Goal: Check status: Check status

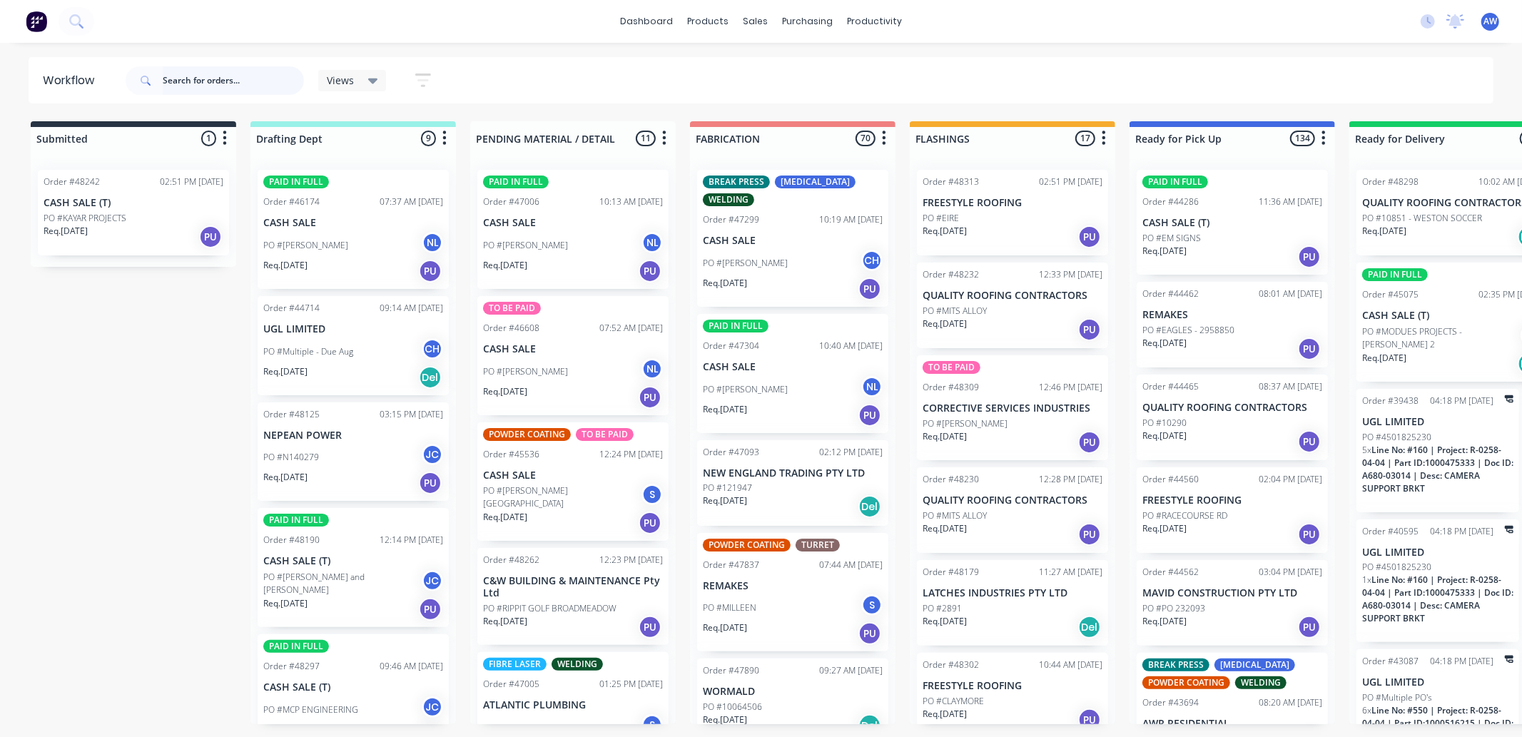
click at [212, 80] on input "text" at bounding box center [233, 80] width 141 height 29
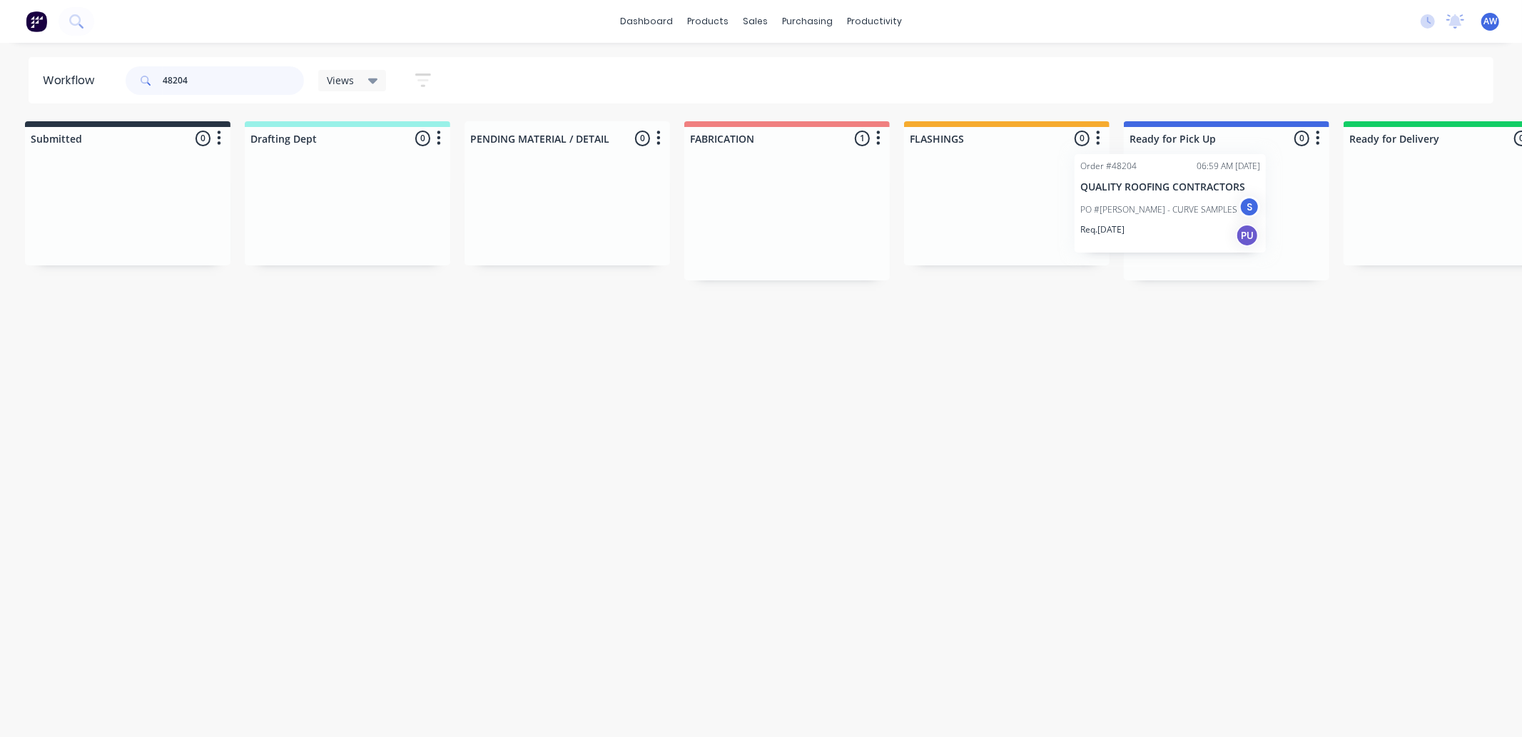
scroll to position [0, 12]
drag, startPoint x: 796, startPoint y: 230, endPoint x: 1177, endPoint y: 214, distance: 381.4
click at [1177, 214] on div "Submitted 0 Sort By Created date Required date Order number Customer name Most …" at bounding box center [1168, 200] width 2380 height 159
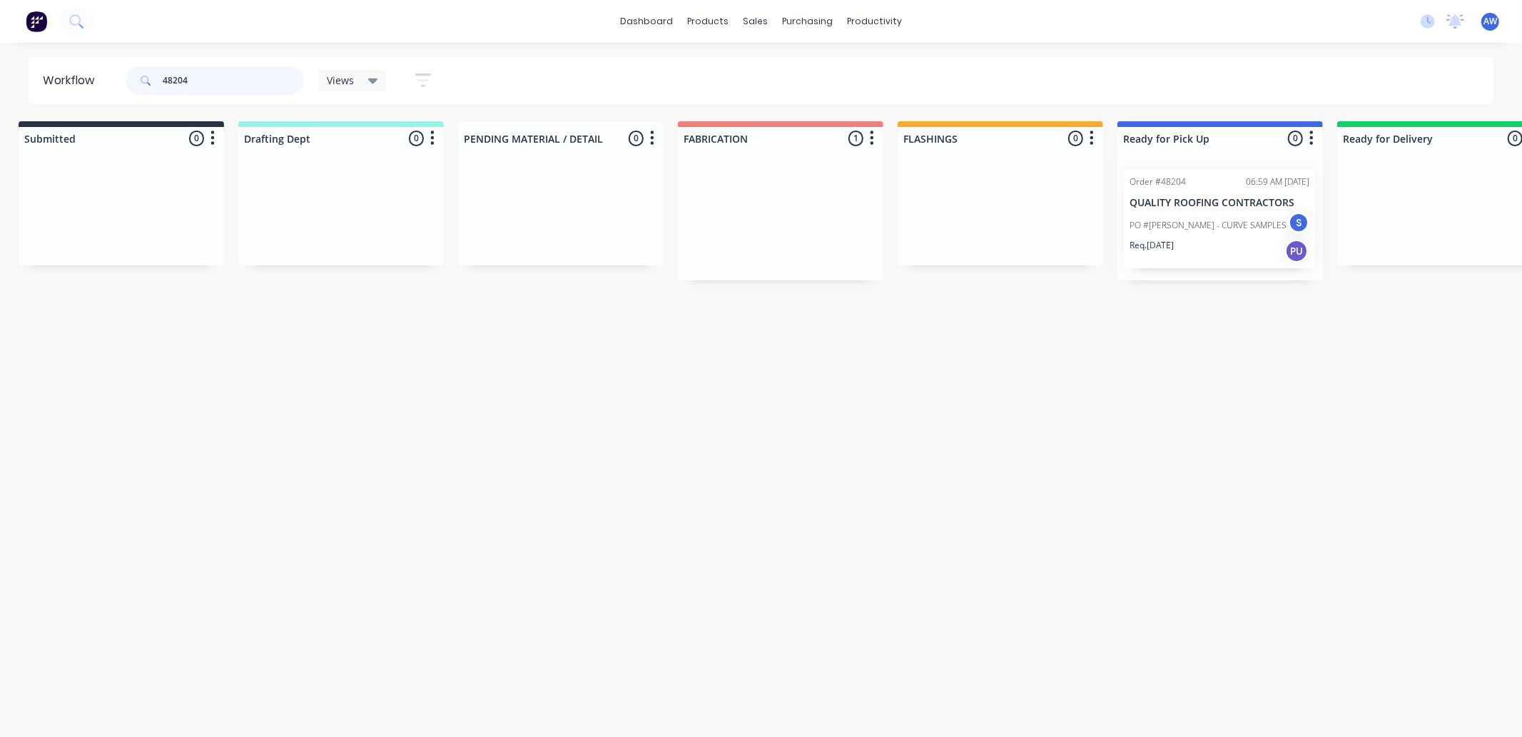
type input "48204"
click at [1214, 223] on div at bounding box center [1220, 219] width 206 height 122
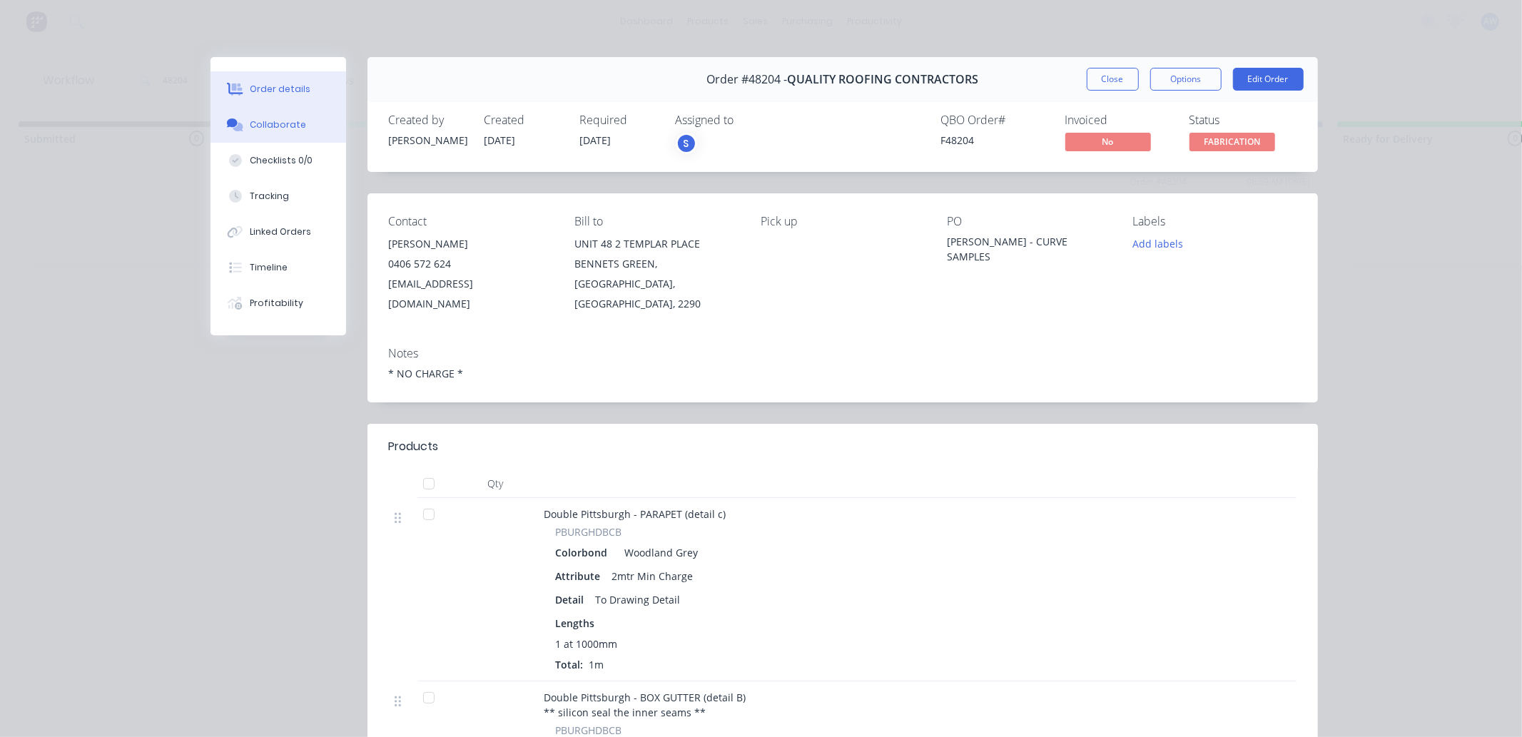
click at [286, 123] on div "Collaborate" at bounding box center [278, 124] width 56 height 13
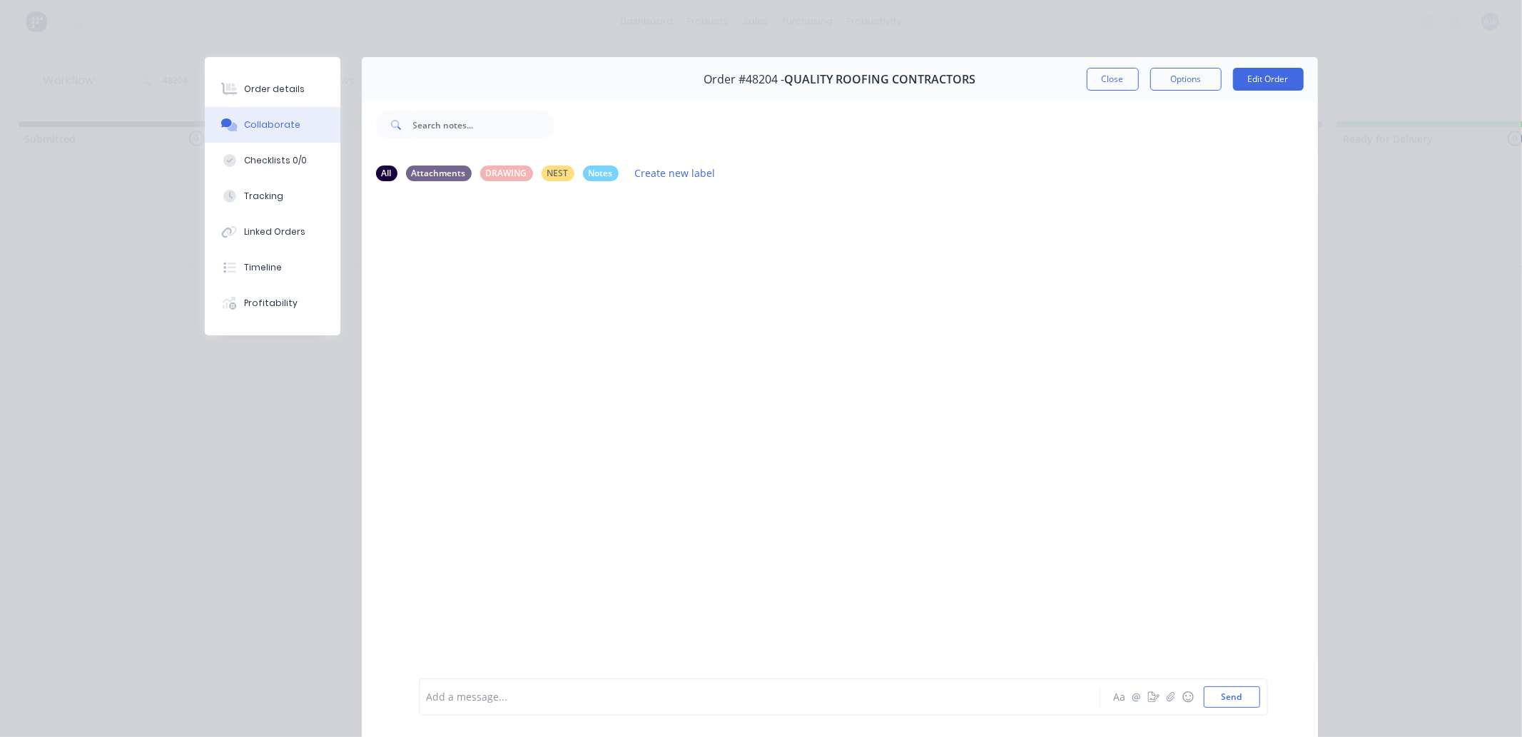
click at [490, 695] on div at bounding box center [739, 697] width 624 height 15
click at [1111, 75] on button "Close" at bounding box center [1113, 79] width 52 height 23
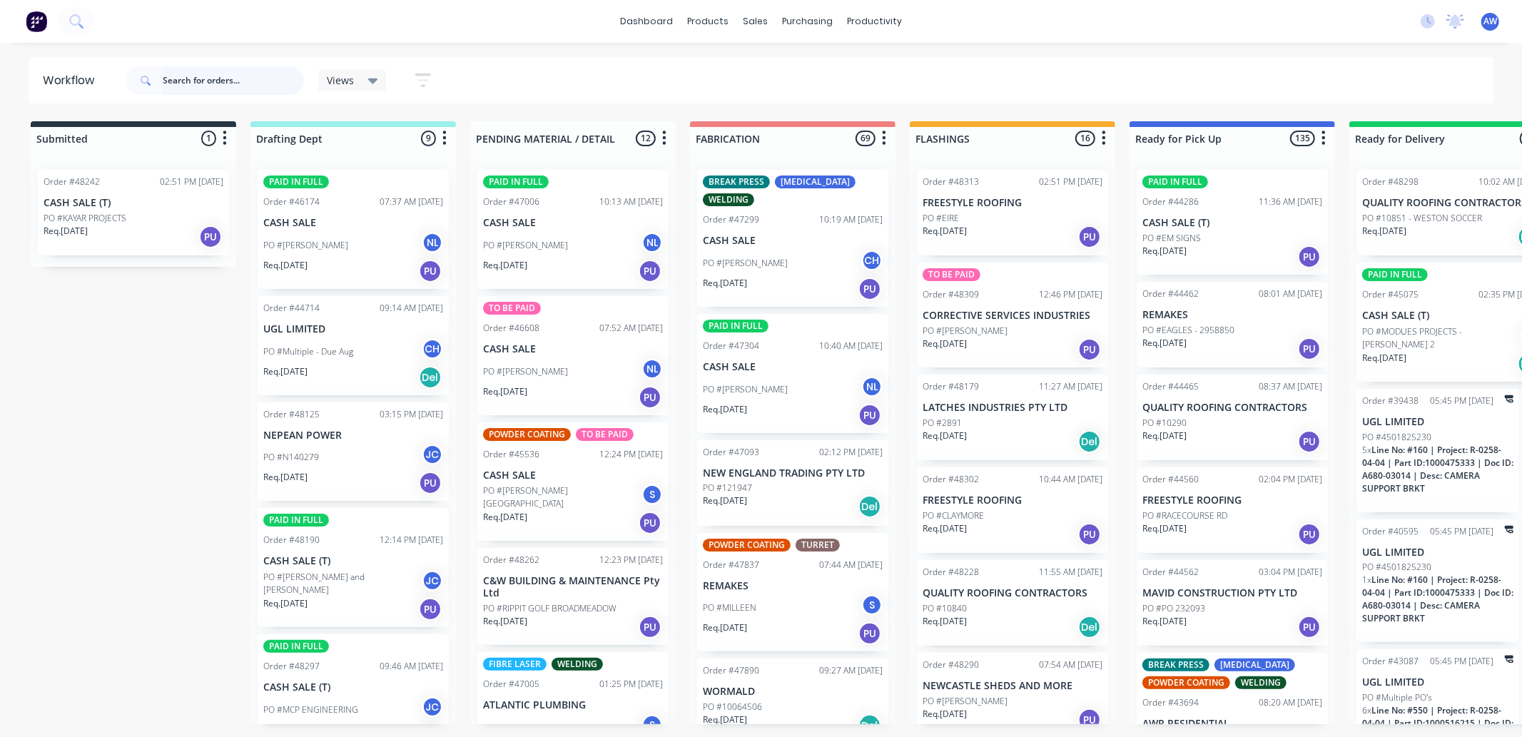
click at [218, 73] on input "text" at bounding box center [233, 80] width 141 height 29
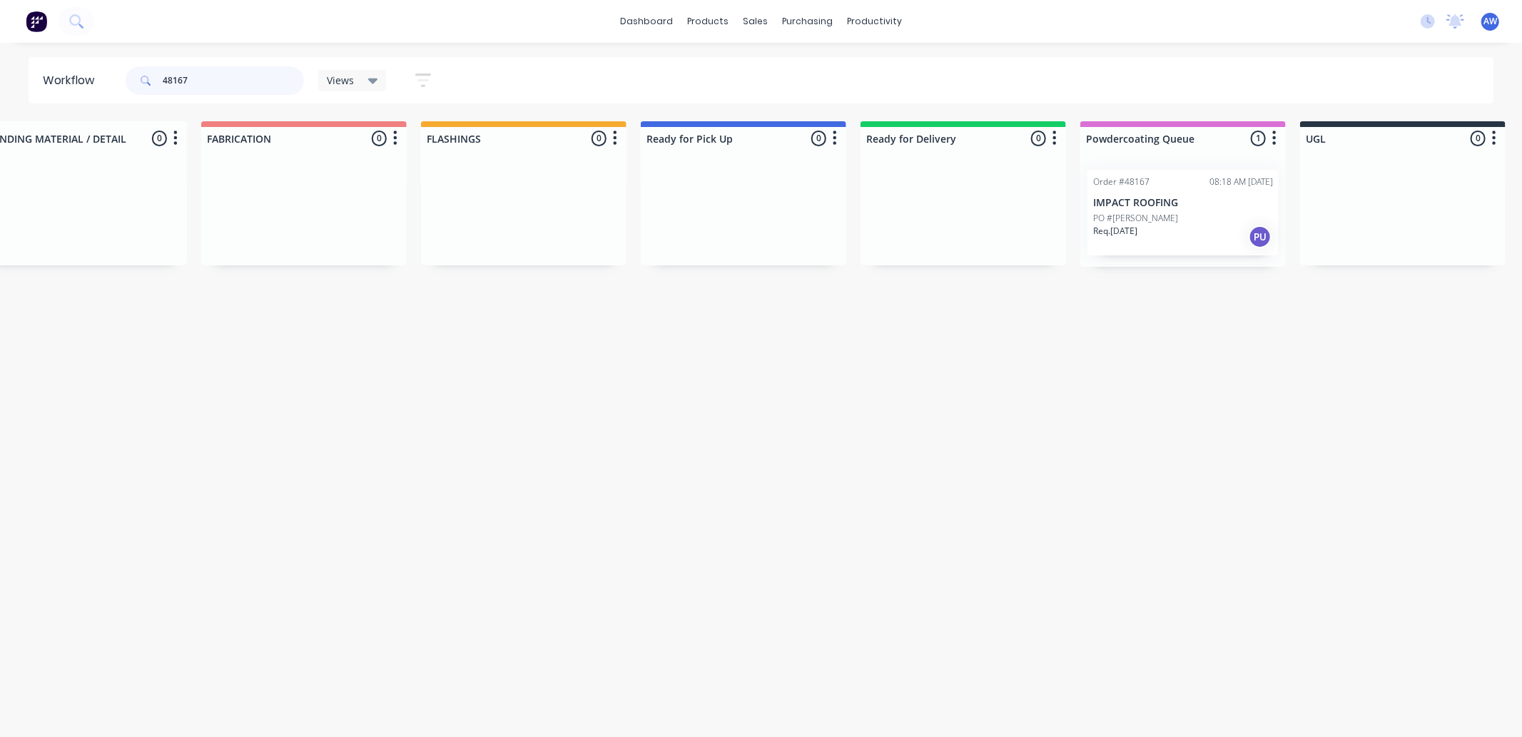
scroll to position [0, 583]
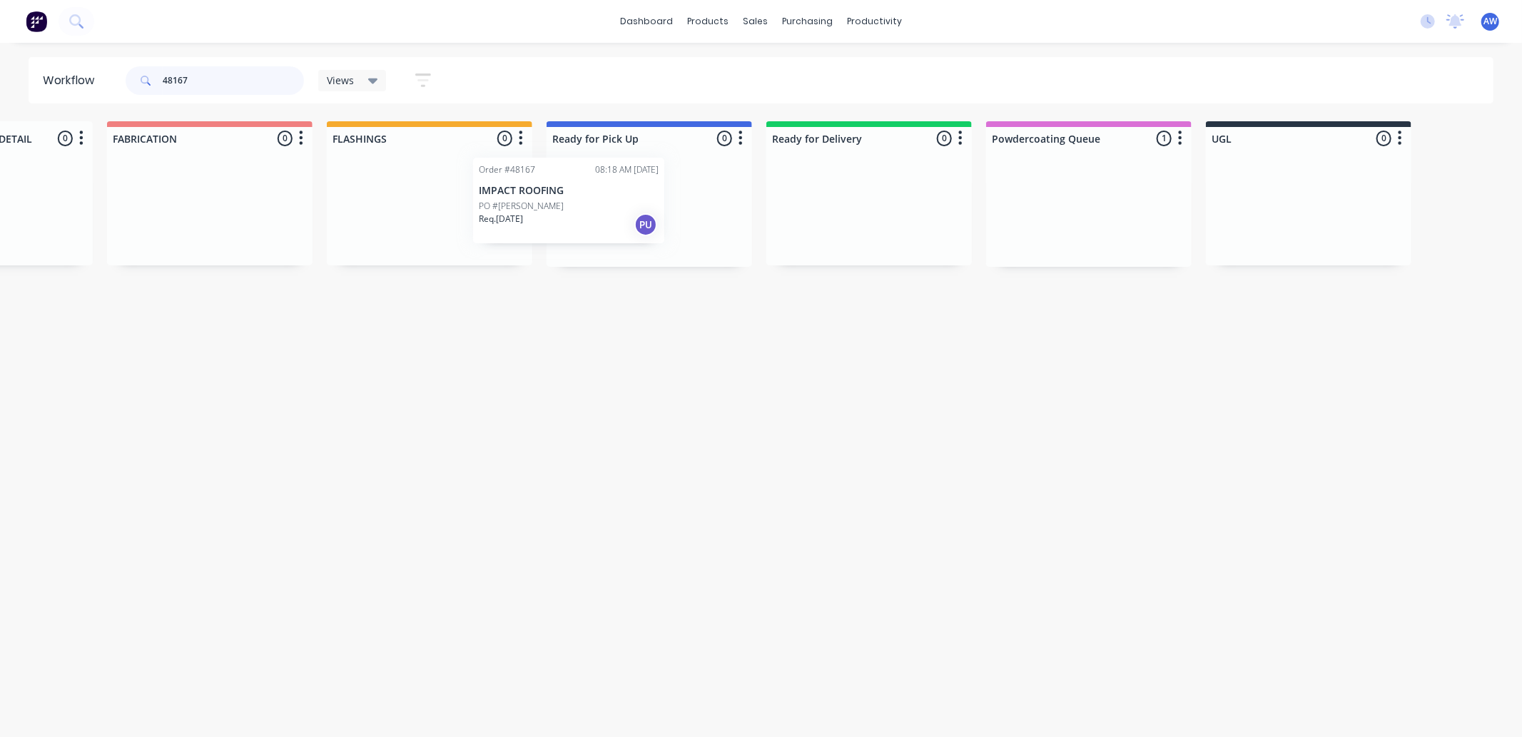
drag, startPoint x: 1099, startPoint y: 229, endPoint x: 604, endPoint y: 203, distance: 495.2
click at [604, 203] on div "Submitted 0 Sort By Created date Required date Order number Customer name Most …" at bounding box center [596, 194] width 2380 height 146
type input "48167"
click at [605, 203] on p "IMPACT ROOFING" at bounding box center [649, 203] width 180 height 12
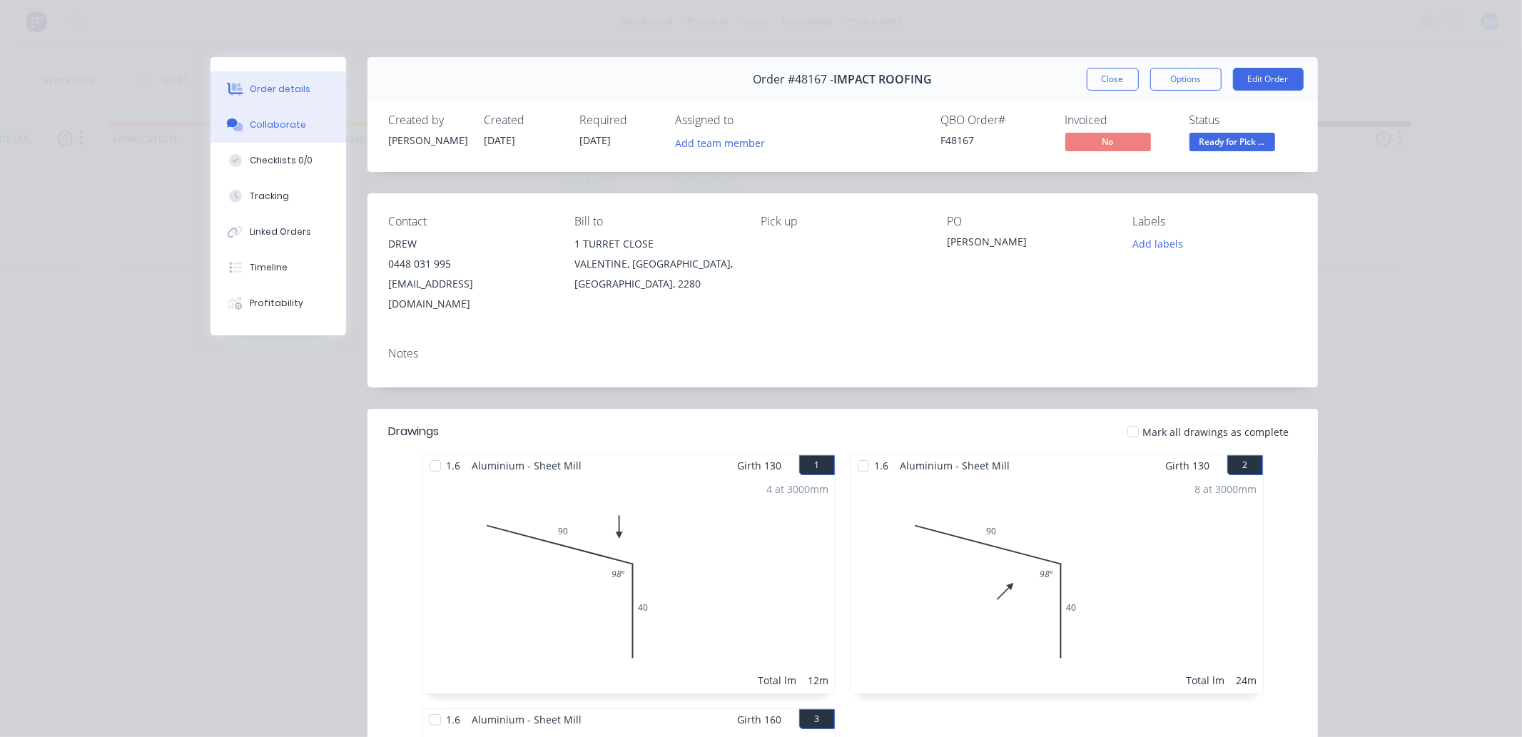
click at [274, 117] on button "Collaborate" at bounding box center [279, 125] width 136 height 36
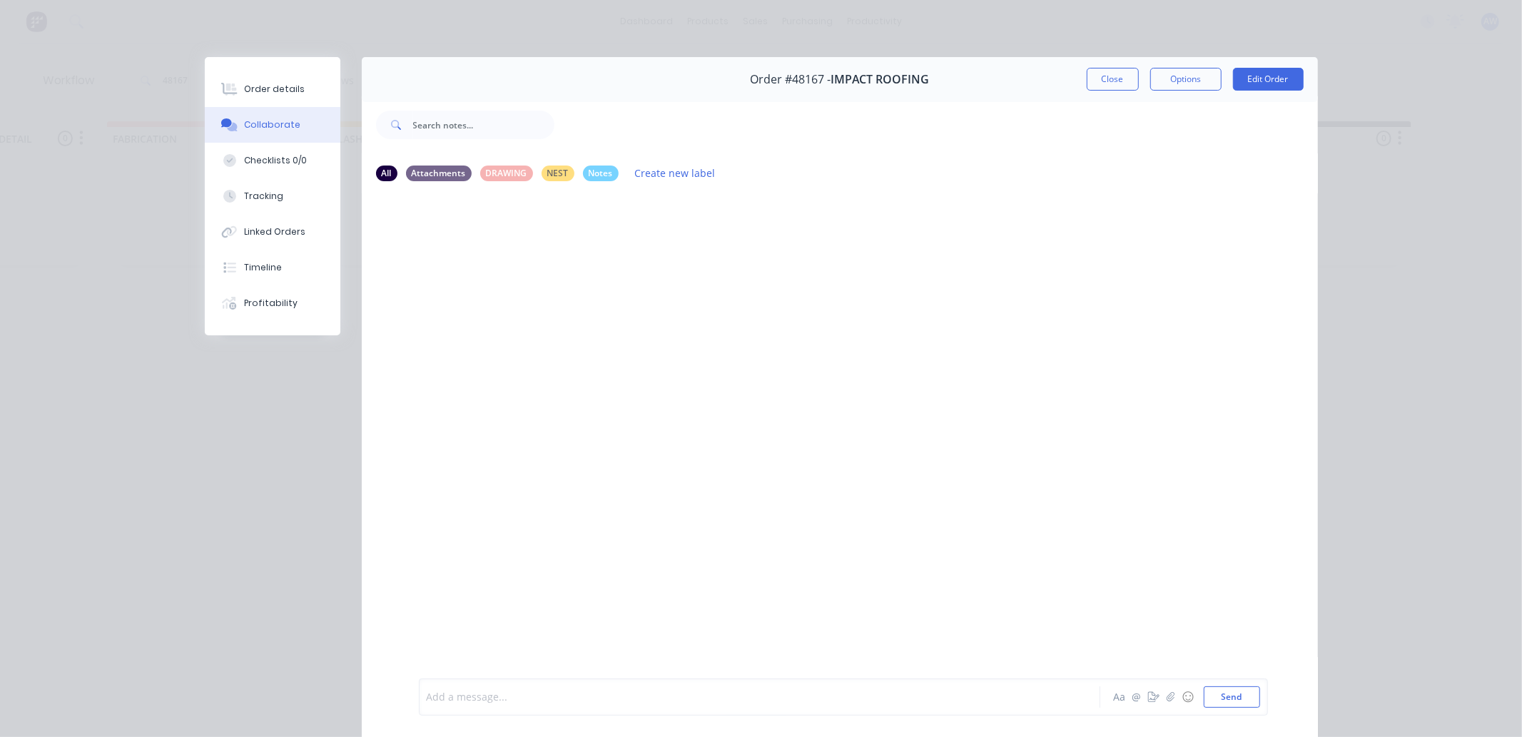
click at [480, 703] on div at bounding box center [739, 697] width 624 height 15
click at [1116, 76] on button "Close" at bounding box center [1113, 79] width 52 height 23
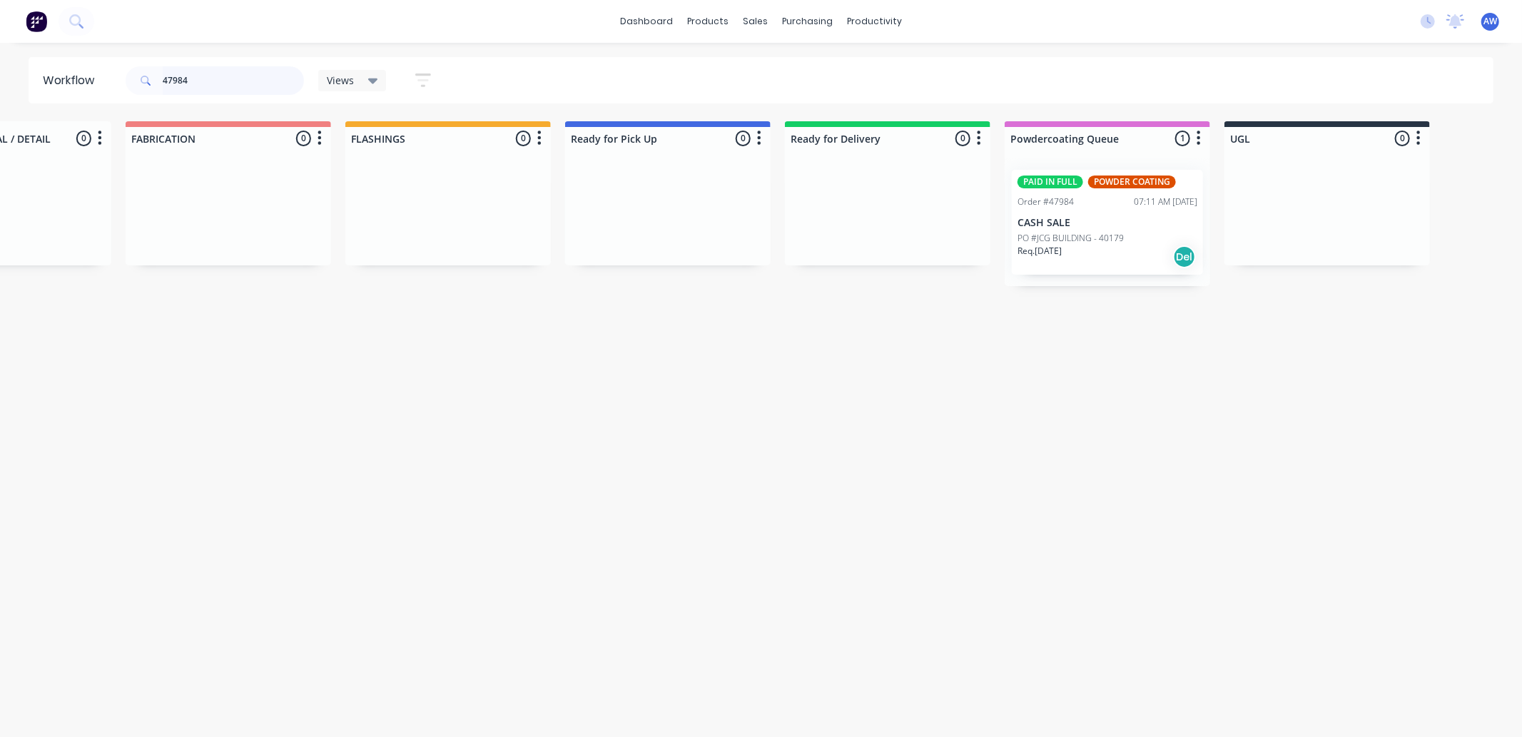
scroll to position [0, 858]
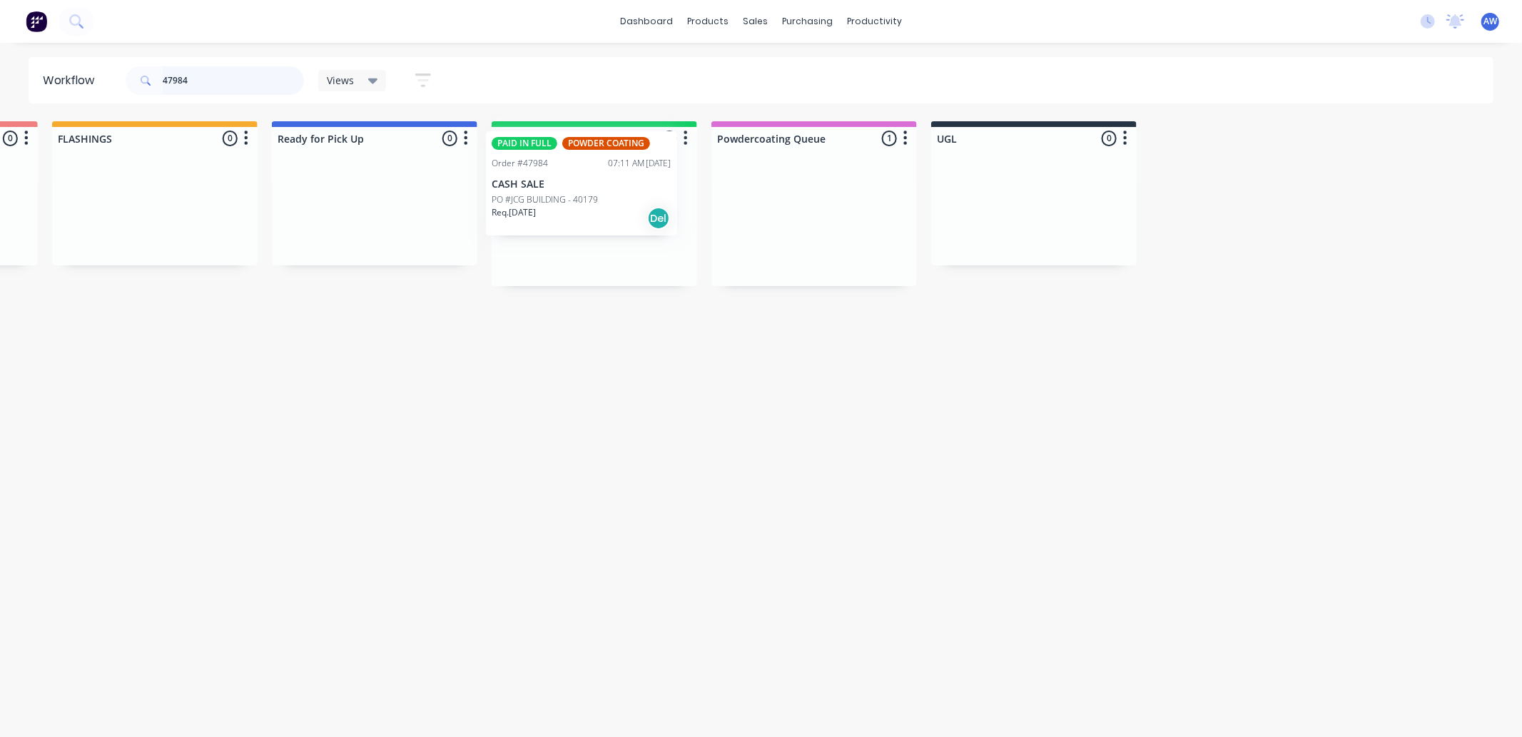
drag, startPoint x: 697, startPoint y: 260, endPoint x: 619, endPoint y: 166, distance: 122.2
click at [619, 166] on div "Submitted 0 Sort By Created date Required date Order number Customer name Most …" at bounding box center [322, 203] width 2380 height 165
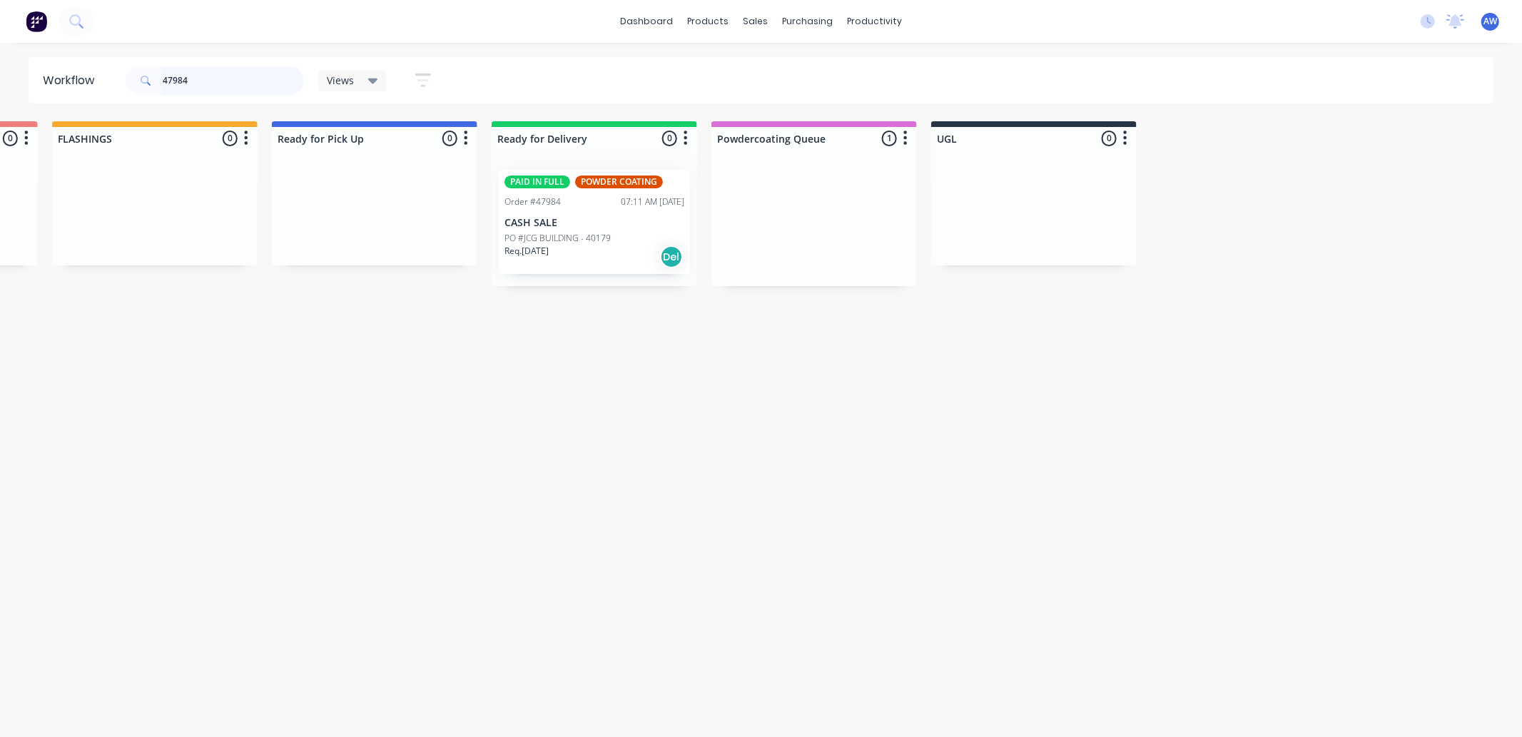
type input "47984"
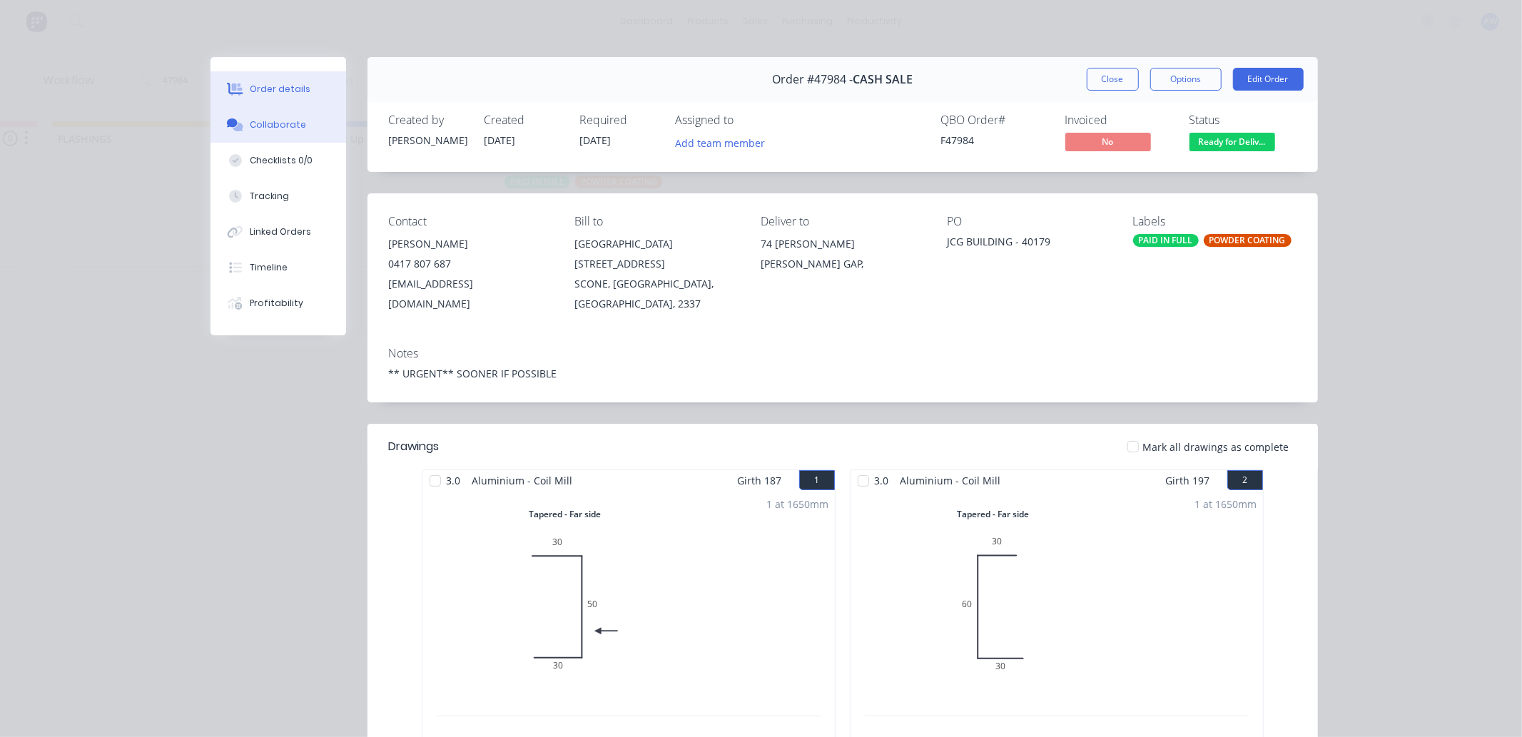
click at [261, 133] on button "Collaborate" at bounding box center [279, 125] width 136 height 36
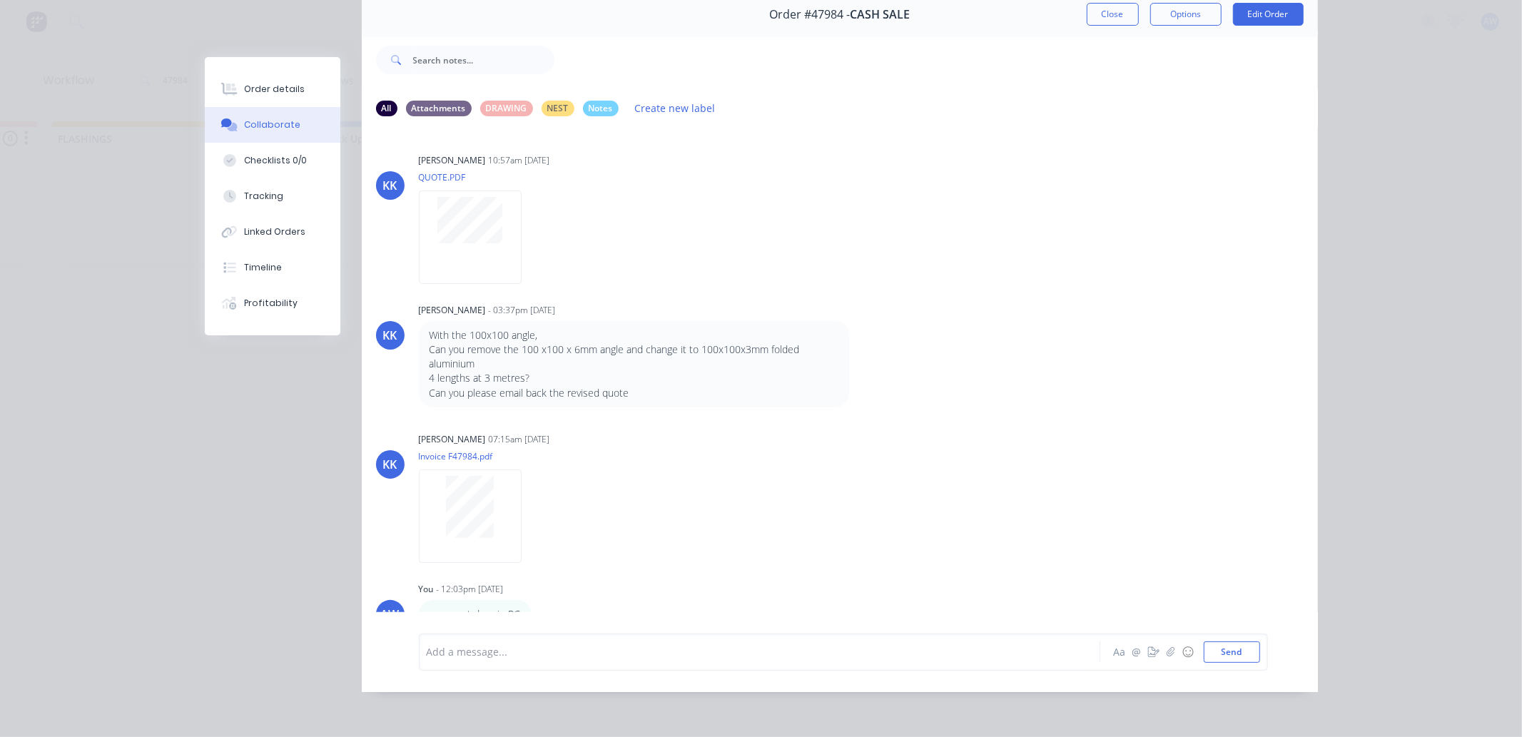
scroll to position [0, 0]
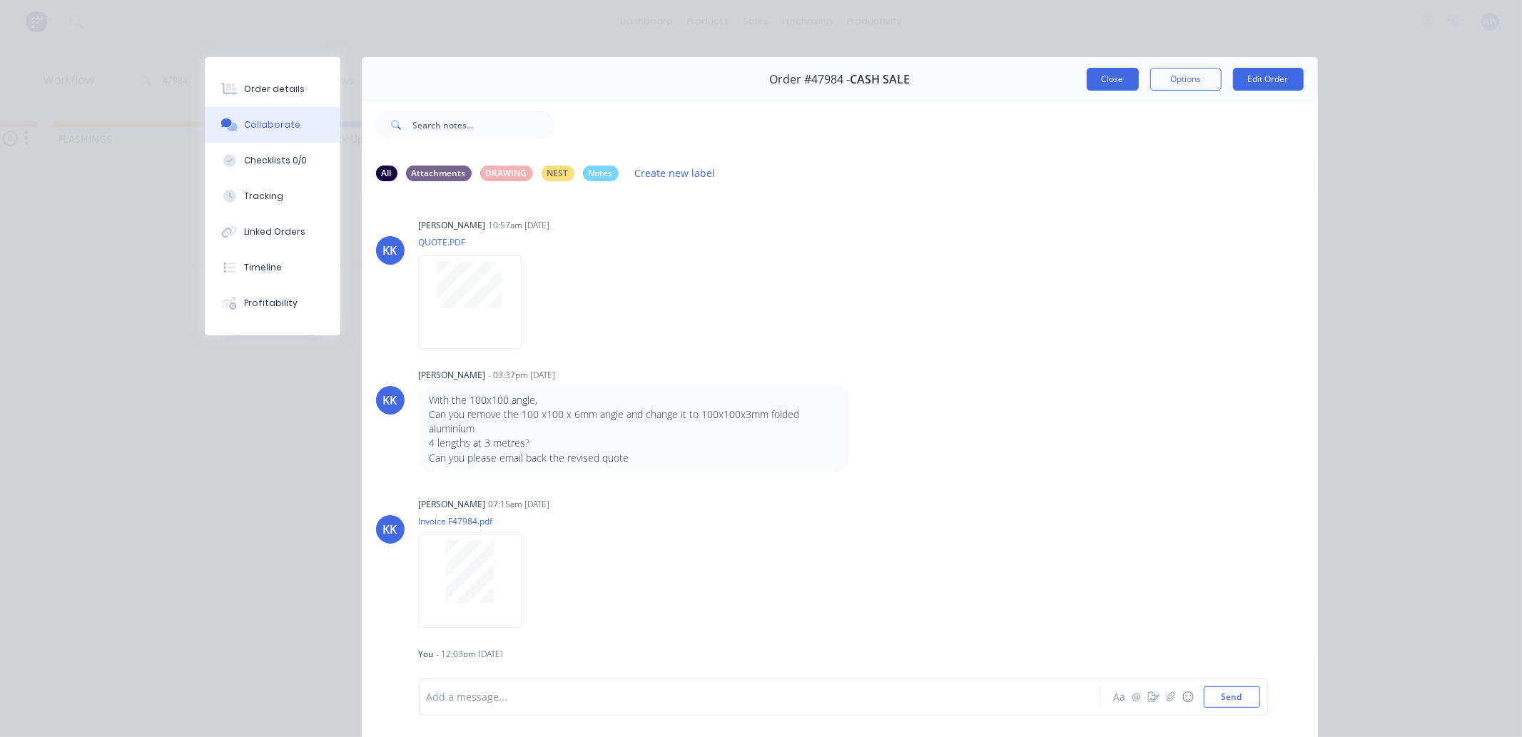
click at [1118, 75] on button "Close" at bounding box center [1113, 79] width 52 height 23
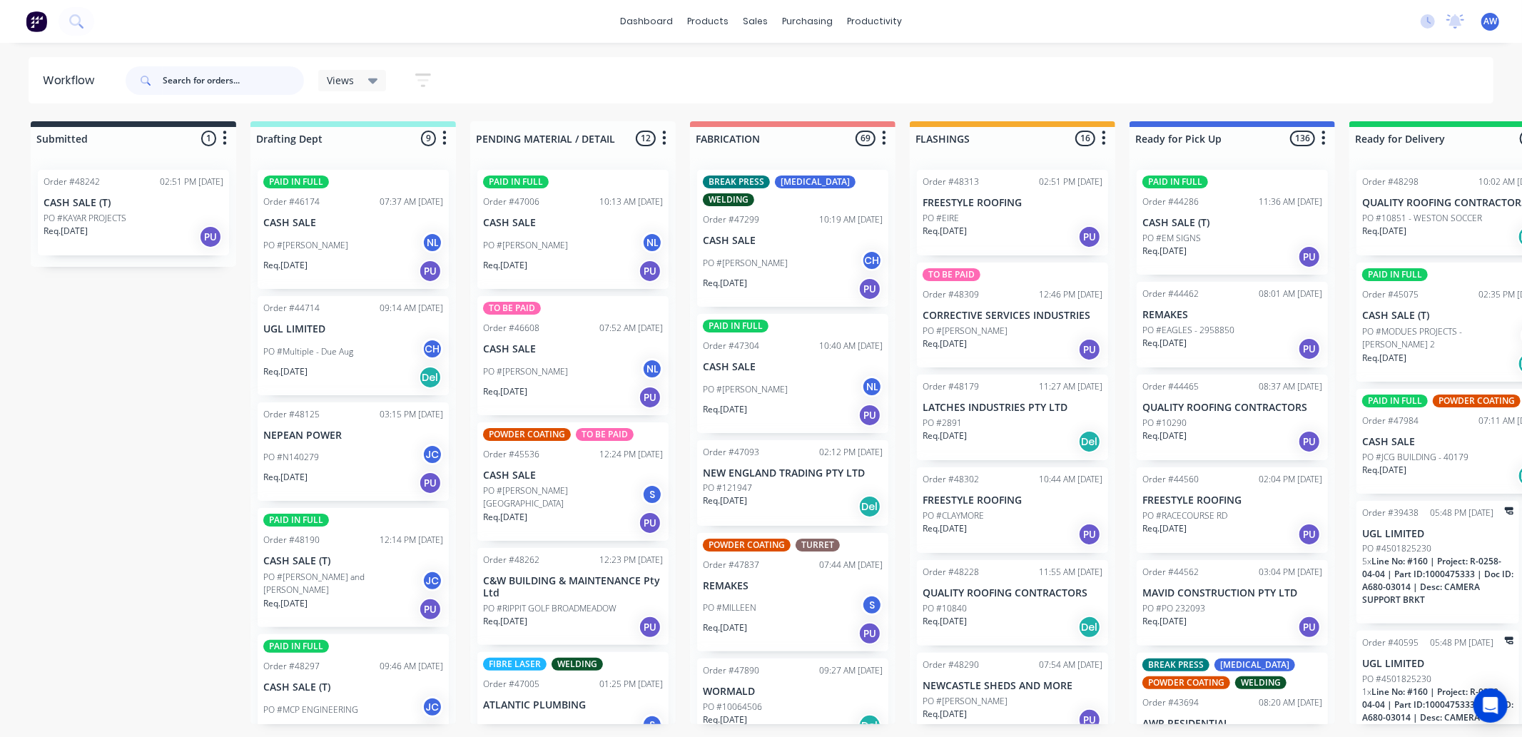
click at [216, 83] on input "text" at bounding box center [233, 80] width 141 height 29
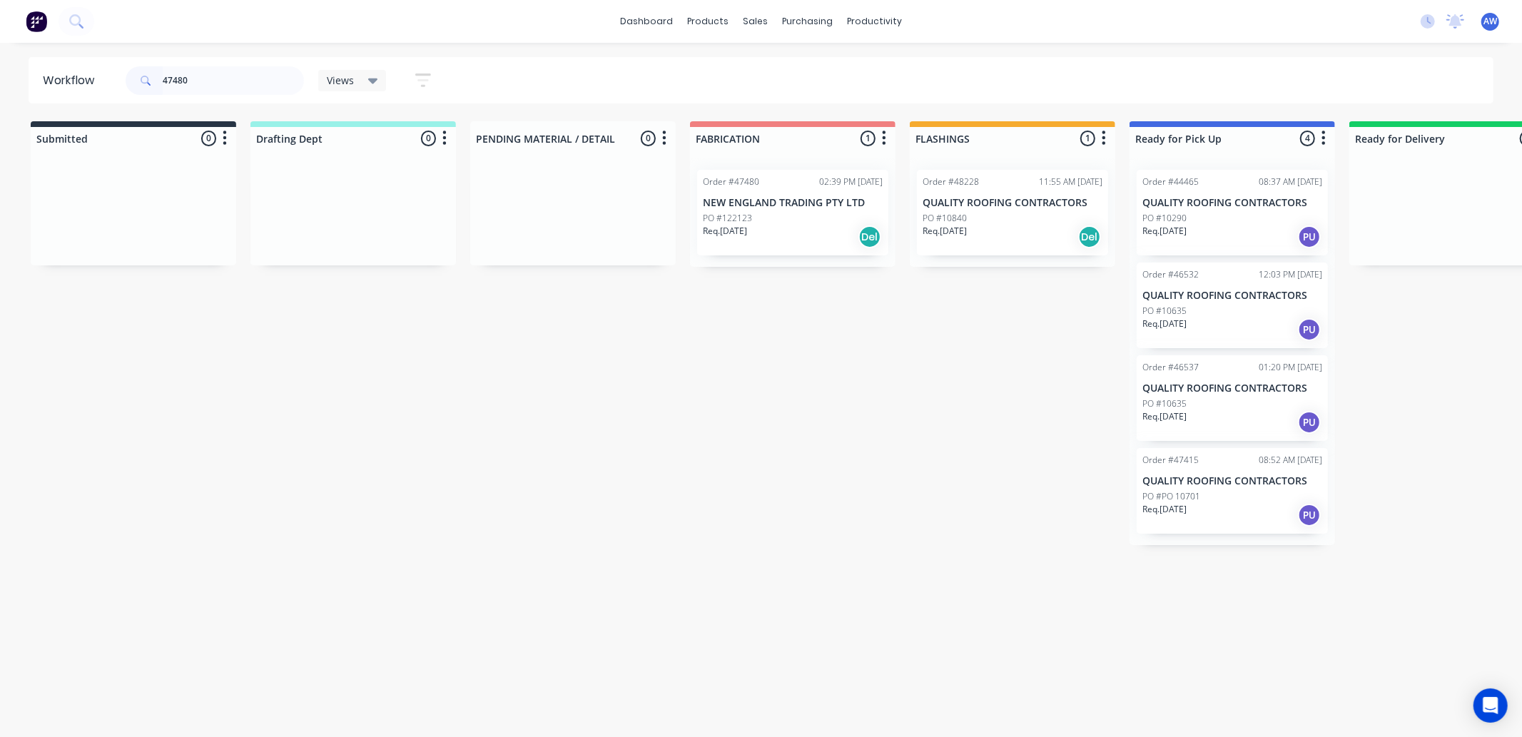
click at [823, 238] on div "Req. 06/10/25 Del" at bounding box center [793, 237] width 180 height 24
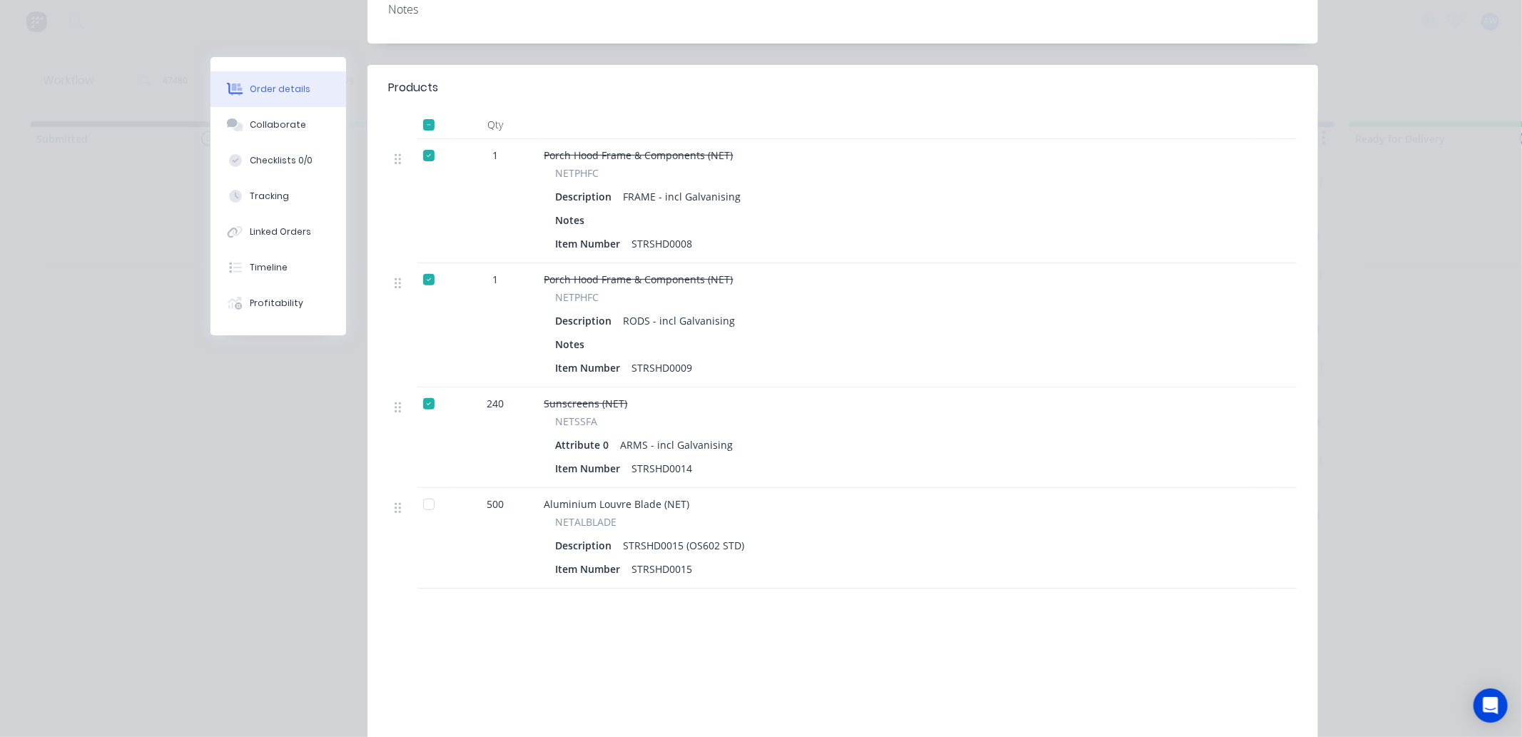
scroll to position [396, 0]
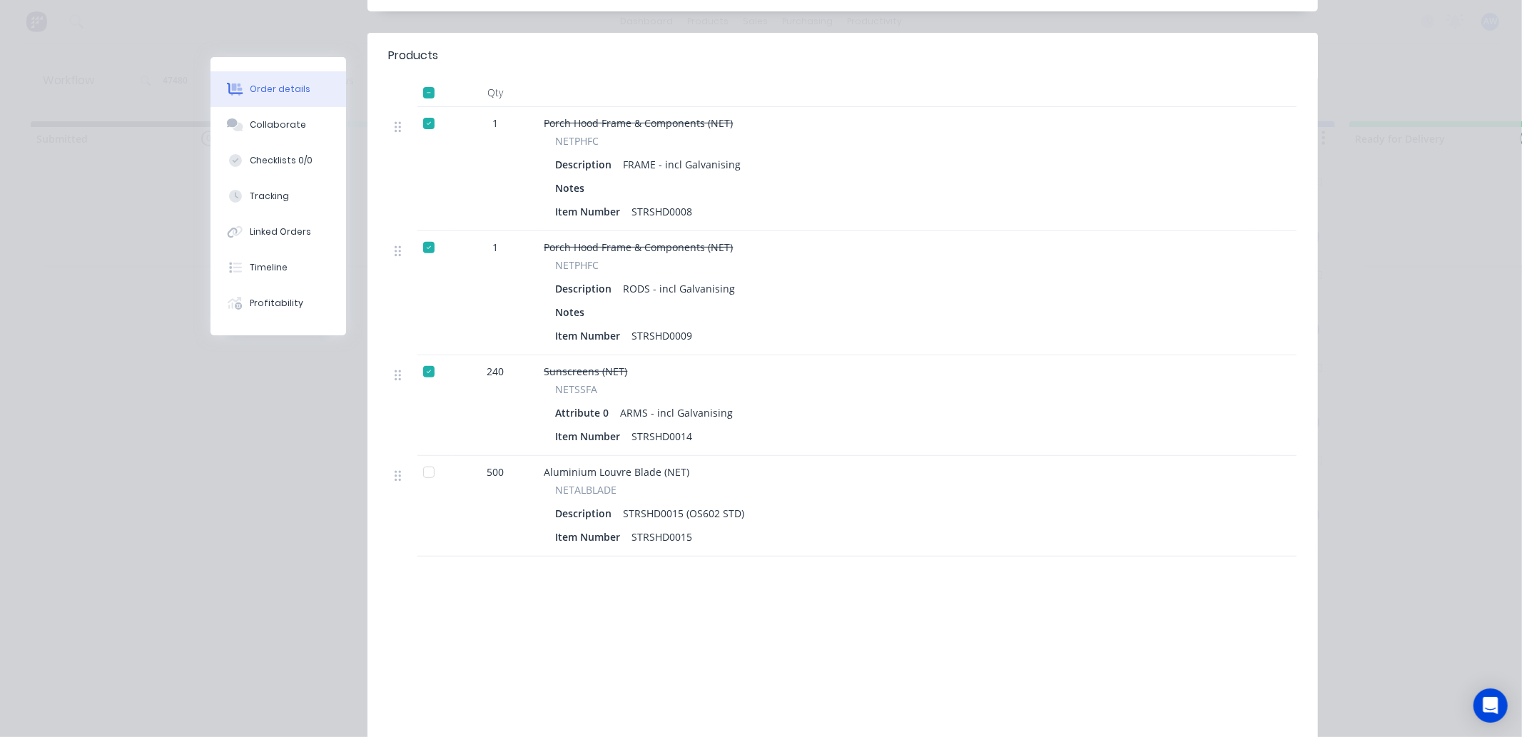
click at [424, 458] on div at bounding box center [429, 472] width 29 height 29
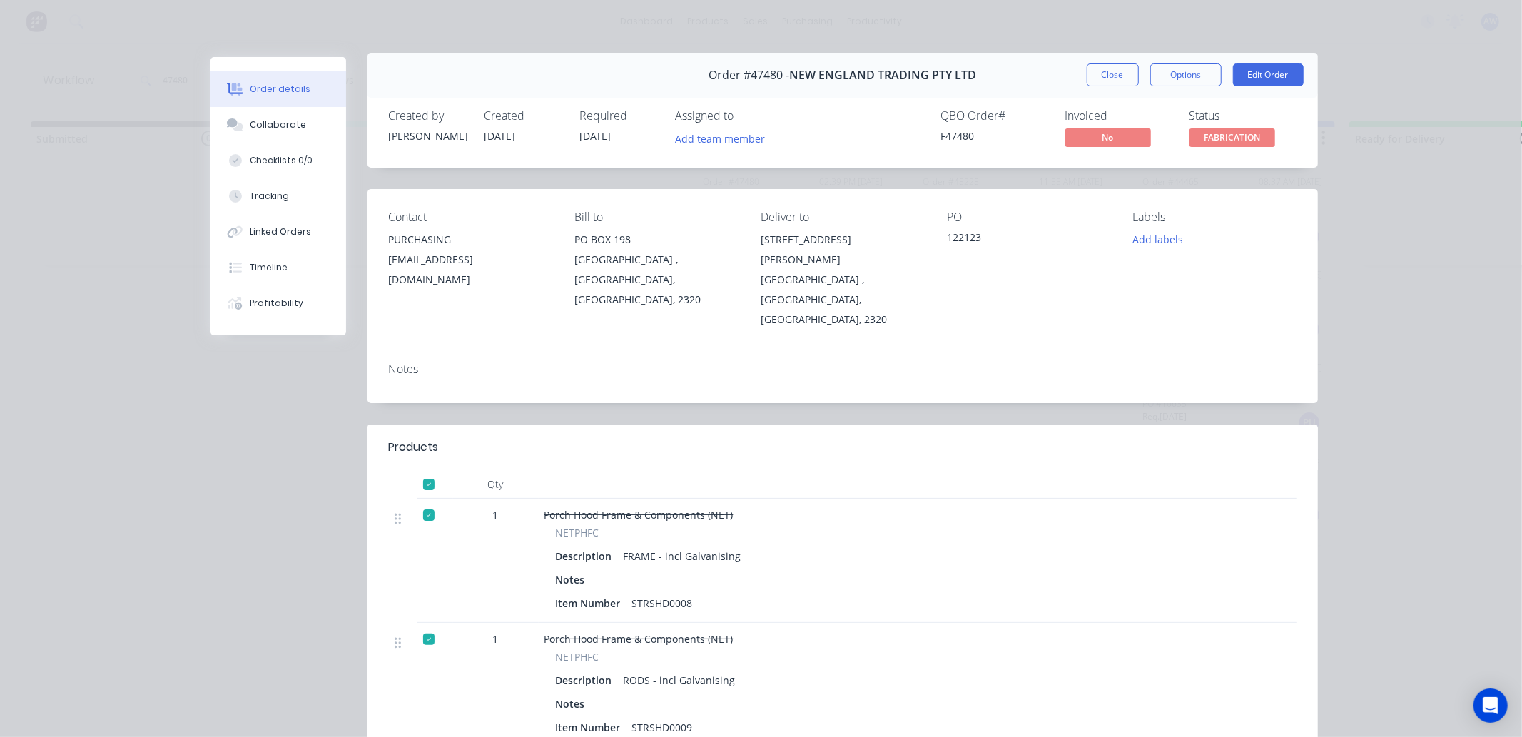
scroll to position [0, 0]
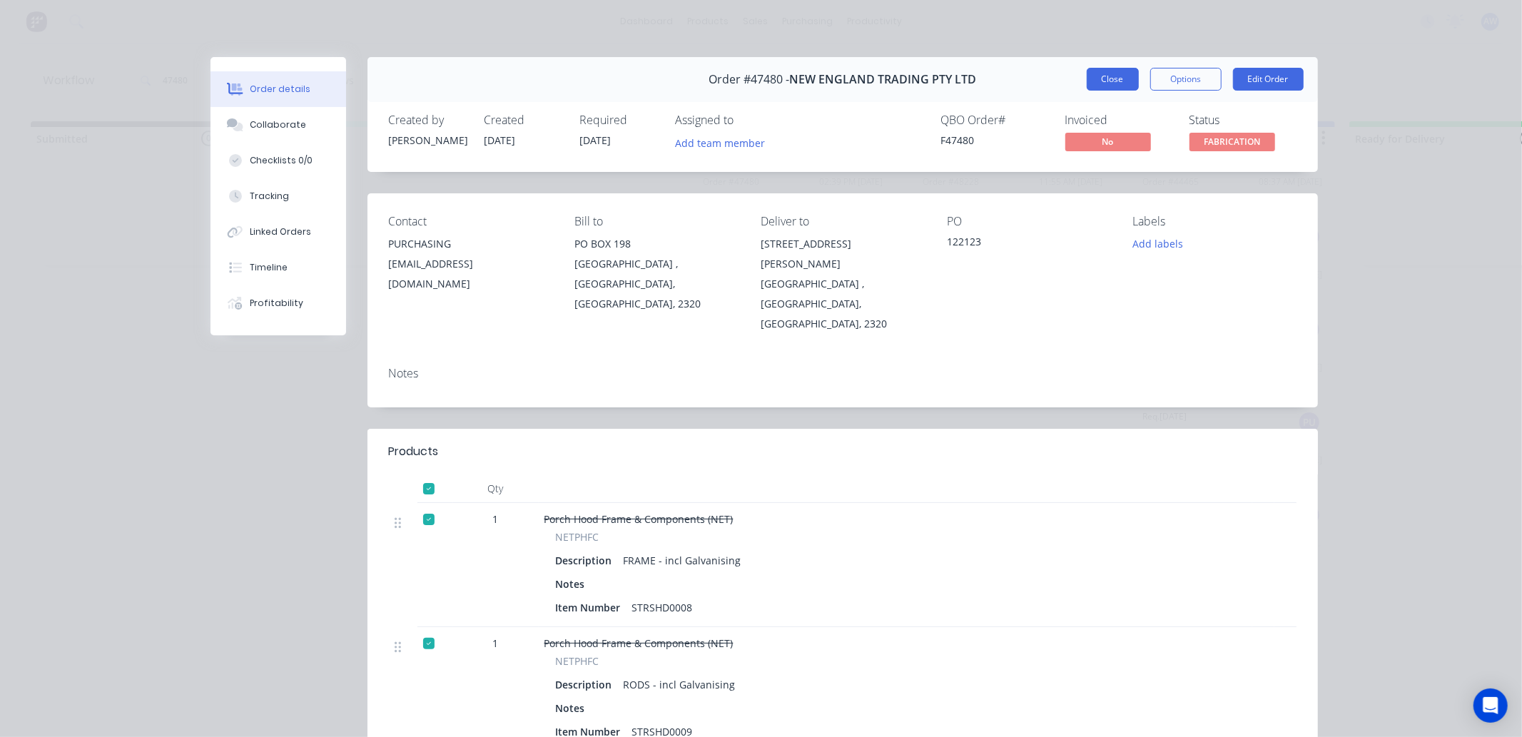
click at [1100, 80] on button "Close" at bounding box center [1113, 79] width 52 height 23
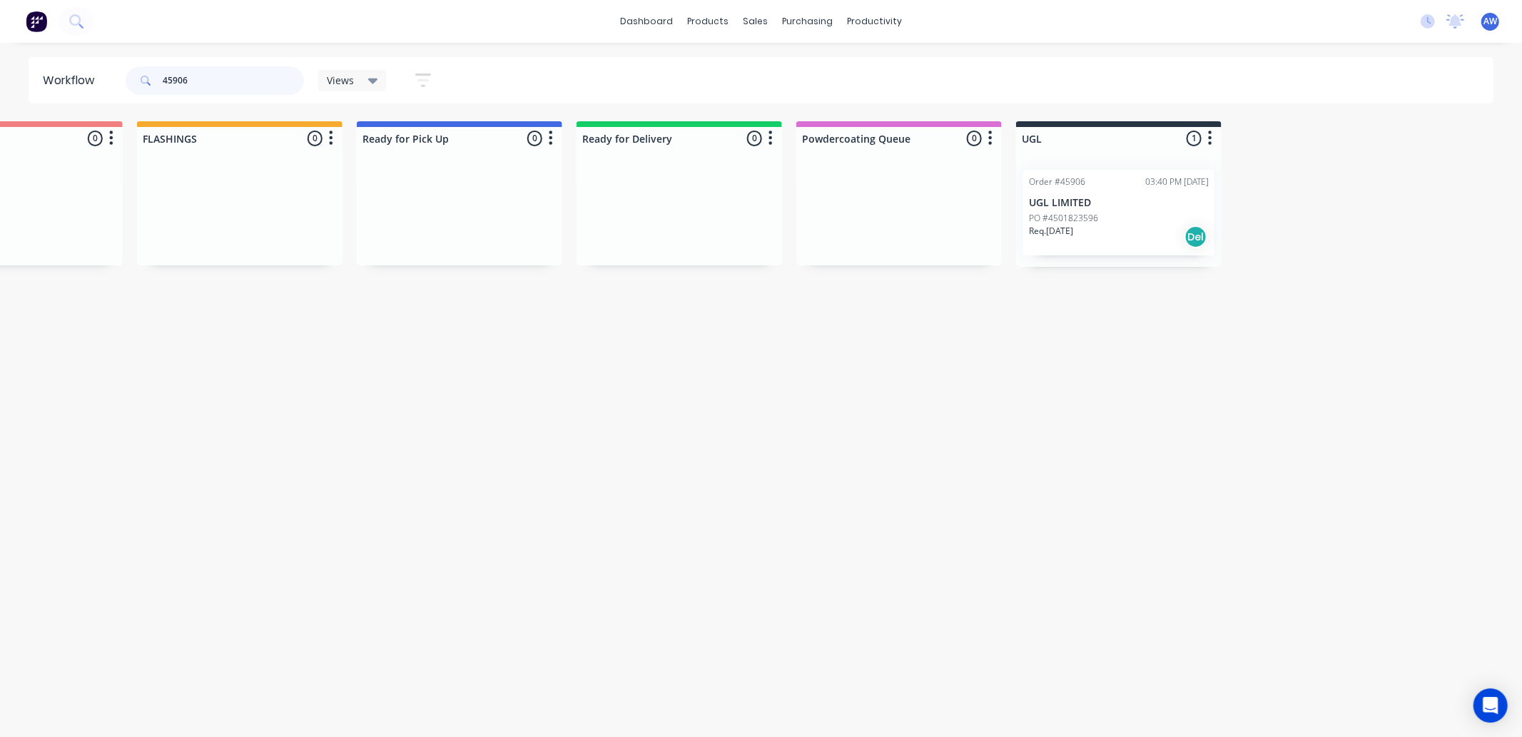
scroll to position [0, 775]
click at [1147, 240] on div "Req. 01/08/25 Del" at bounding box center [1117, 237] width 180 height 24
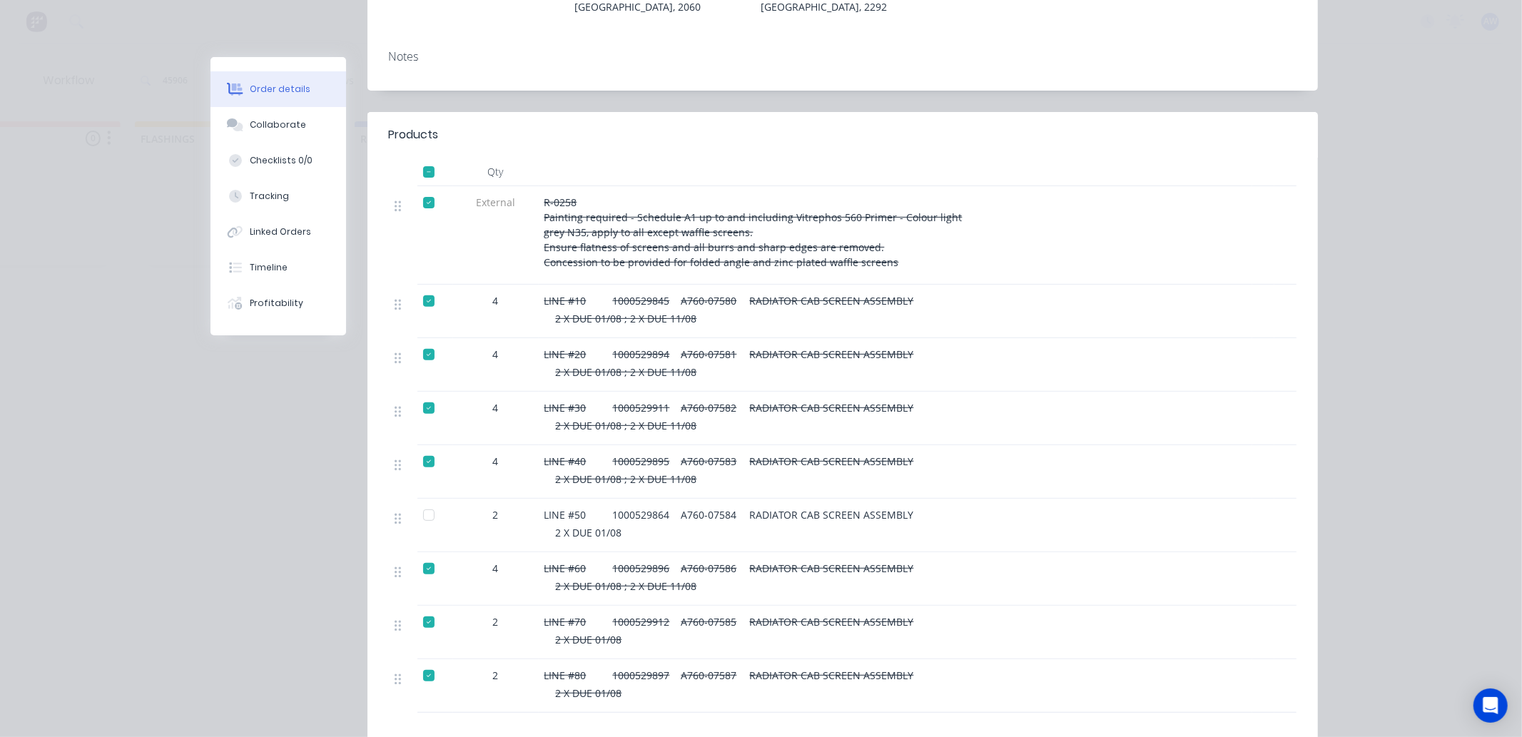
scroll to position [396, 0]
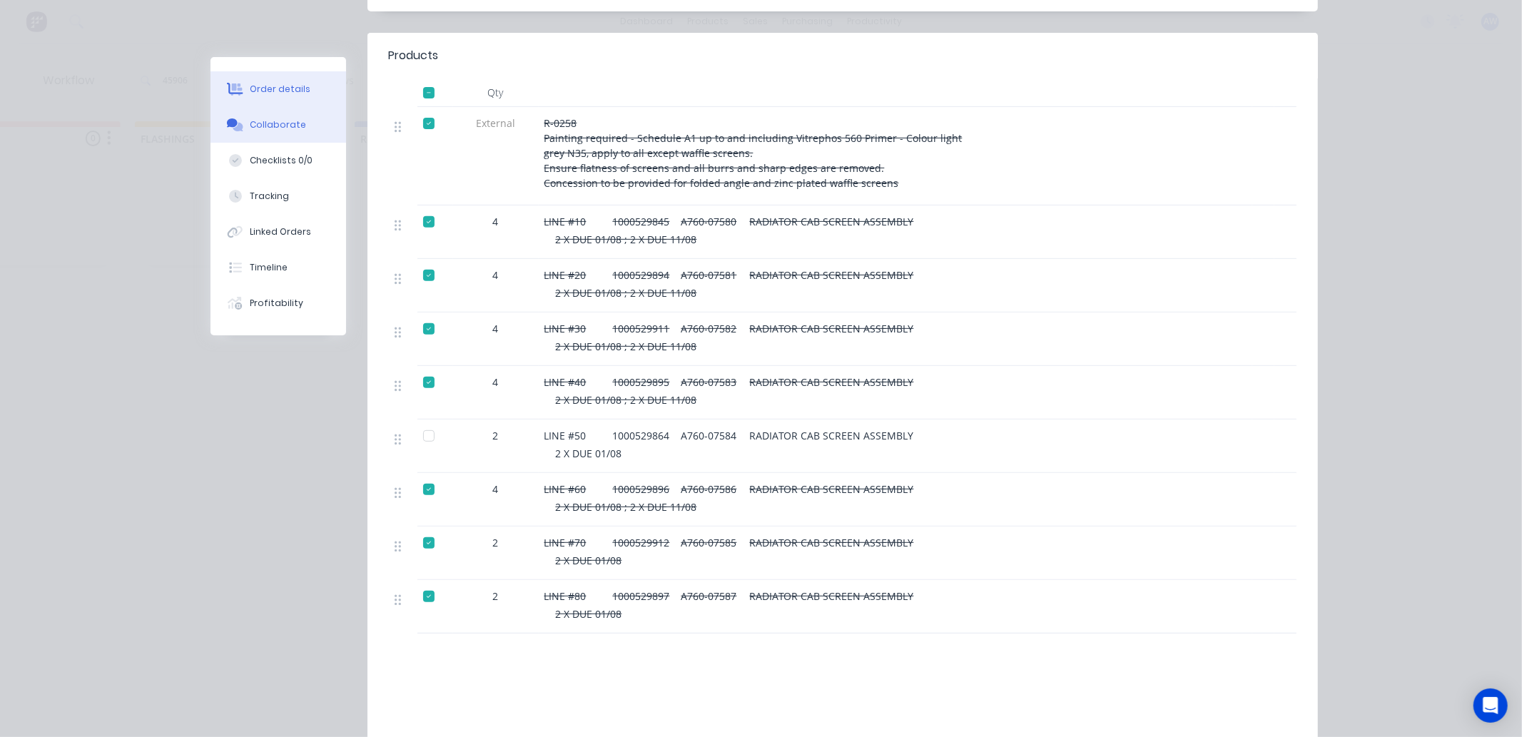
click at [269, 125] on div "Collaborate" at bounding box center [278, 124] width 56 height 13
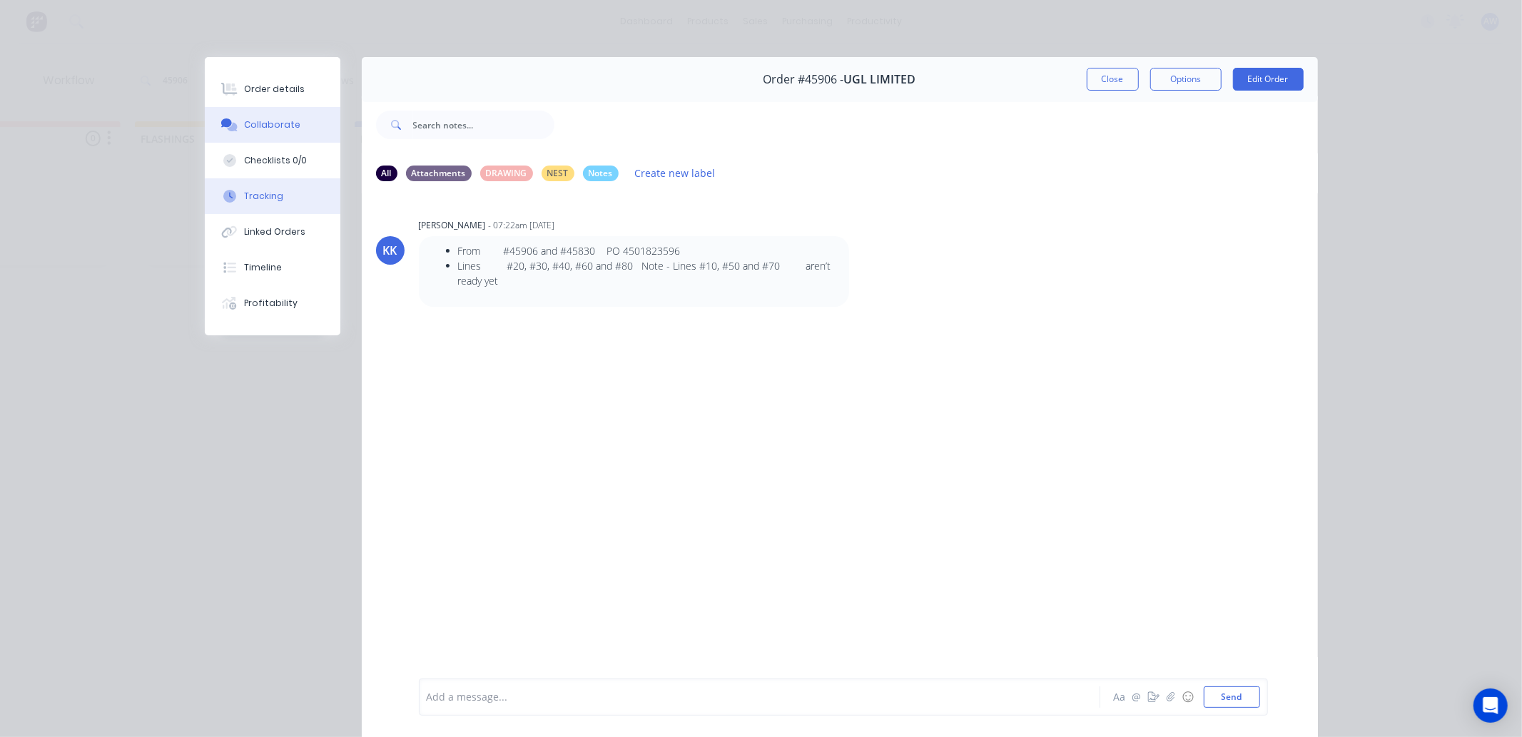
click at [259, 191] on div "Tracking" at bounding box center [263, 196] width 39 height 13
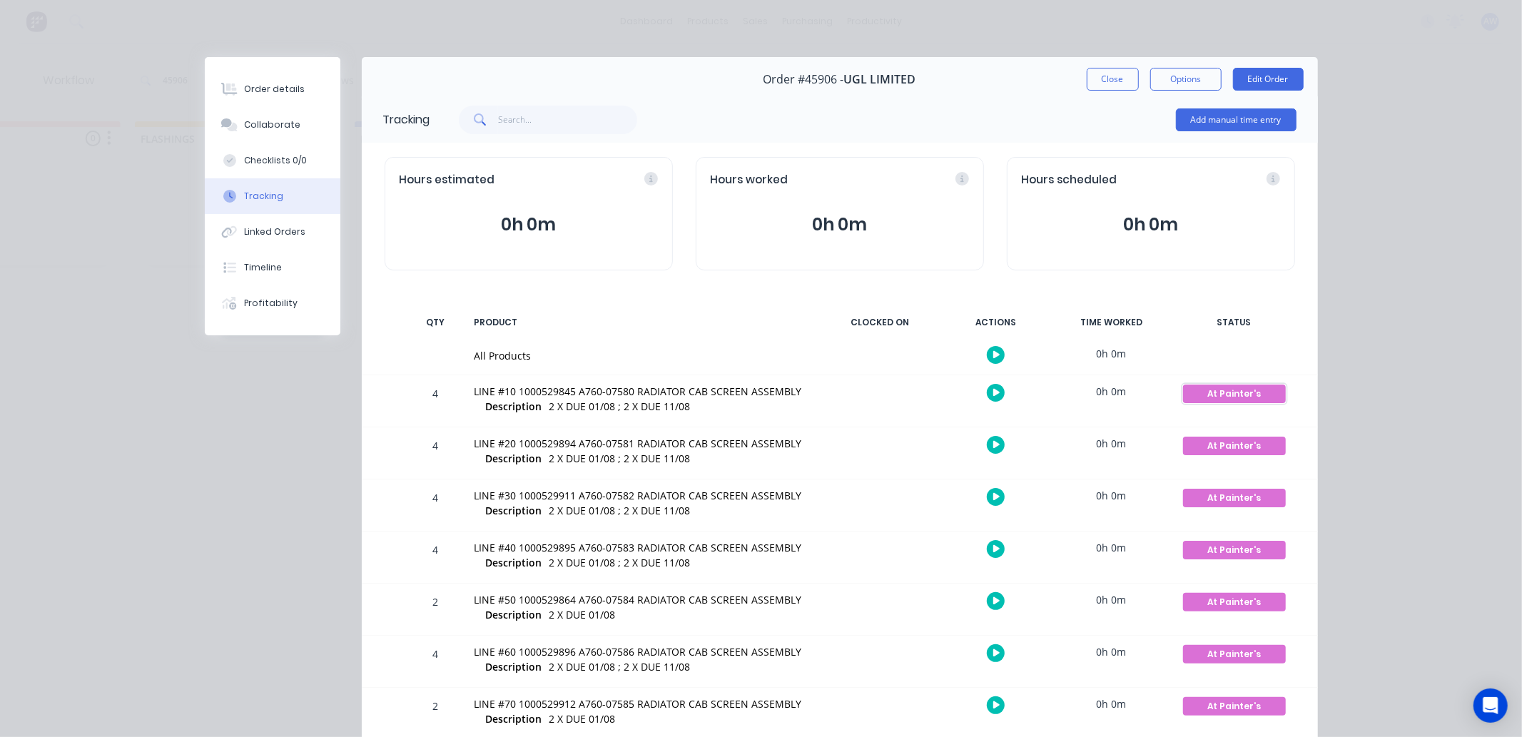
click at [1203, 395] on div "At Painter's" at bounding box center [1234, 394] width 103 height 19
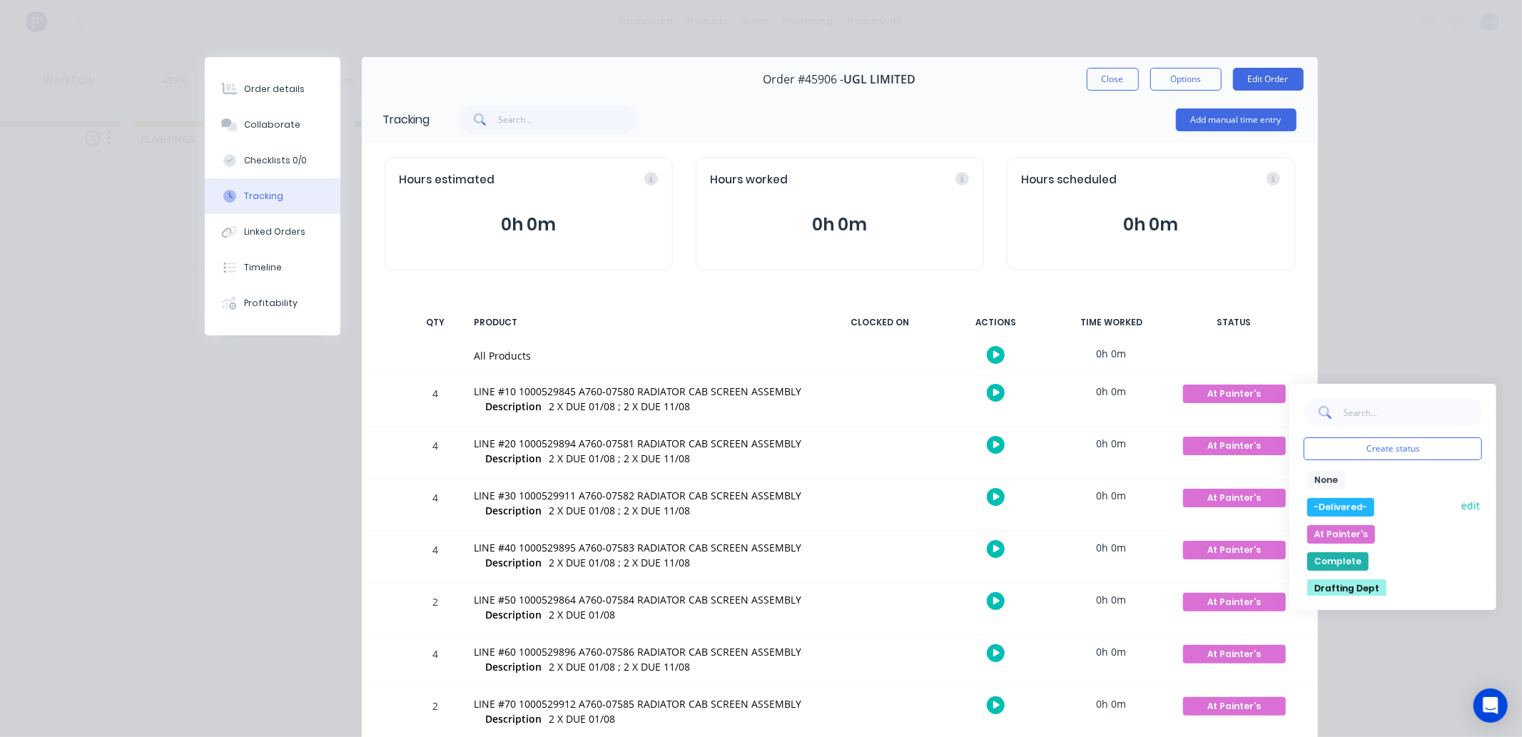
drag, startPoint x: 1339, startPoint y: 507, endPoint x: 1318, endPoint y: 500, distance: 21.9
click at [1338, 505] on button "-Delivered-" at bounding box center [1340, 507] width 67 height 19
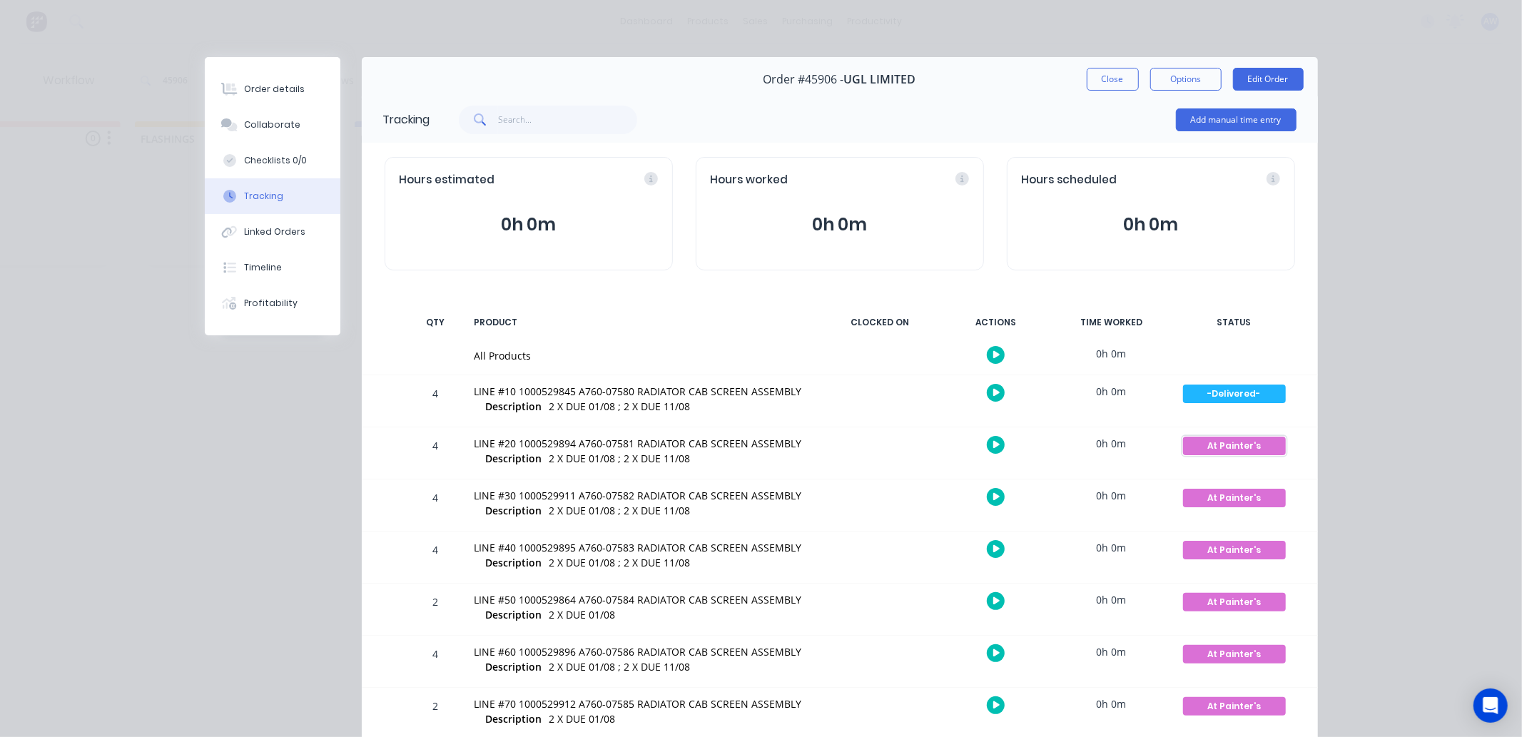
click at [1252, 439] on div "At Painter's" at bounding box center [1234, 446] width 103 height 19
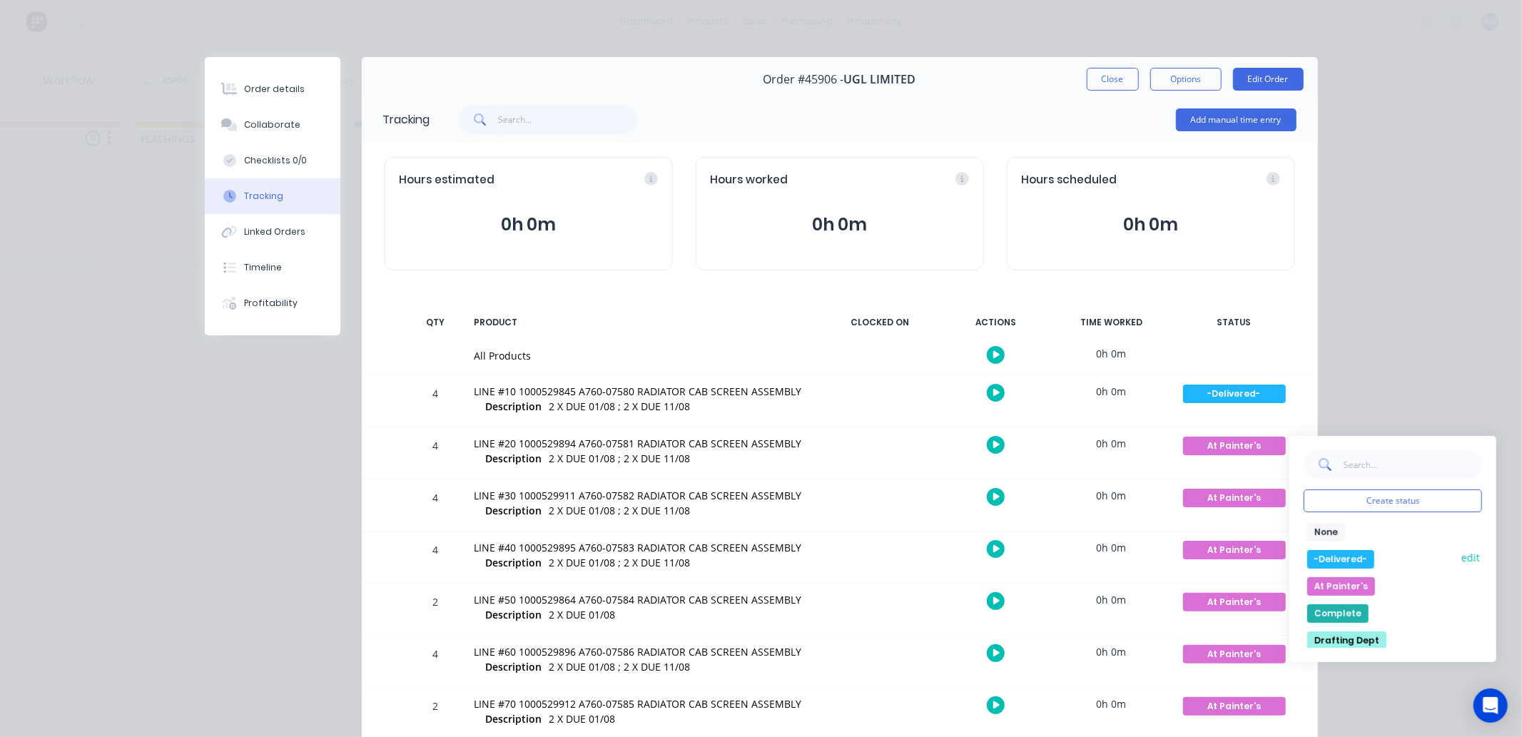
click at [1343, 560] on button "-Delivered-" at bounding box center [1340, 559] width 67 height 19
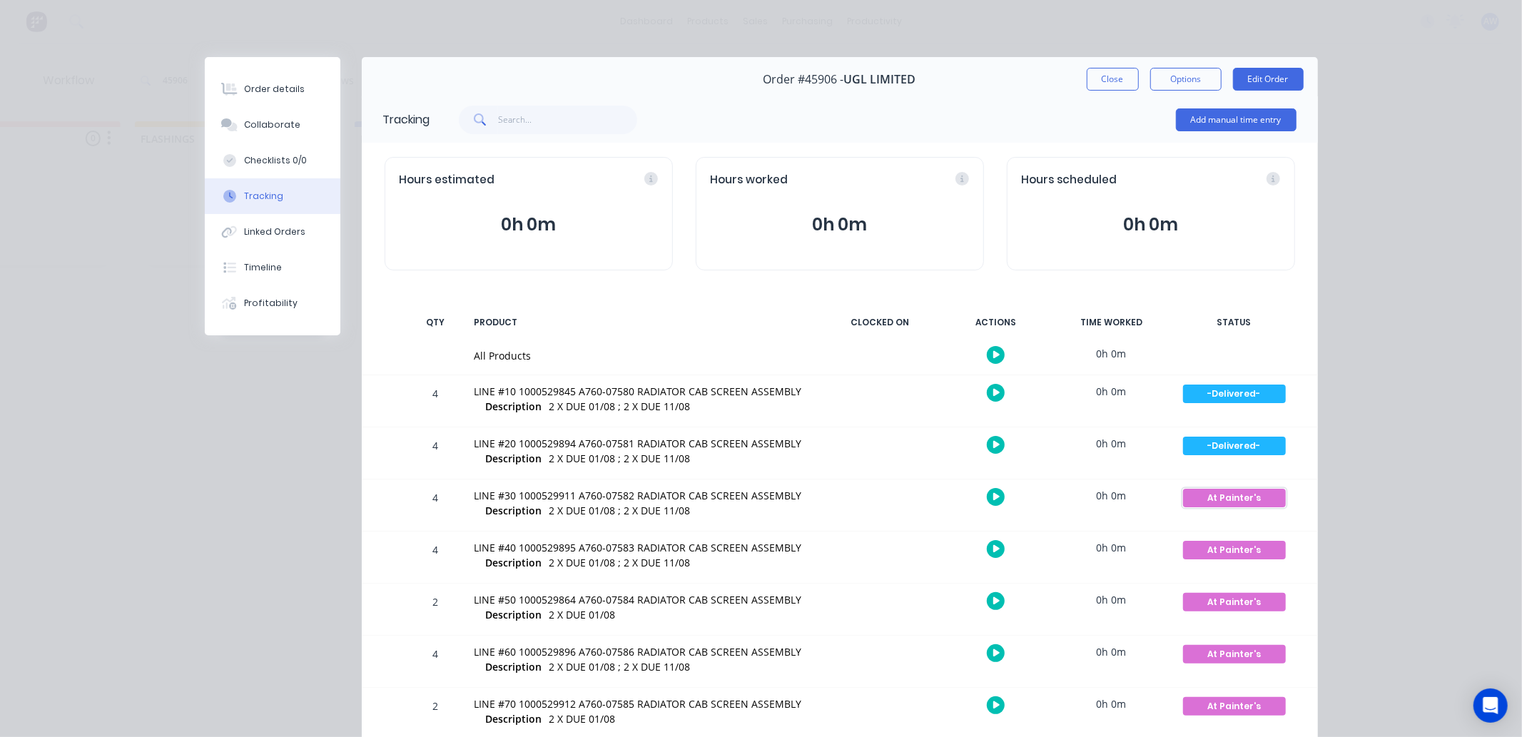
click at [1245, 497] on div "At Painter's" at bounding box center [1234, 498] width 103 height 19
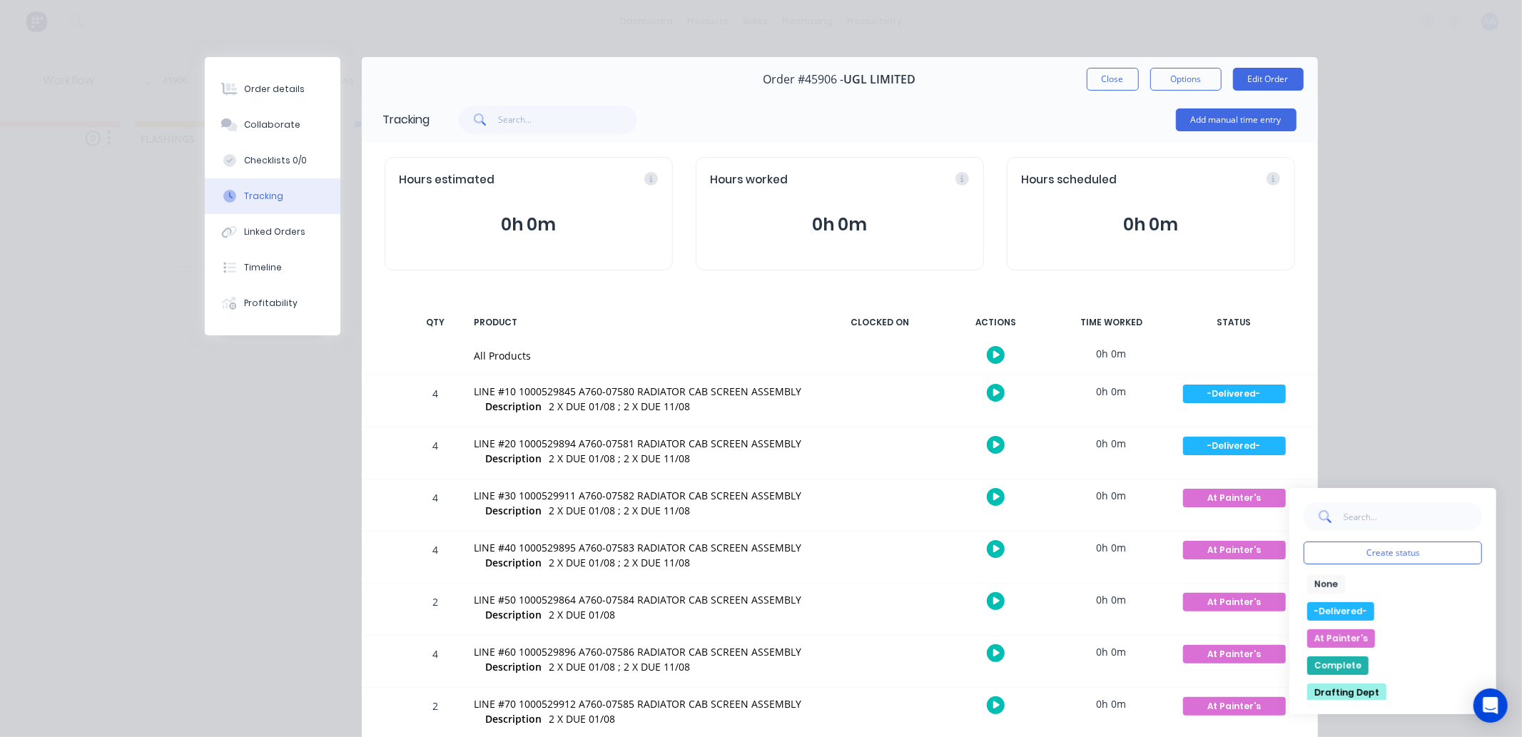
drag, startPoint x: 1349, startPoint y: 609, endPoint x: 1273, endPoint y: 539, distance: 103.0
click at [1344, 607] on button "-Delivered-" at bounding box center [1340, 611] width 67 height 19
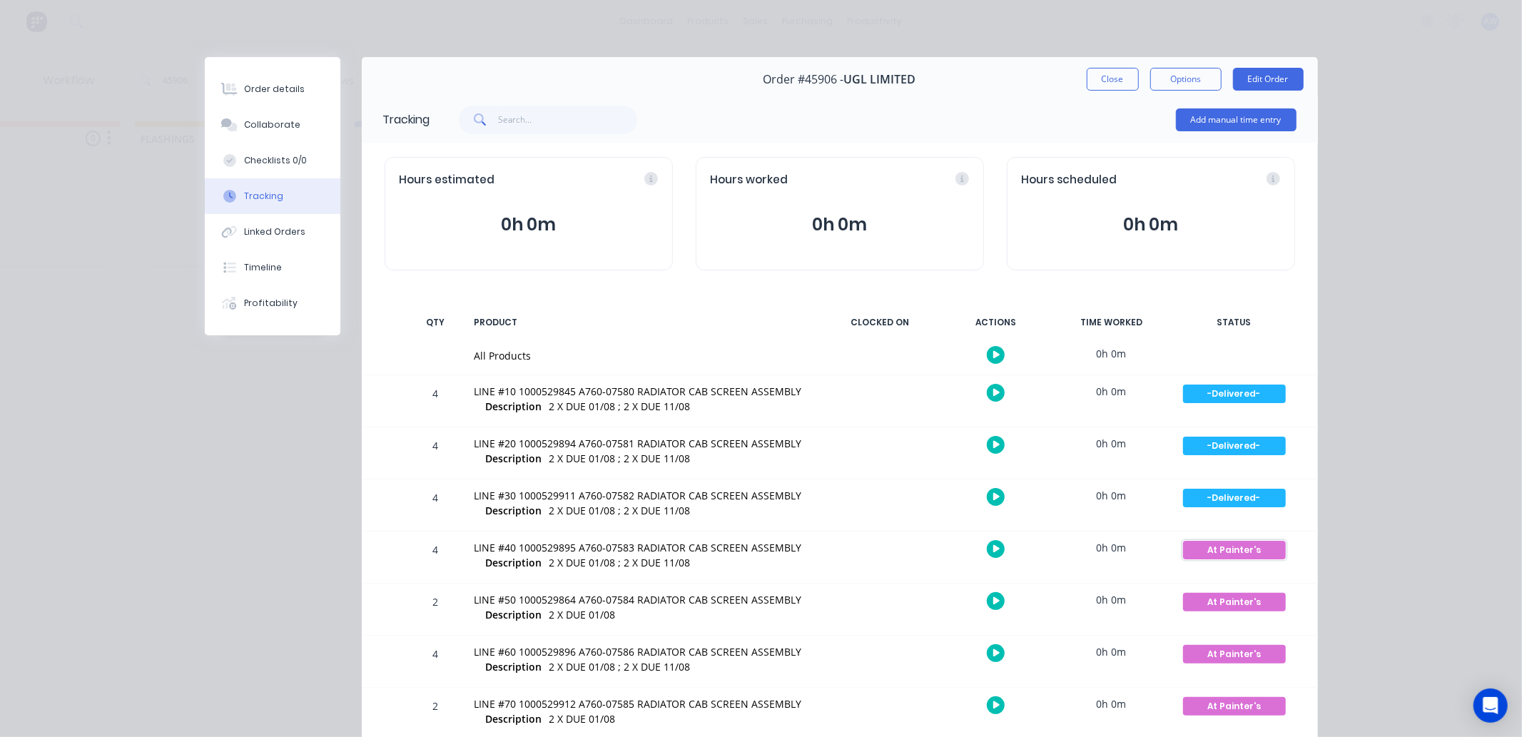
click at [1244, 547] on div "At Painter's" at bounding box center [1234, 550] width 103 height 19
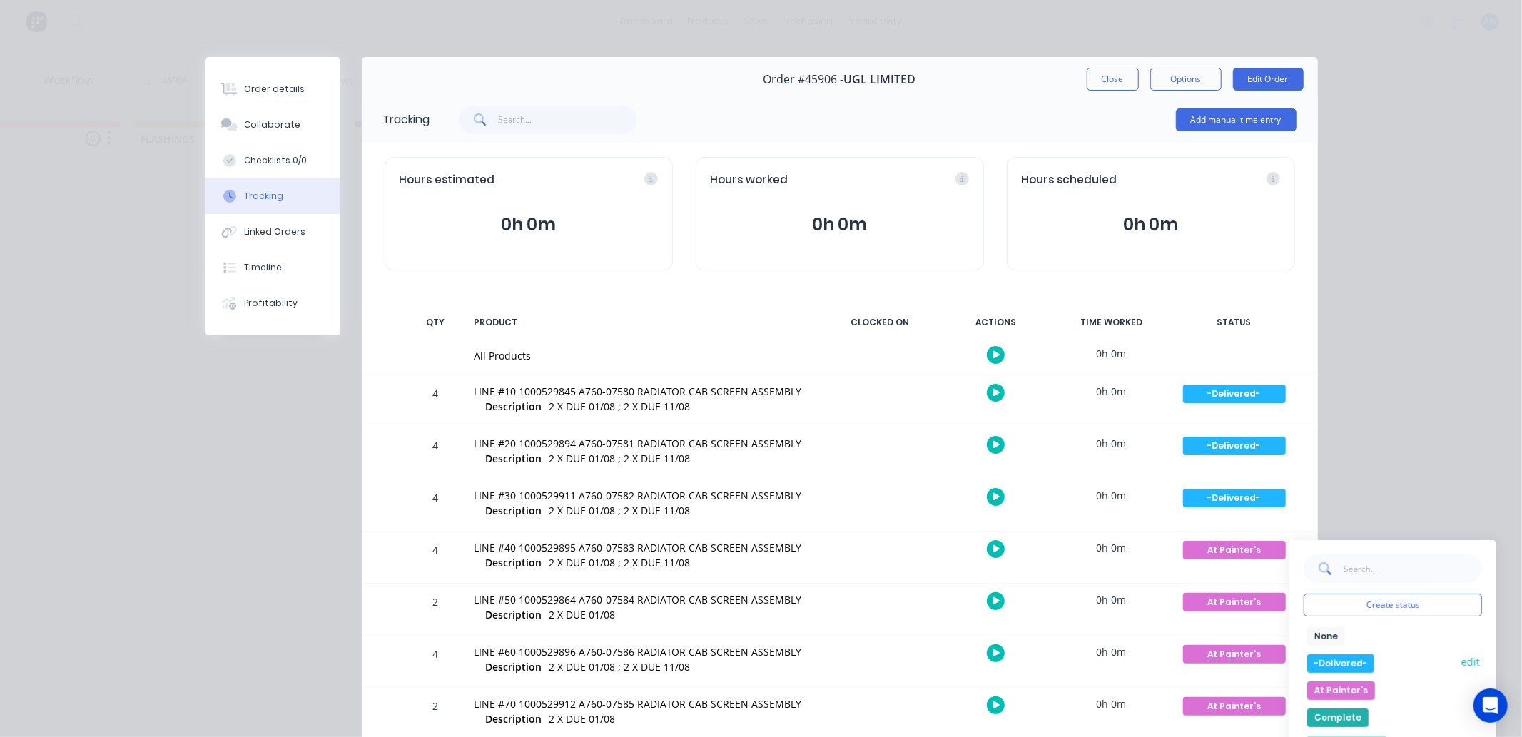
click at [1347, 664] on button "-Delivered-" at bounding box center [1340, 663] width 67 height 19
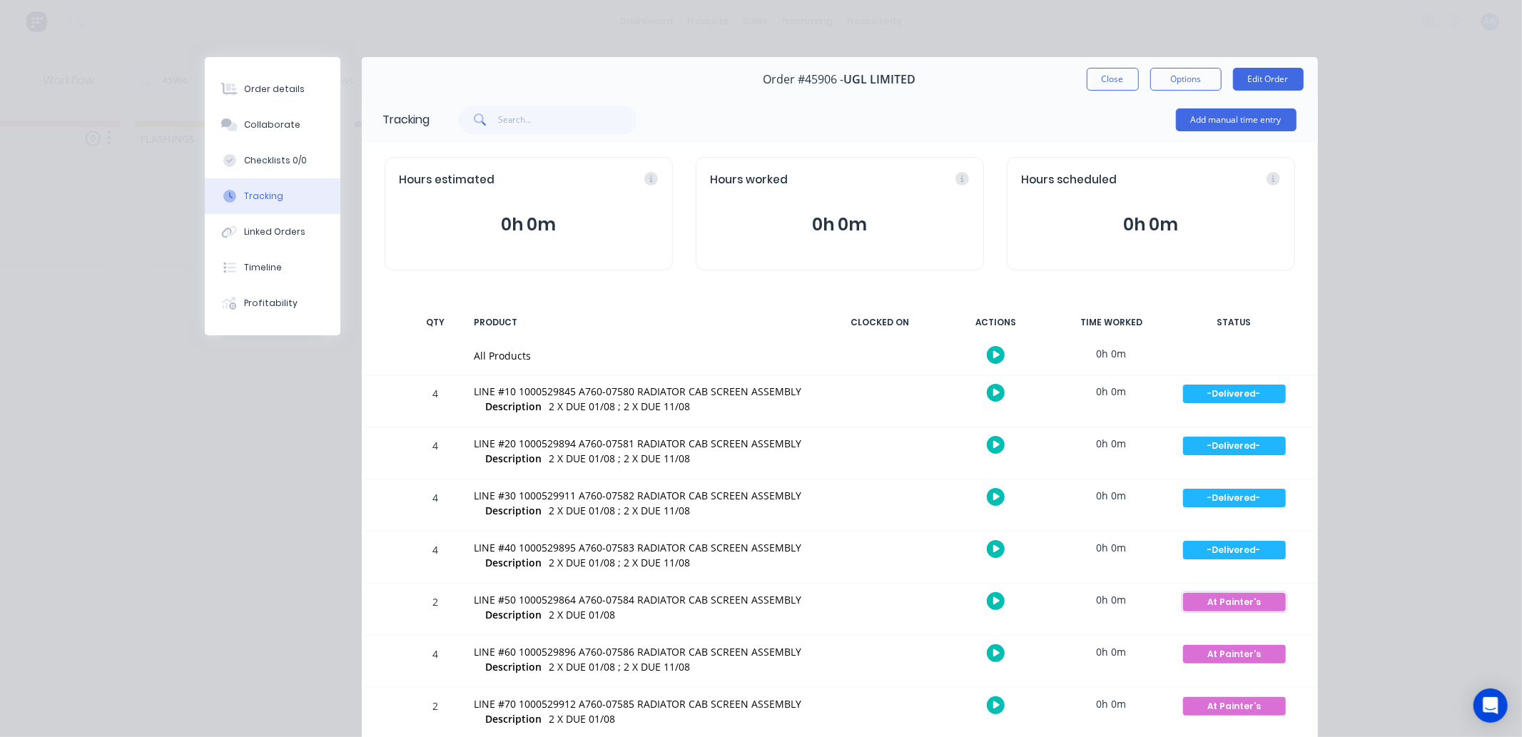
click at [1210, 602] on div "At Painter's" at bounding box center [1234, 602] width 103 height 19
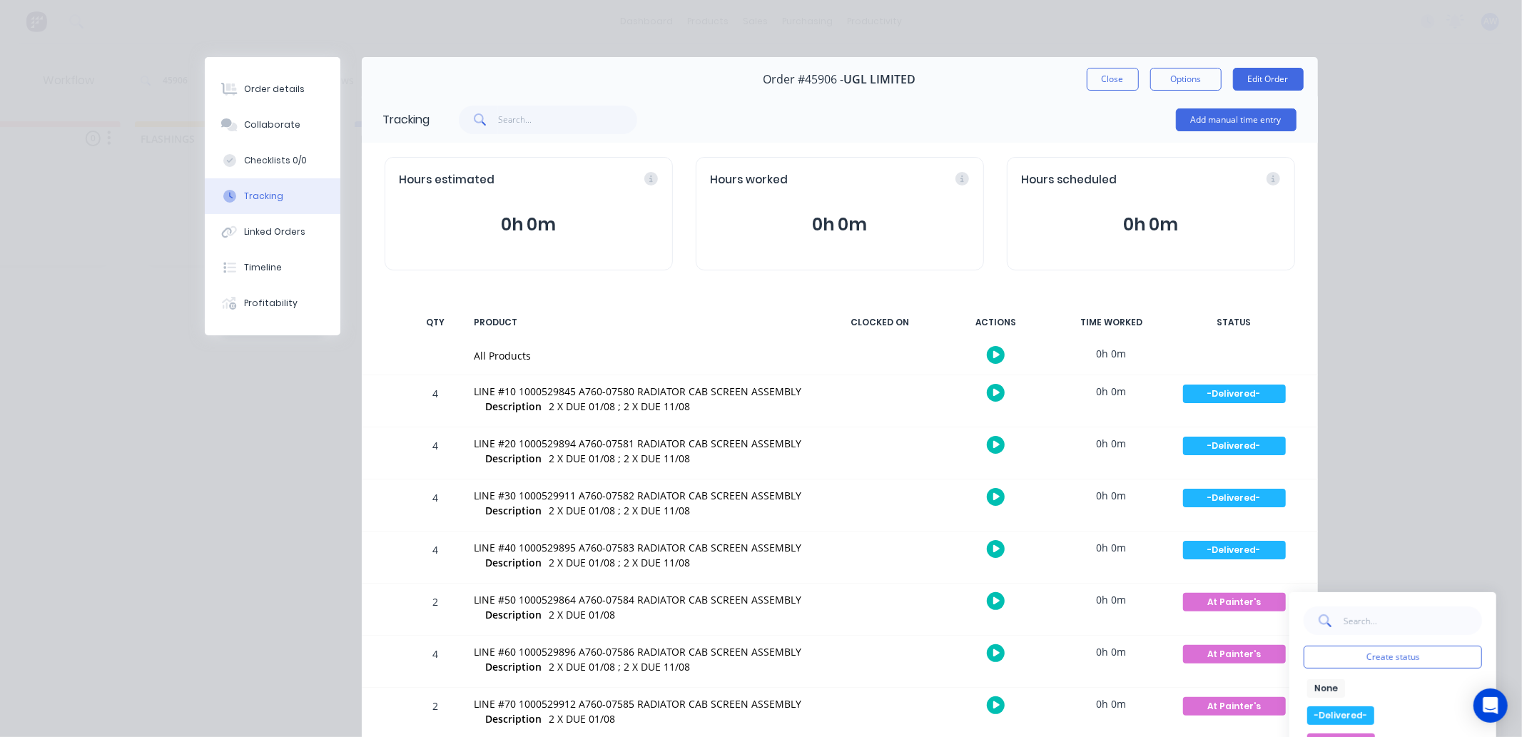
drag, startPoint x: 1337, startPoint y: 719, endPoint x: 1331, endPoint y: 707, distance: 13.4
click at [1336, 718] on button "-Delivered-" at bounding box center [1340, 715] width 67 height 19
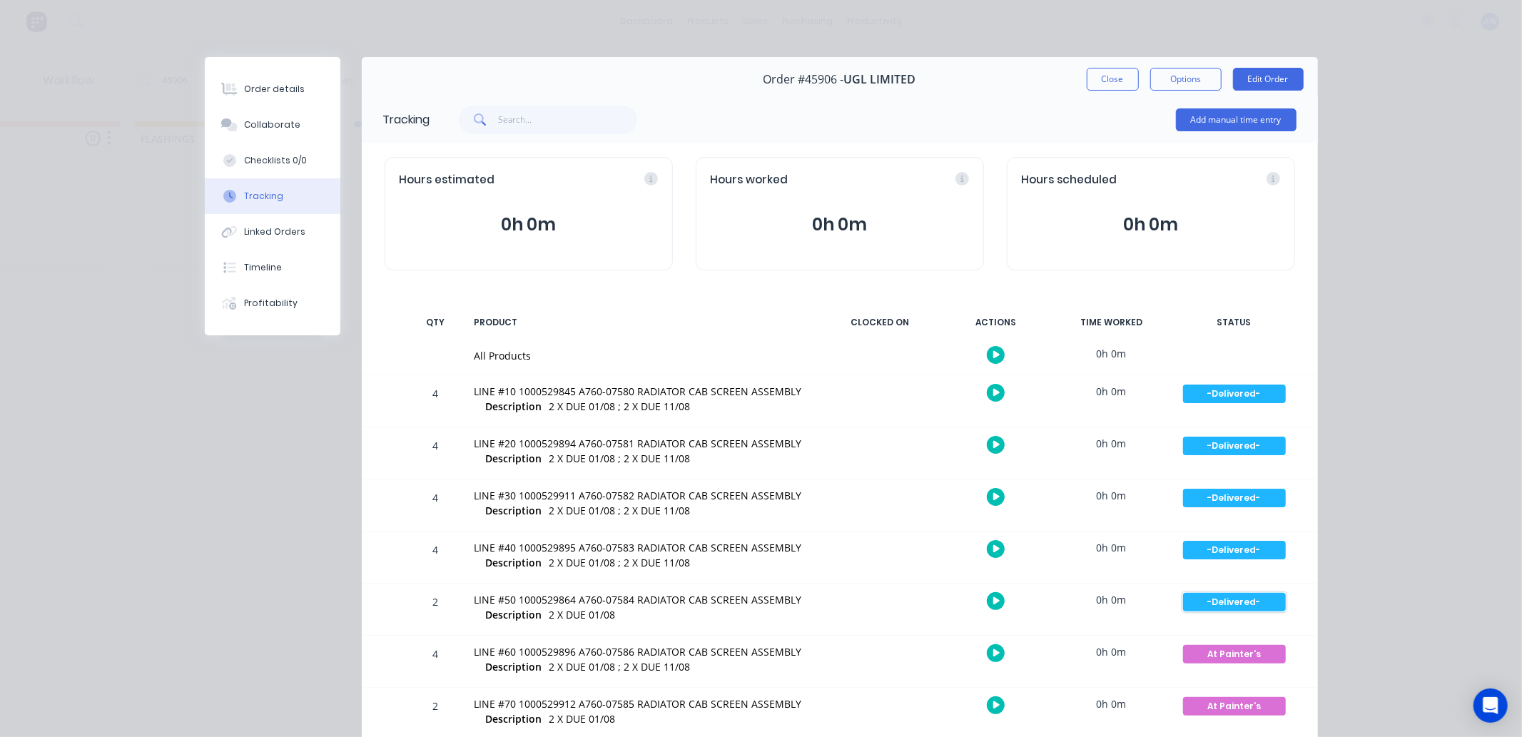
click at [1225, 597] on div "-Delivered-" at bounding box center [1234, 602] width 103 height 19
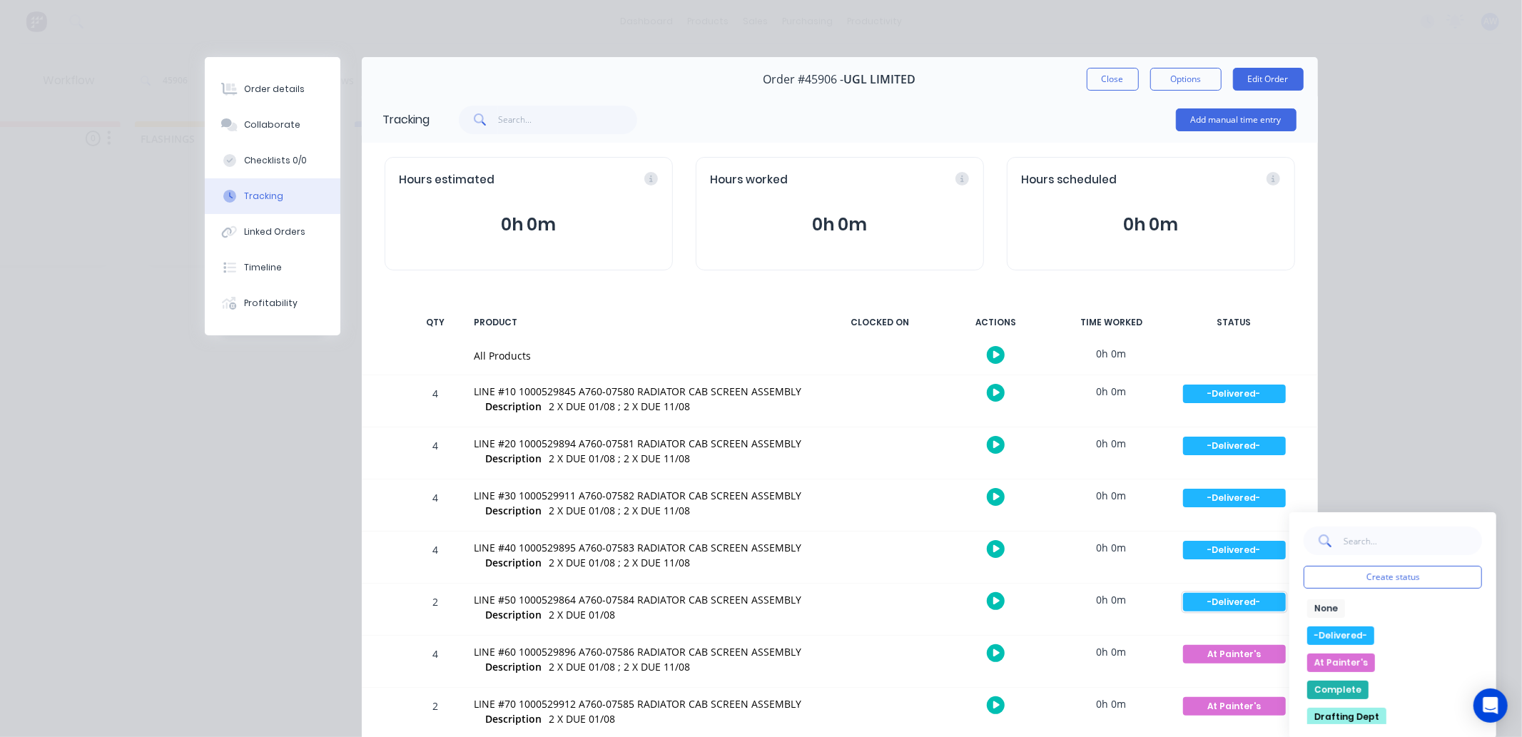
scroll to position [79, 0]
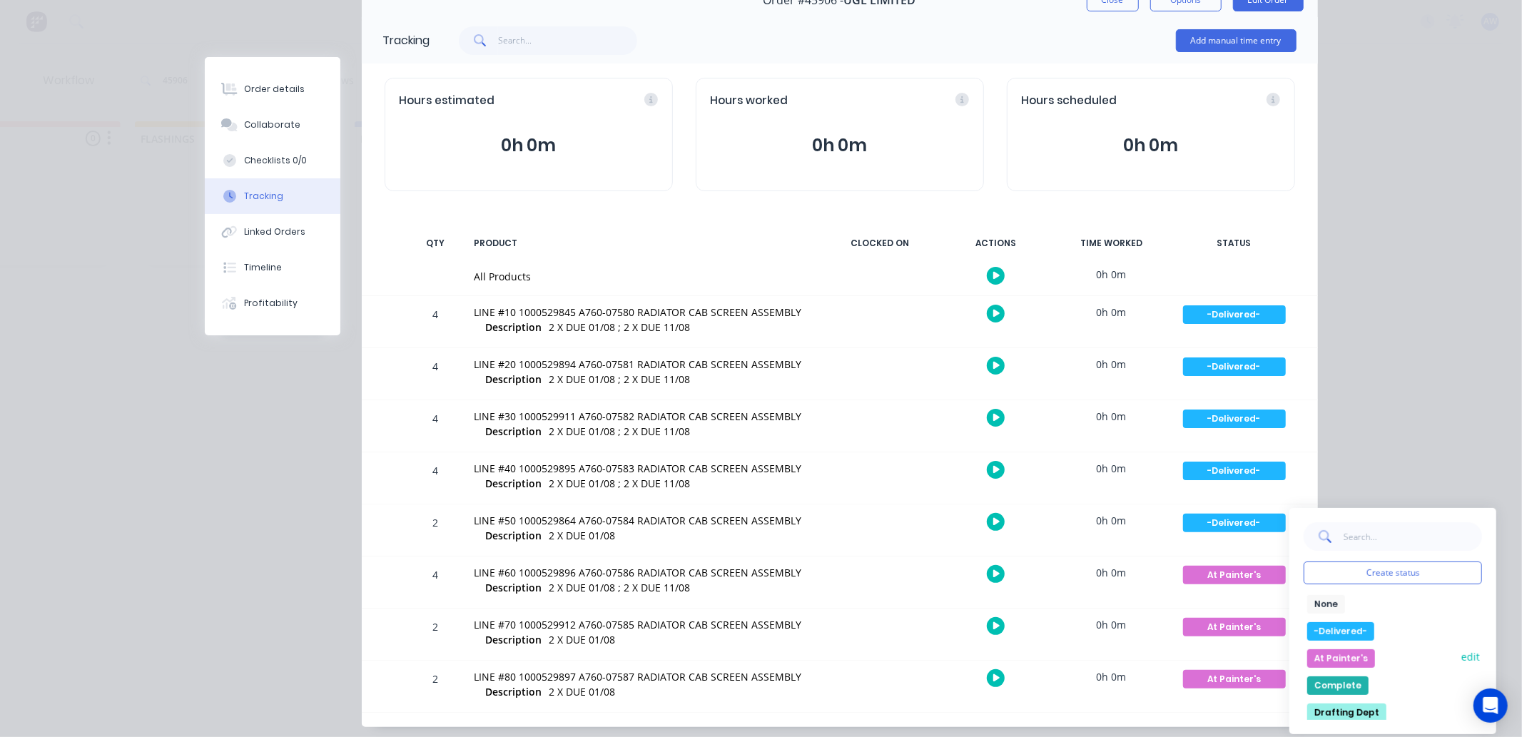
click at [1331, 654] on button "At Painter's" at bounding box center [1341, 658] width 68 height 19
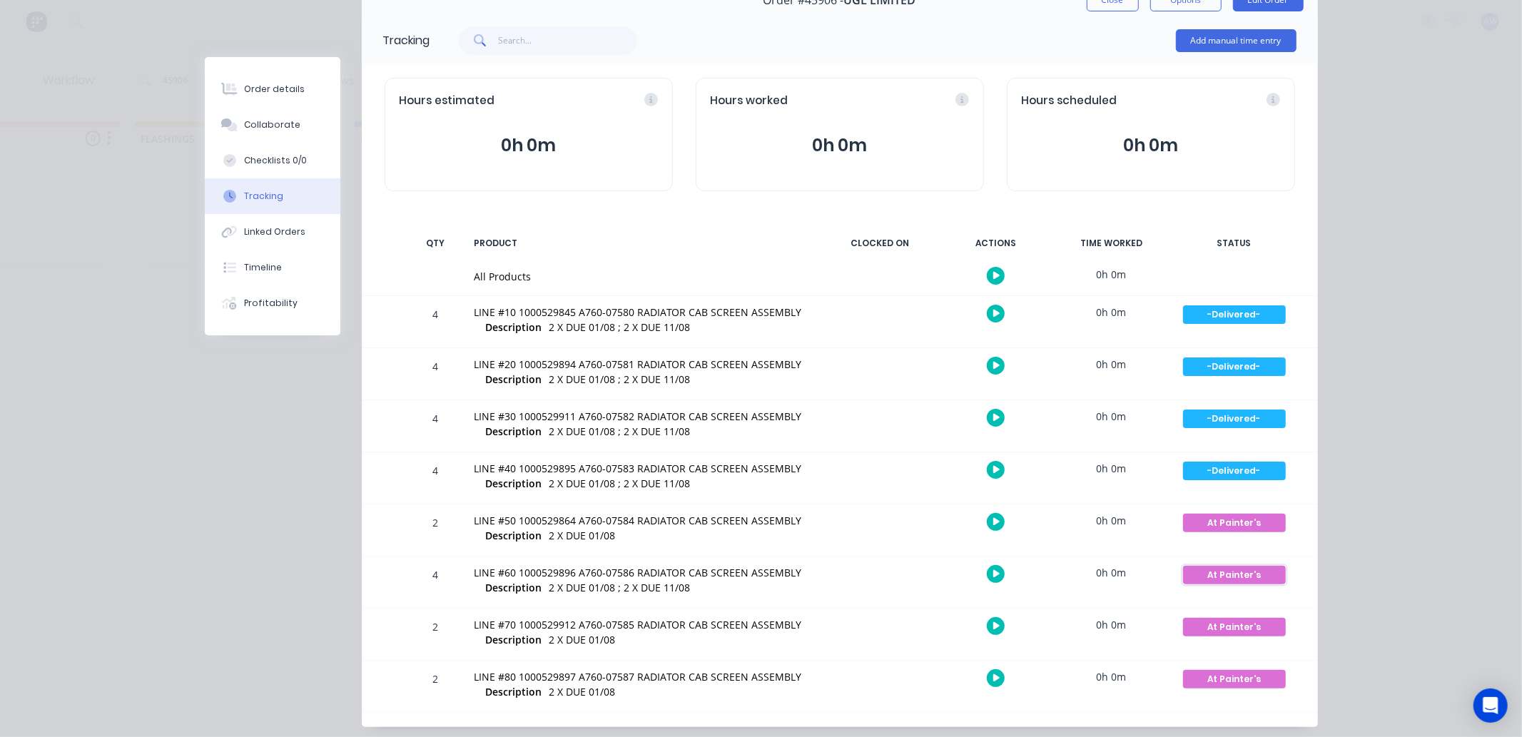
click at [1220, 569] on div "At Painter's" at bounding box center [1234, 575] width 103 height 19
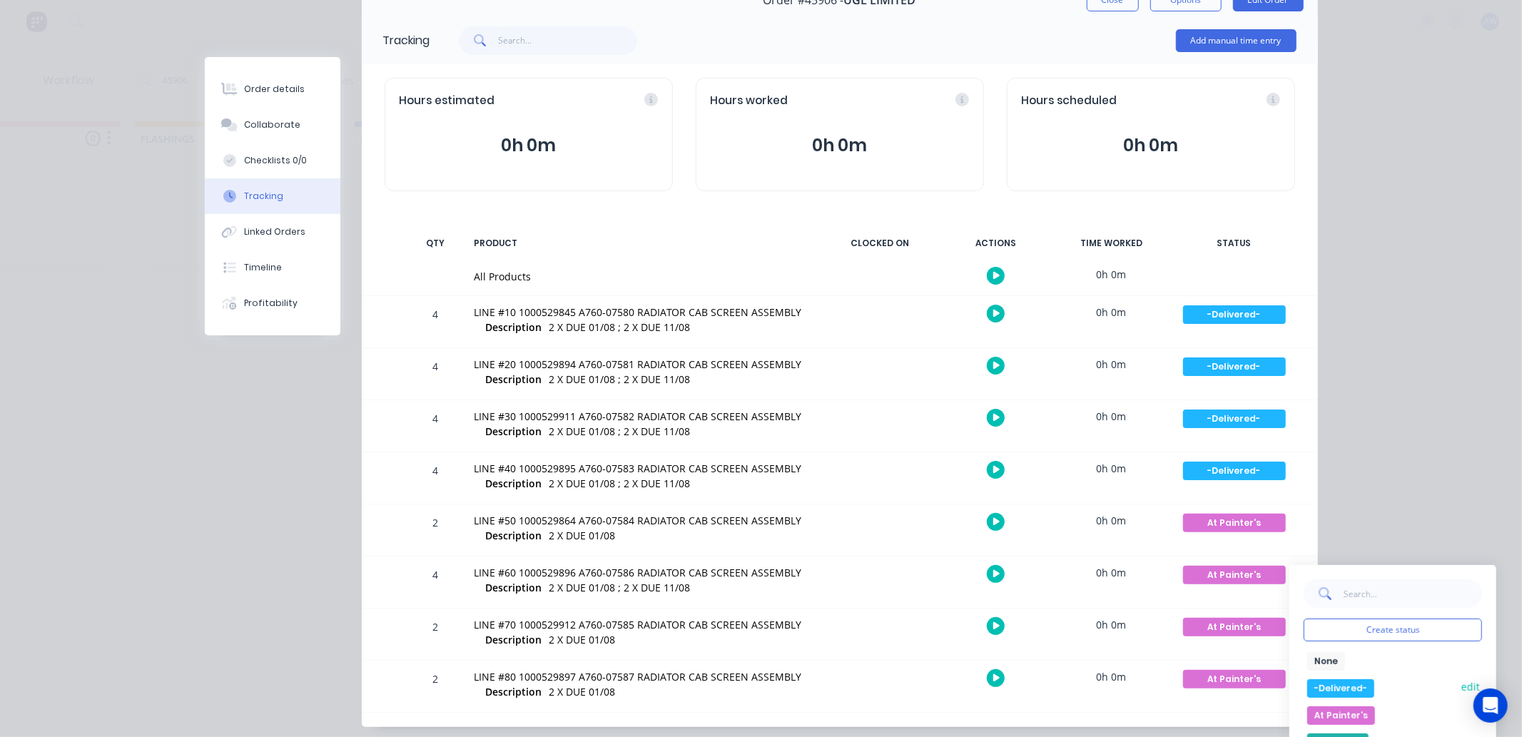
click at [1346, 686] on button "-Delivered-" at bounding box center [1340, 688] width 67 height 19
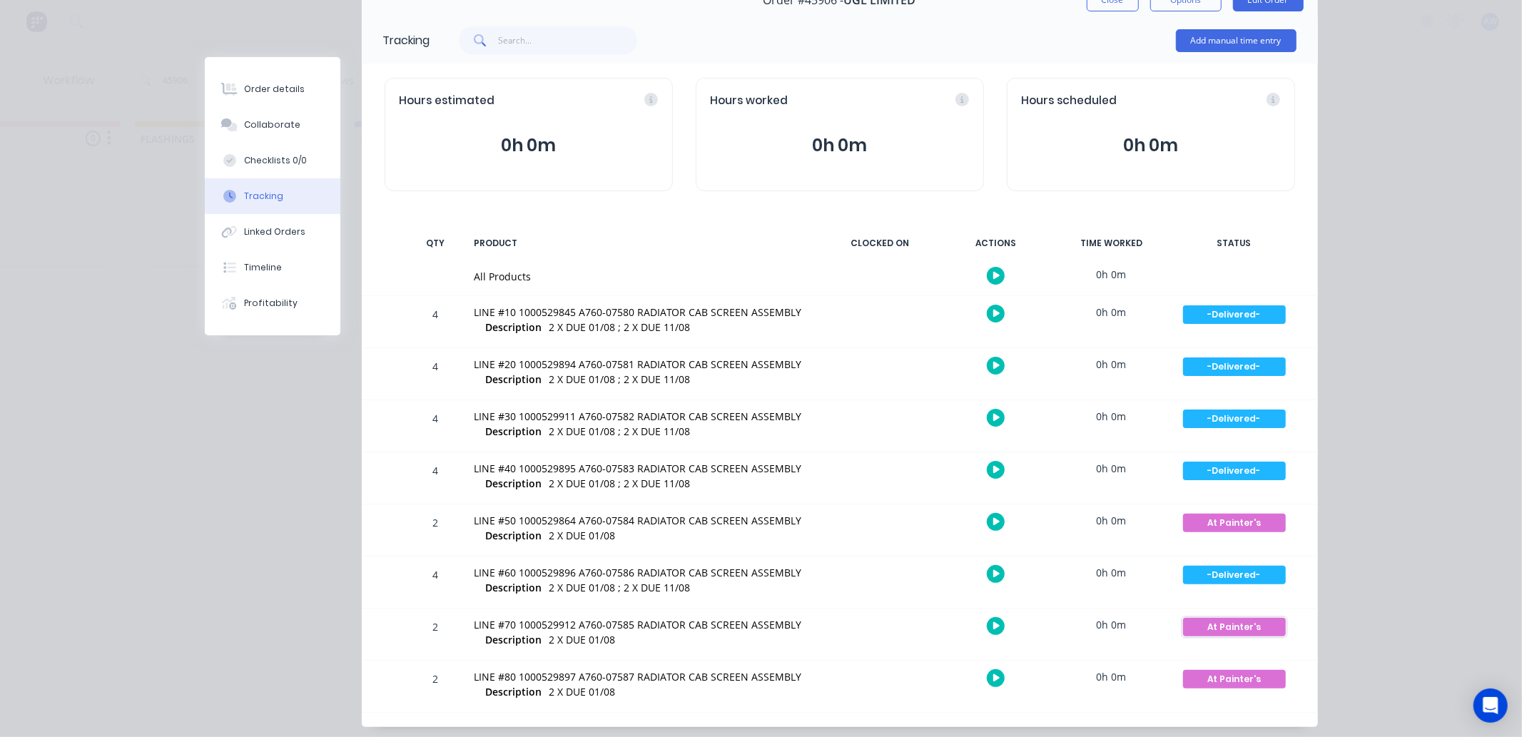
click at [1254, 622] on div "At Painter's" at bounding box center [1234, 627] width 103 height 19
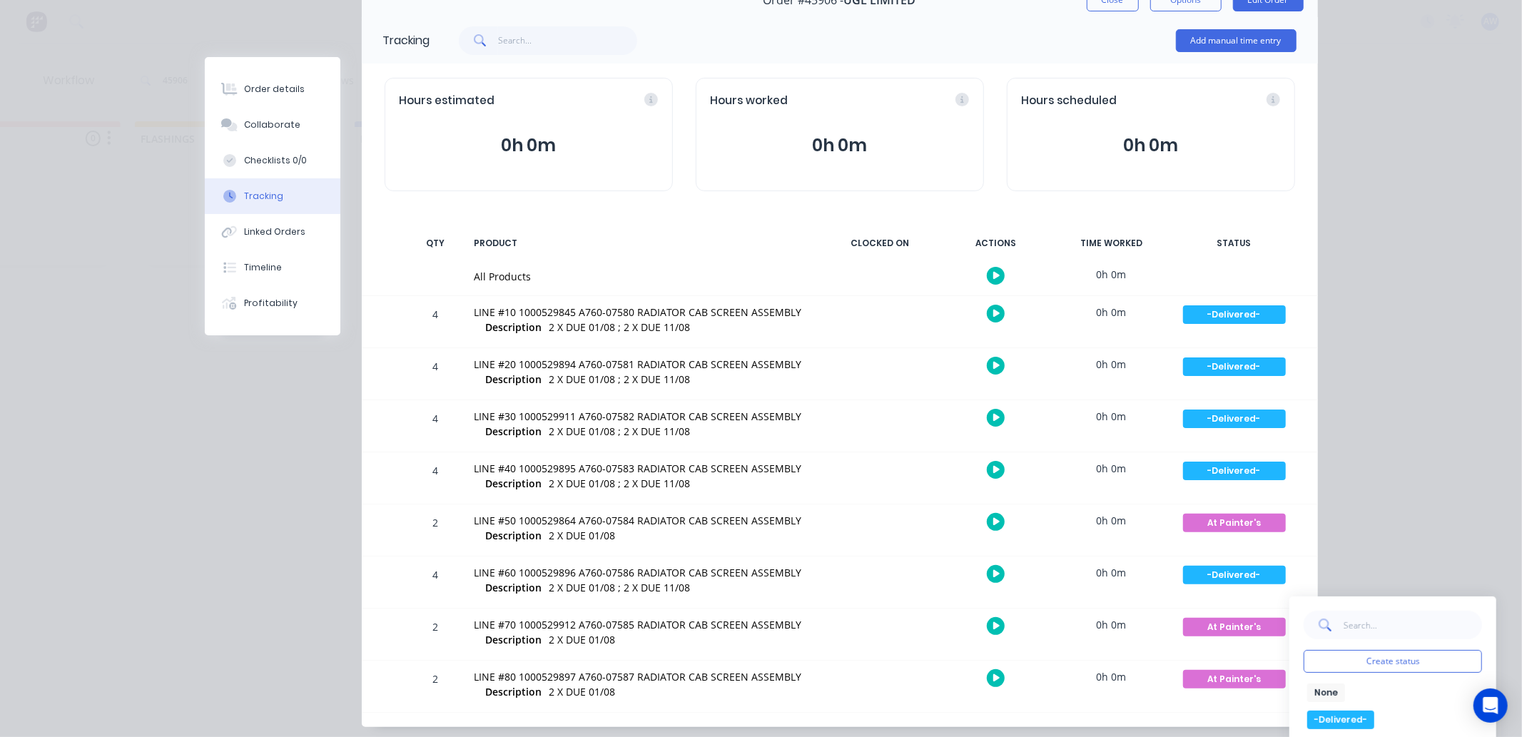
drag, startPoint x: 1337, startPoint y: 716, endPoint x: 1293, endPoint y: 683, distance: 55.5
click at [1336, 716] on button "-Delivered-" at bounding box center [1340, 720] width 67 height 19
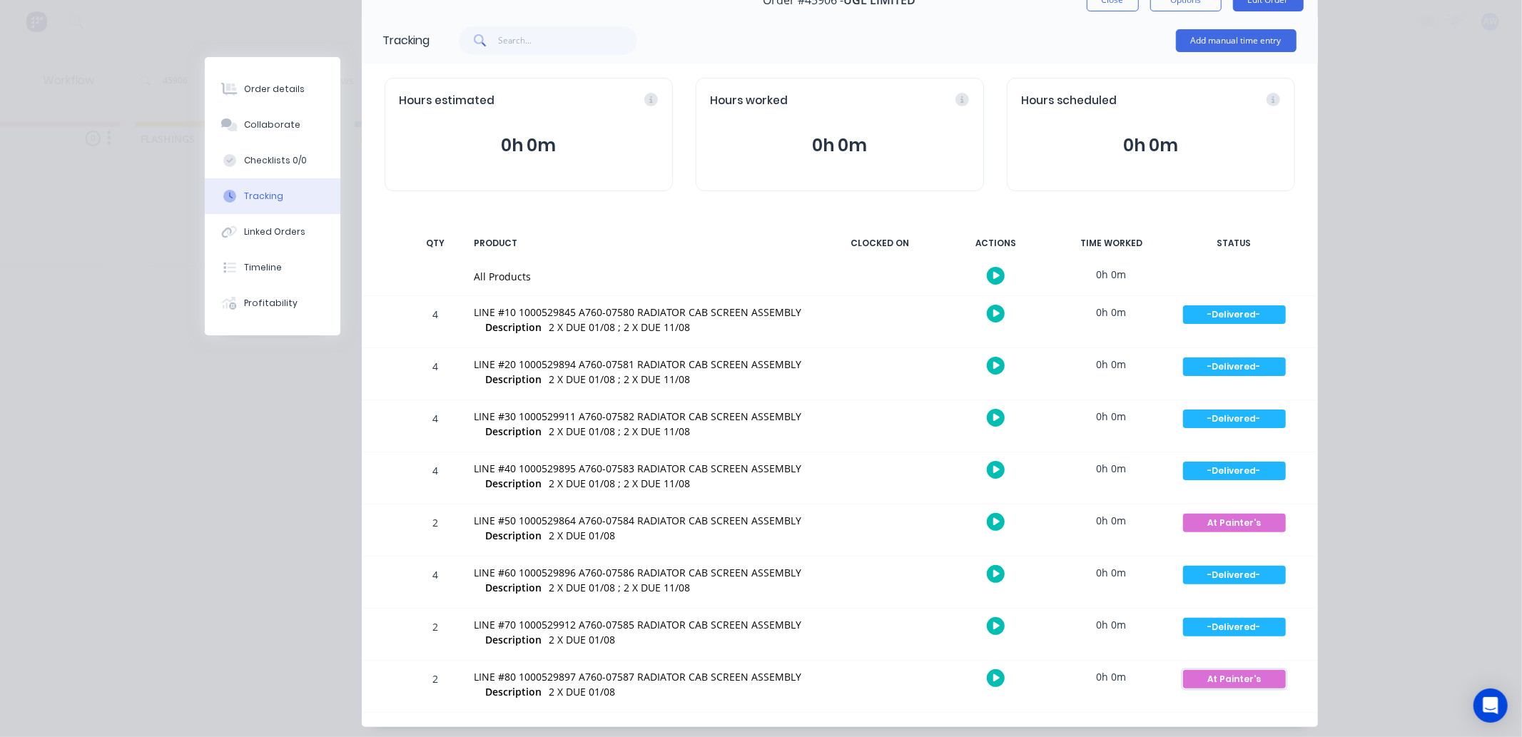
click at [1237, 673] on div "At Painter's" at bounding box center [1234, 679] width 103 height 19
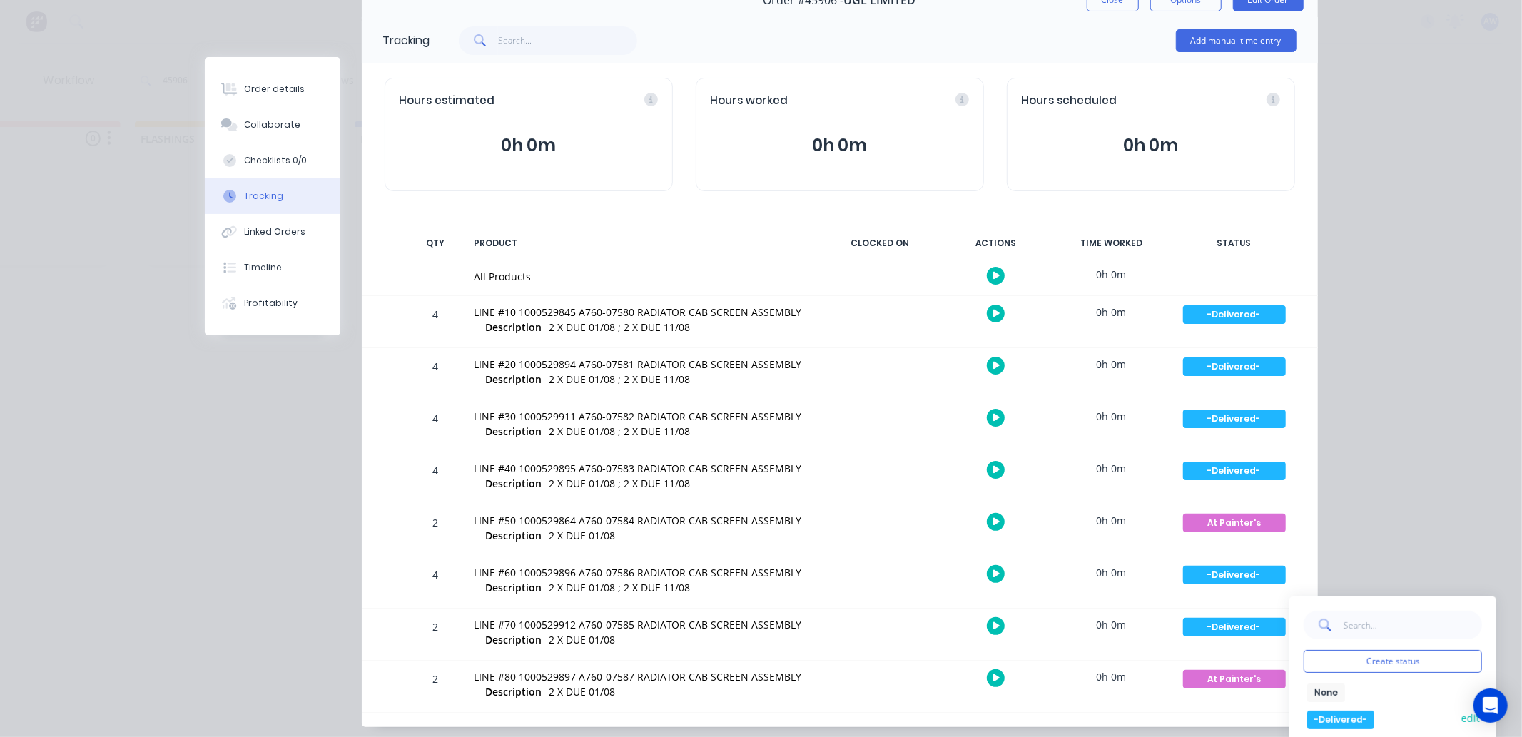
click at [1338, 715] on button "-Delivered-" at bounding box center [1340, 720] width 67 height 19
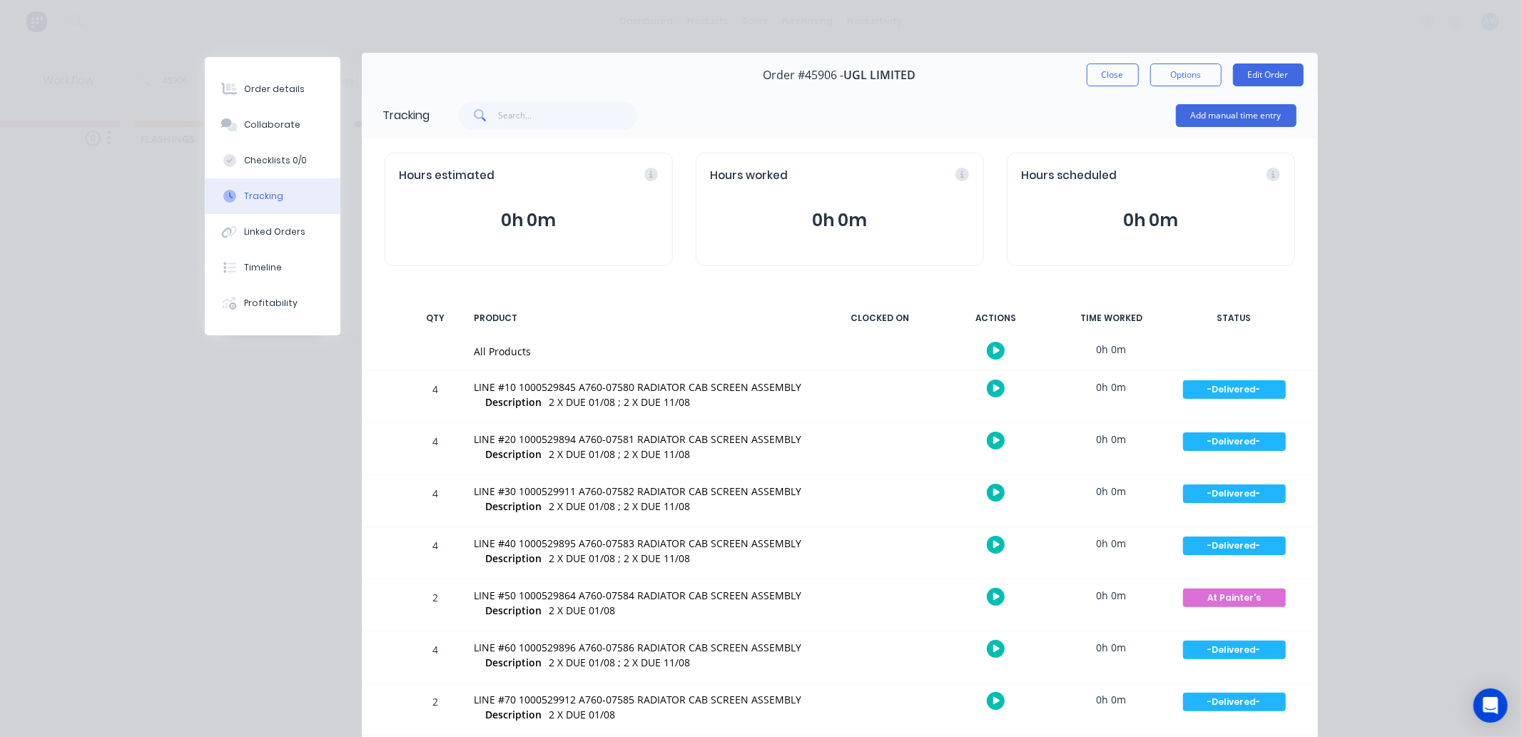
scroll to position [0, 0]
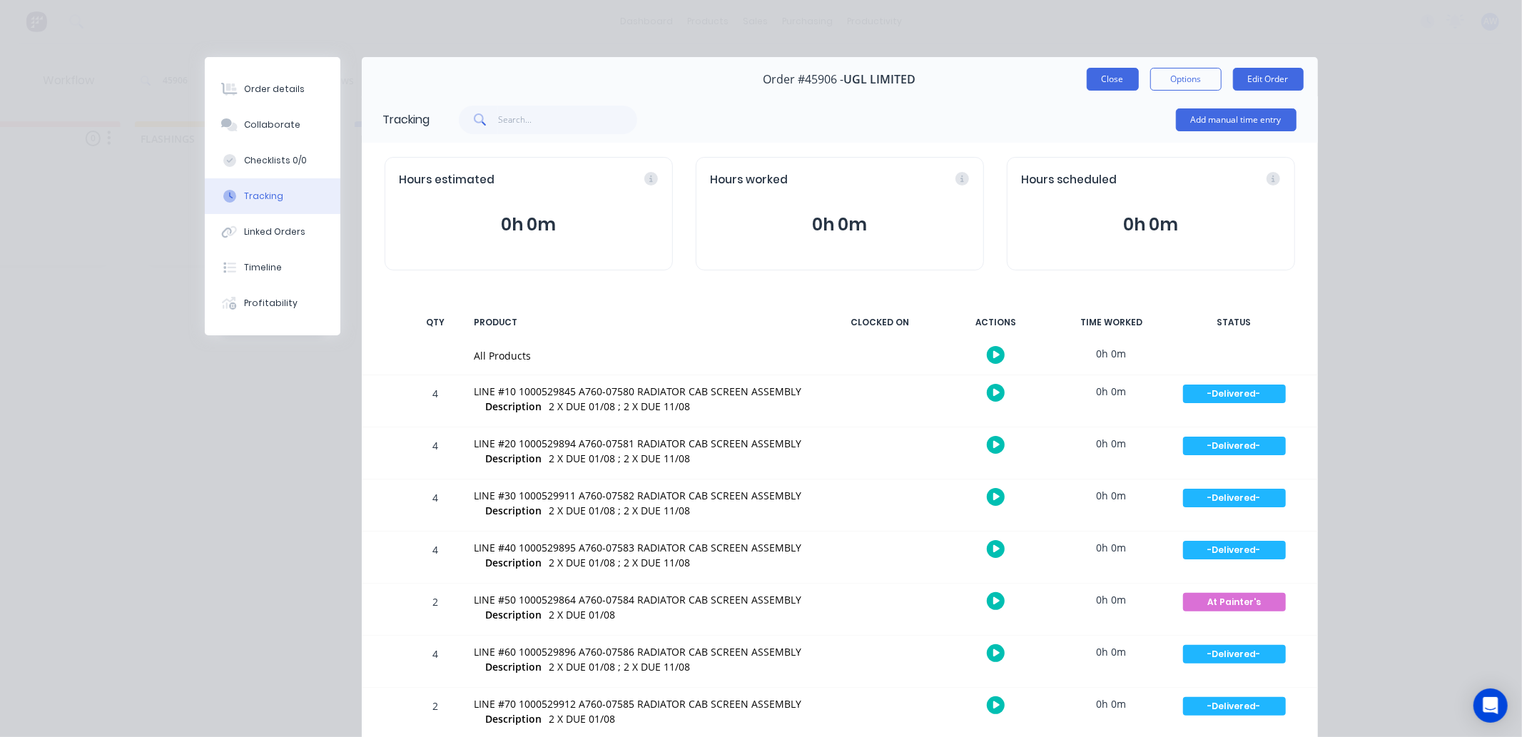
click at [1103, 86] on button "Close" at bounding box center [1113, 79] width 52 height 23
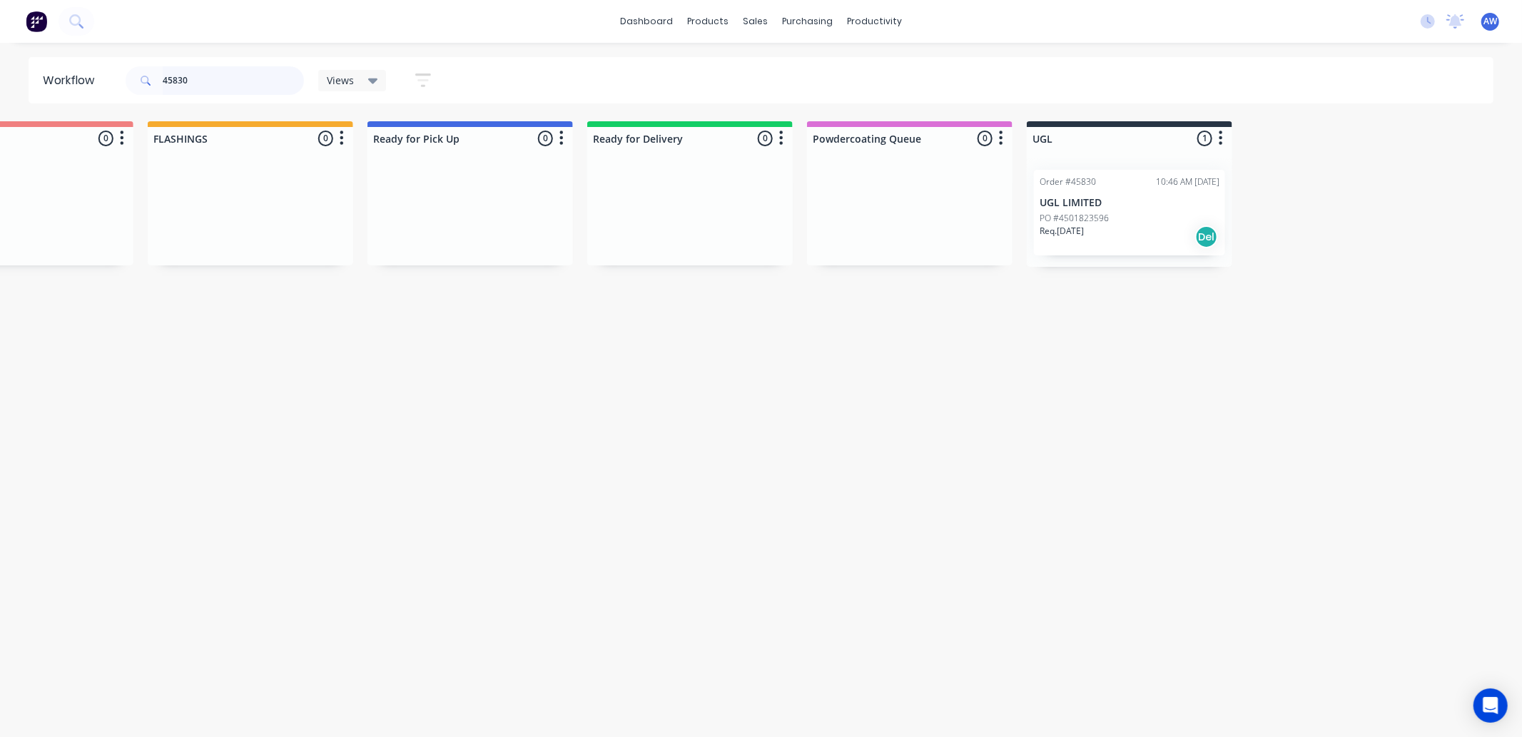
scroll to position [0, 858]
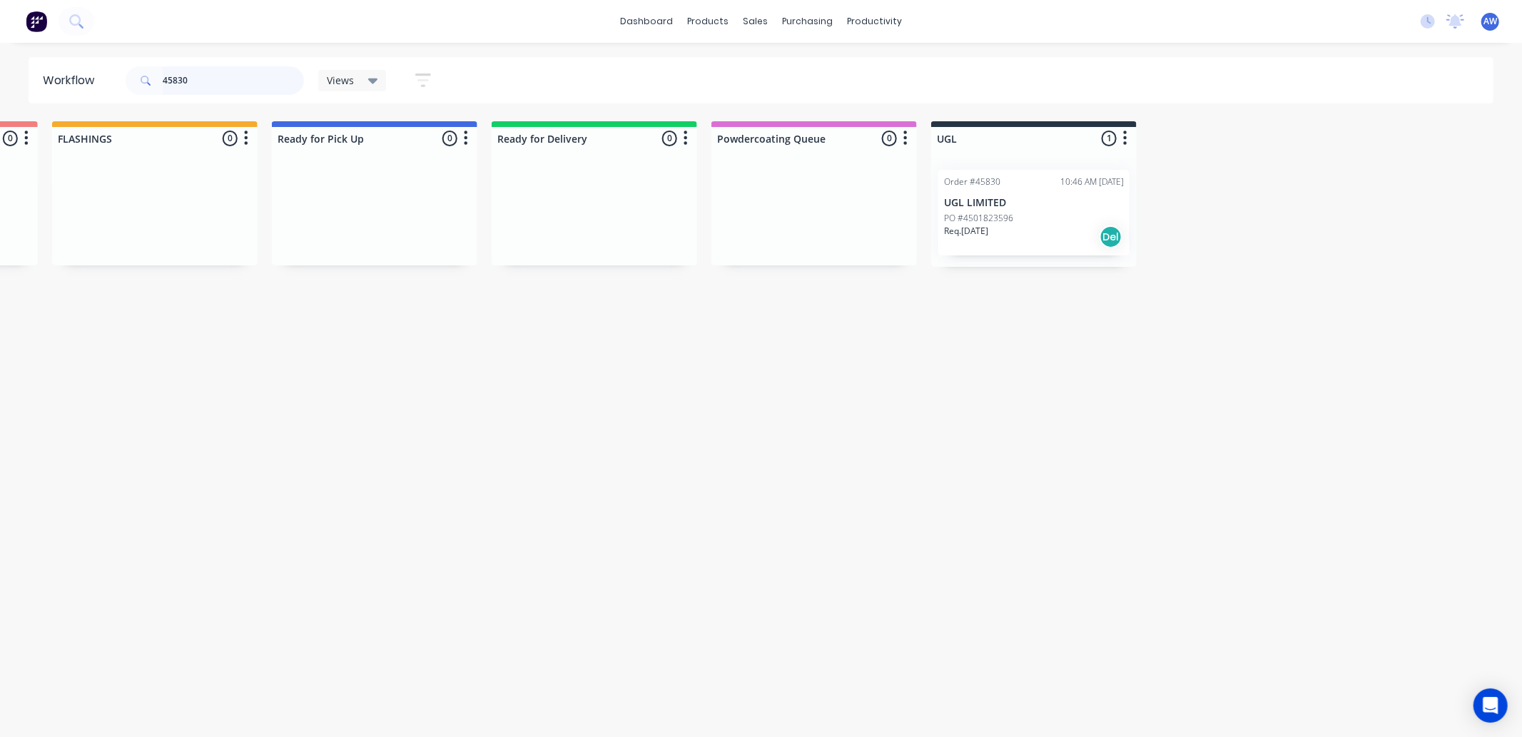
type input "45830"
click at [1066, 235] on div "Req. 14/07/25 Del" at bounding box center [1034, 237] width 180 height 24
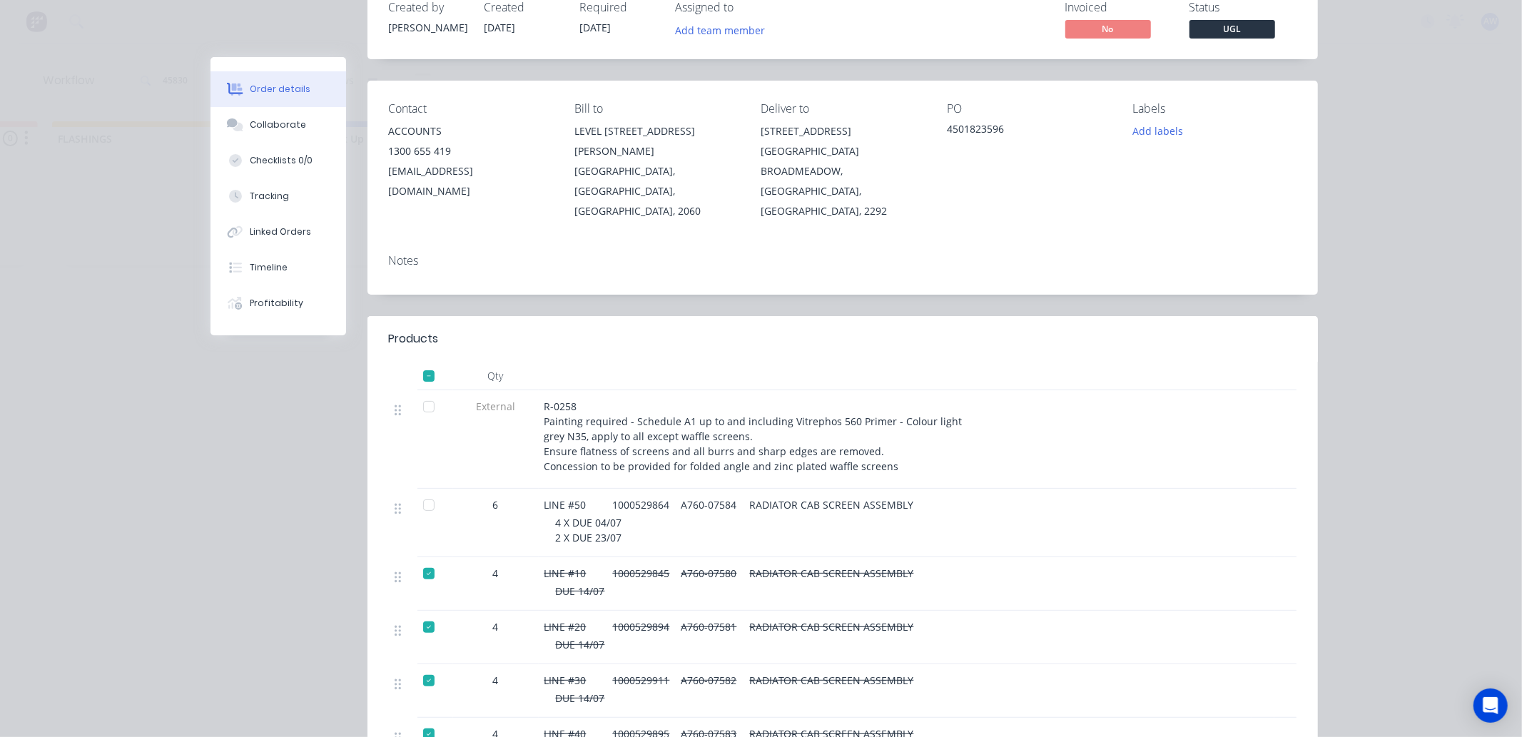
scroll to position [158, 0]
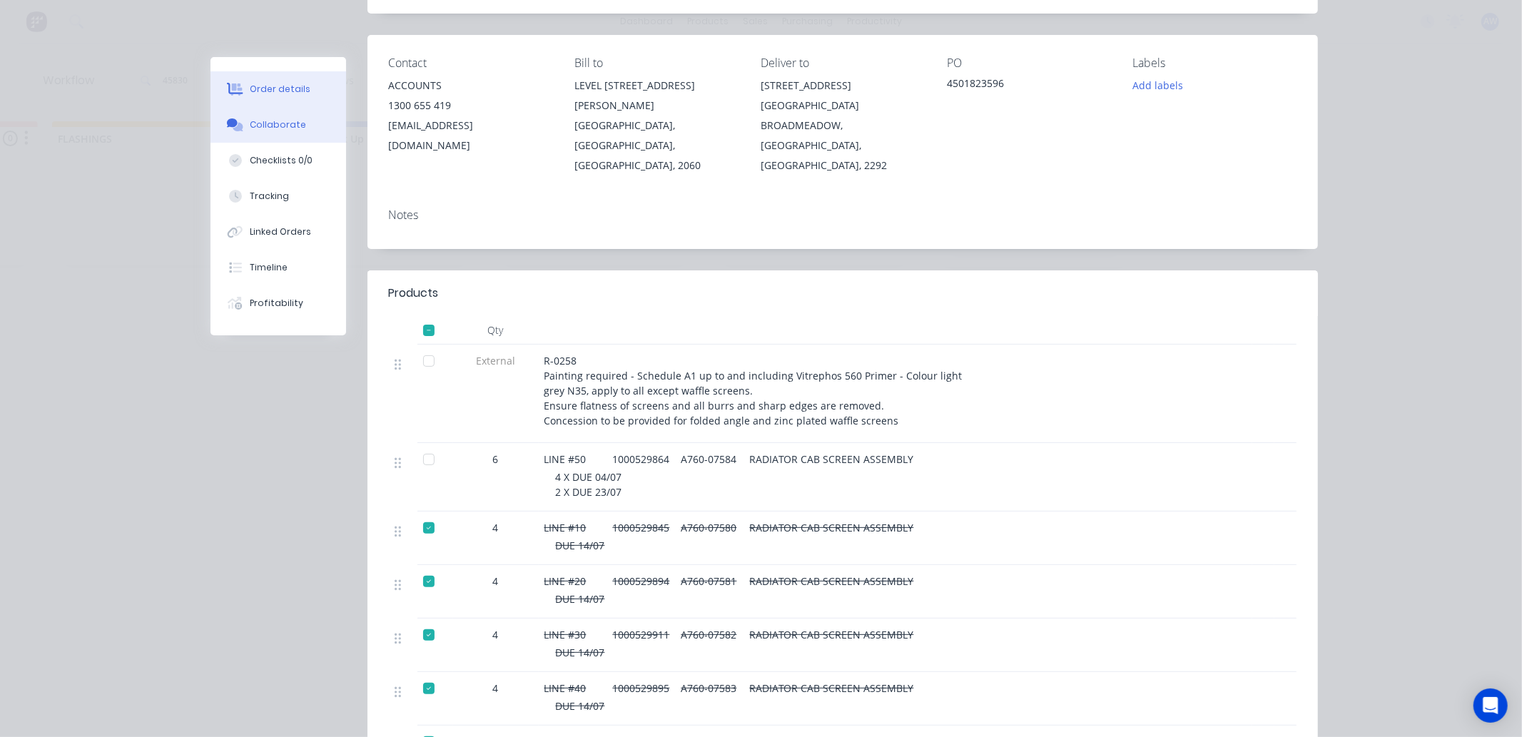
click at [275, 122] on div "Collaborate" at bounding box center [278, 124] width 56 height 13
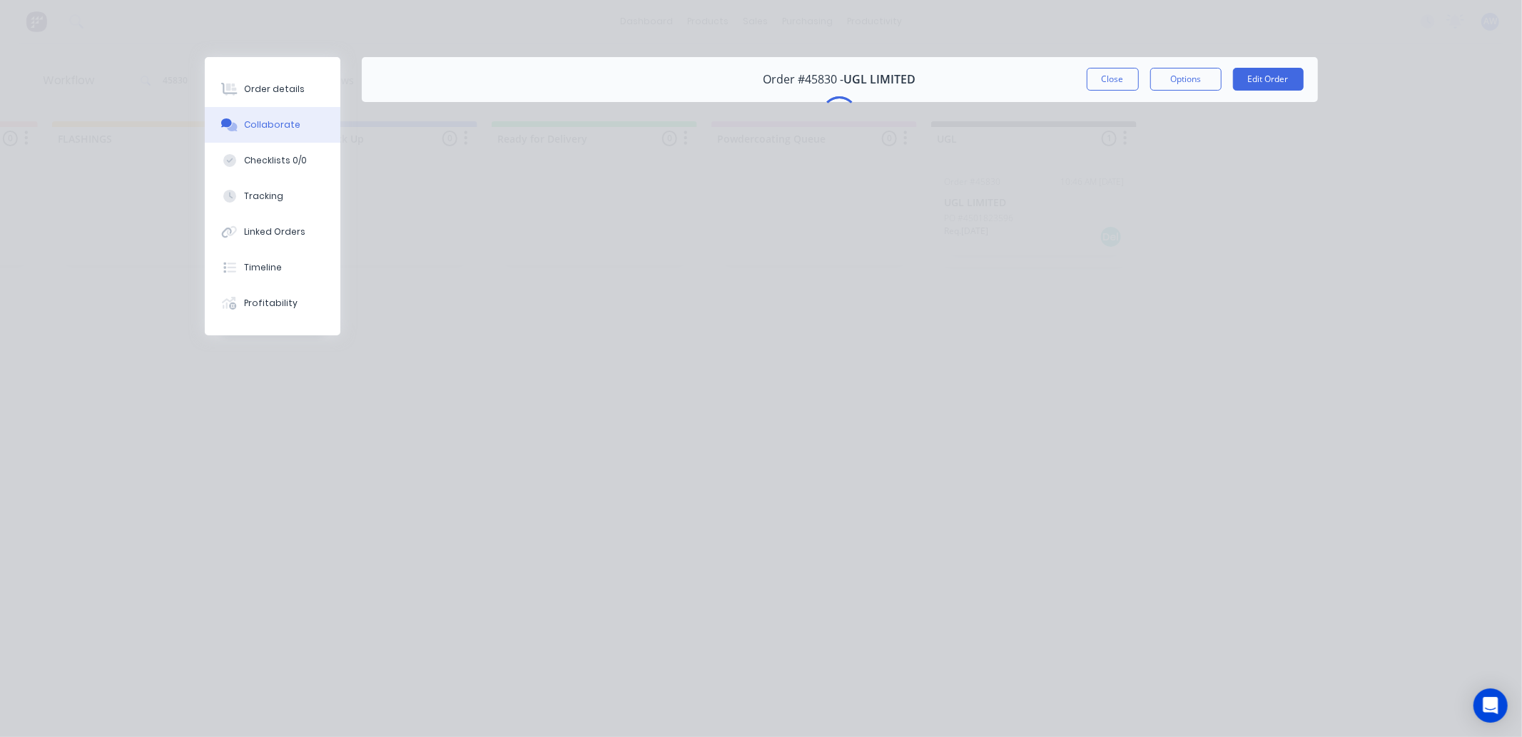
scroll to position [0, 0]
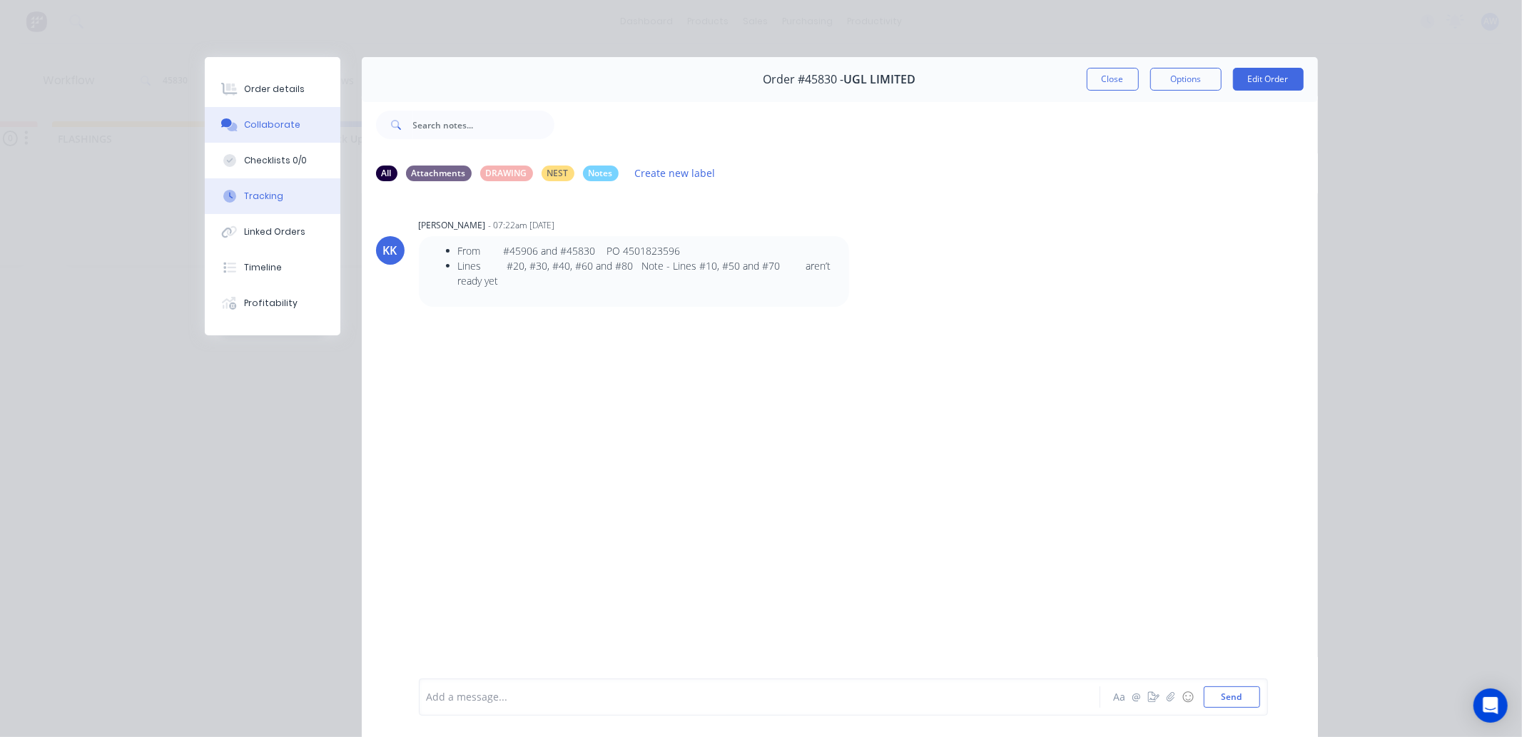
click at [270, 196] on div "Tracking" at bounding box center [263, 196] width 39 height 13
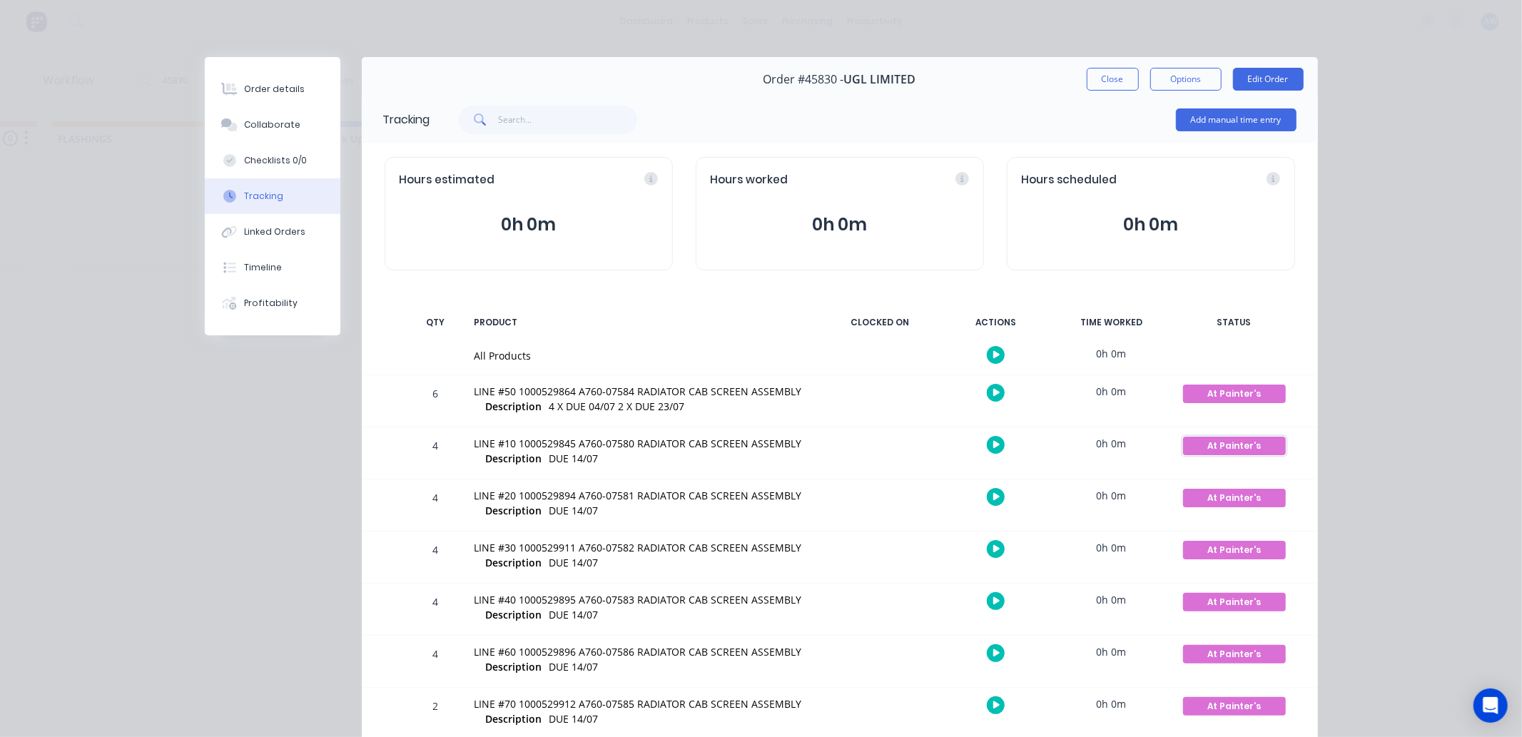
click at [1209, 445] on div "At Painter's" at bounding box center [1234, 446] width 103 height 19
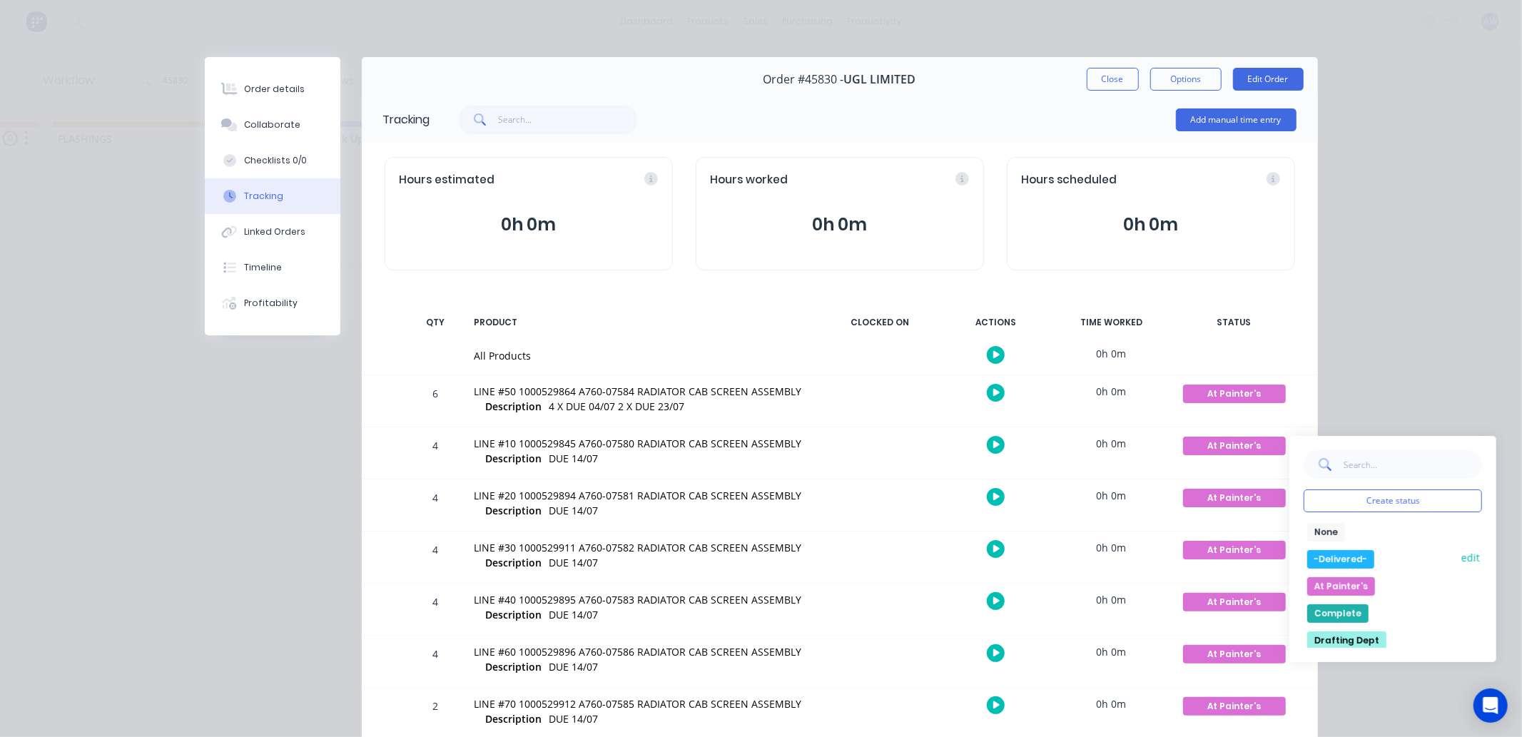
click at [1315, 560] on button "-Delivered-" at bounding box center [1340, 559] width 67 height 19
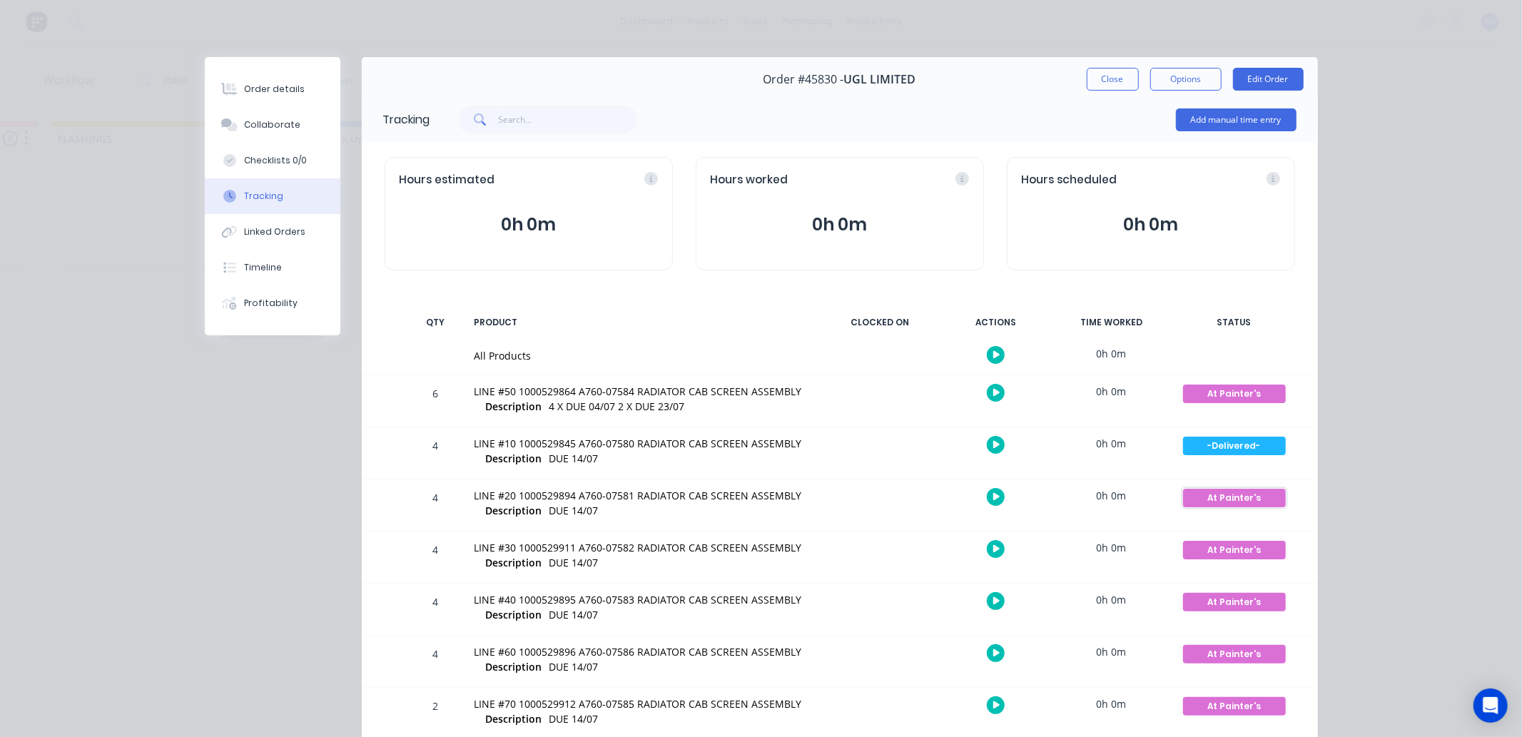
click at [1220, 492] on div "At Painter's" at bounding box center [1234, 498] width 103 height 19
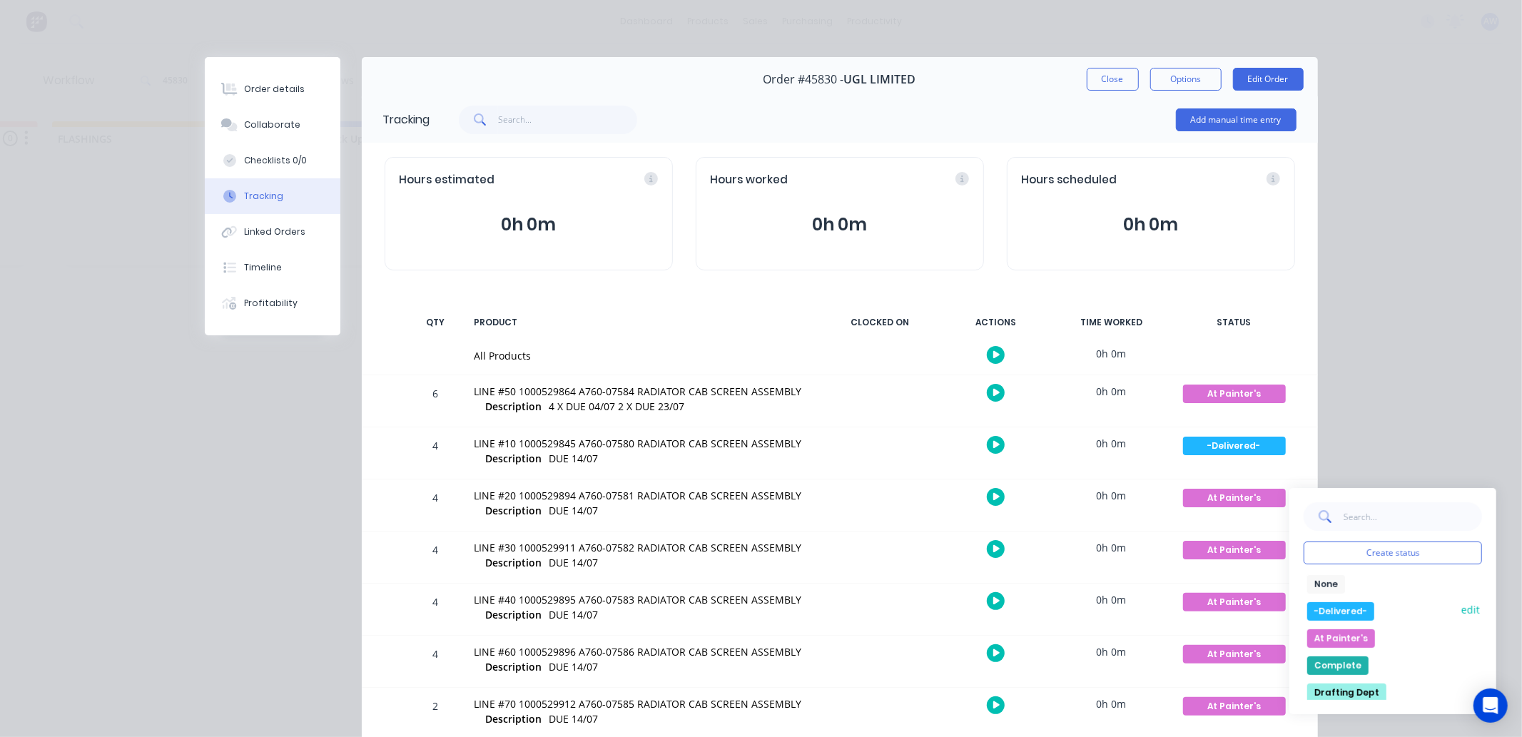
click at [1322, 611] on button "-Delivered-" at bounding box center [1340, 611] width 67 height 19
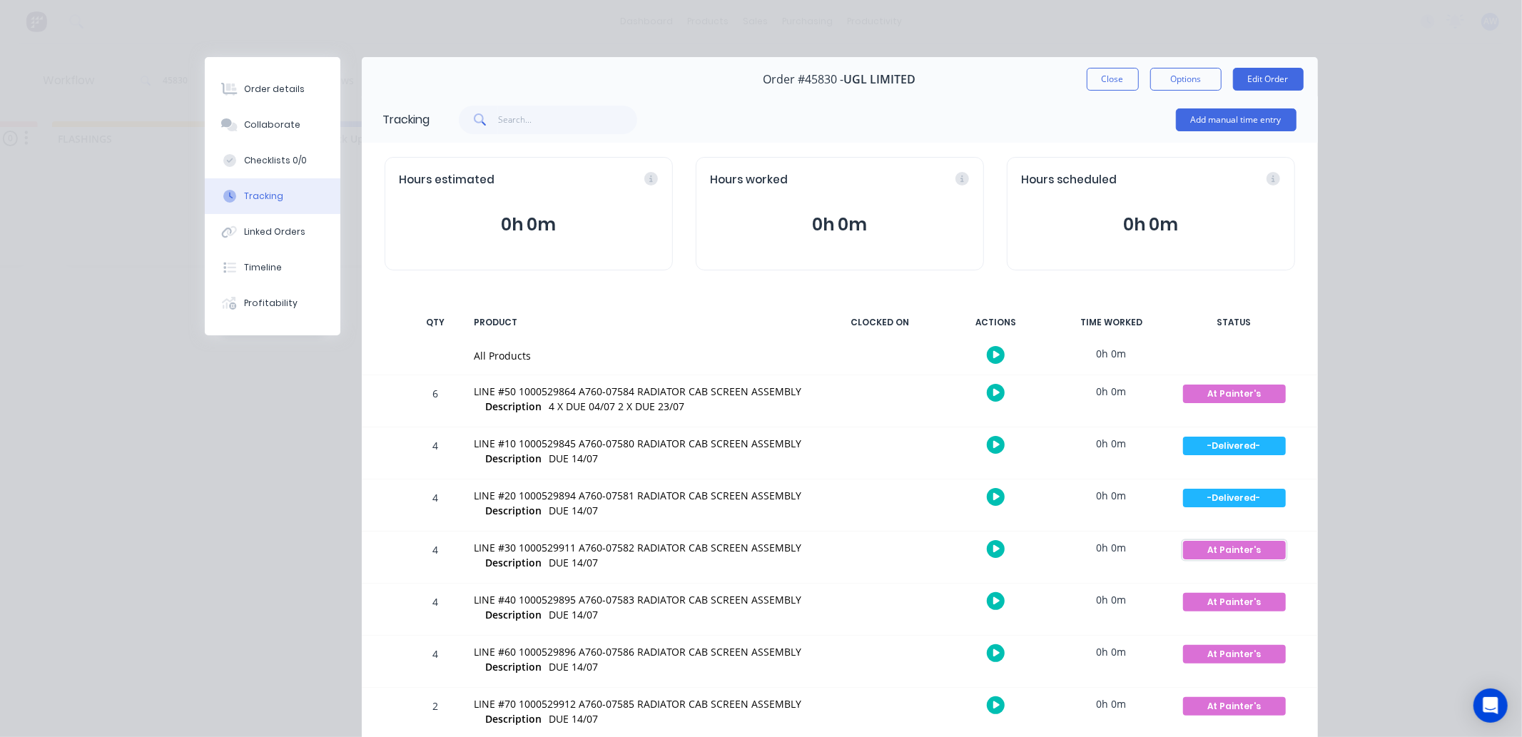
click at [1244, 547] on div "At Painter's" at bounding box center [1234, 550] width 103 height 19
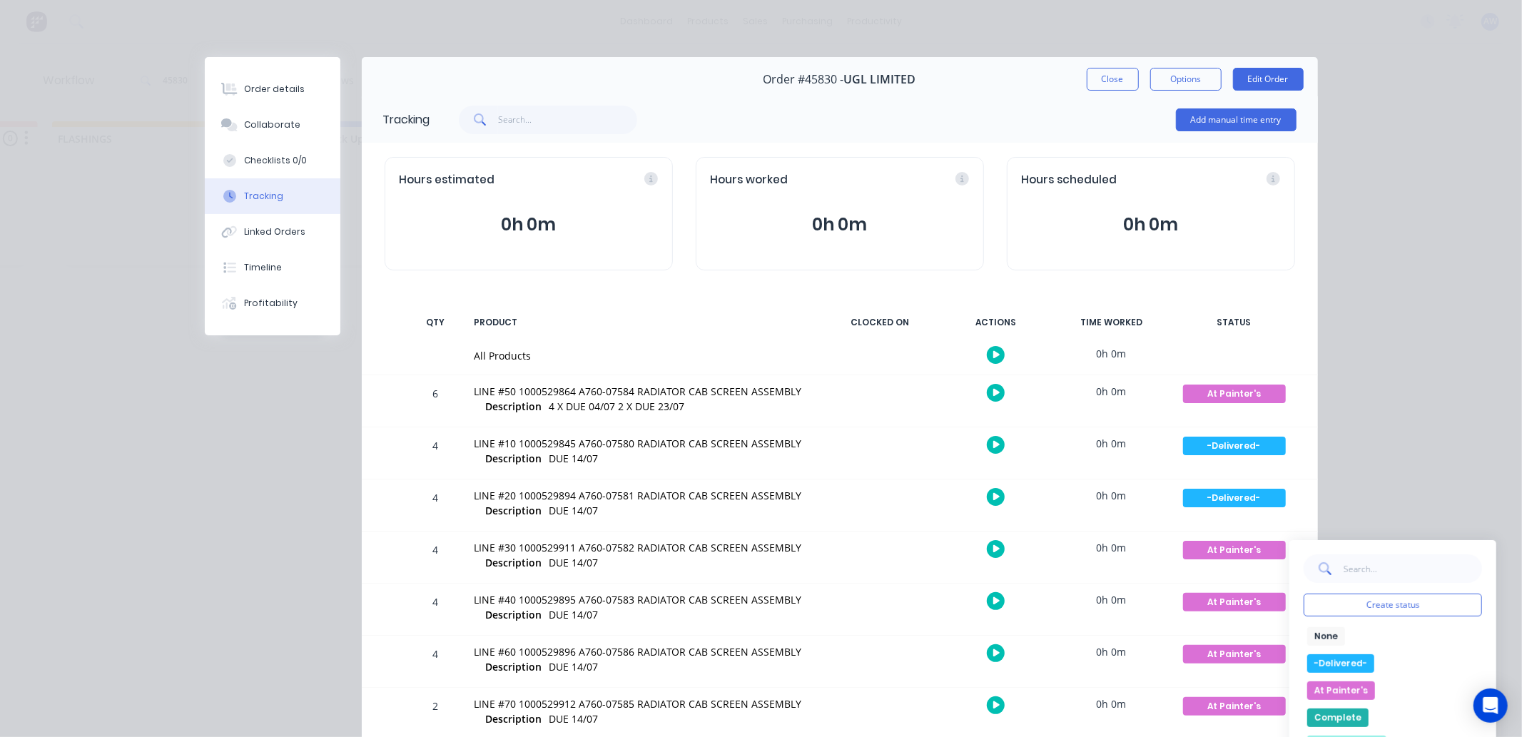
drag, startPoint x: 1342, startPoint y: 659, endPoint x: 1253, endPoint y: 591, distance: 112.5
click at [1339, 660] on button "-Delivered-" at bounding box center [1340, 663] width 67 height 19
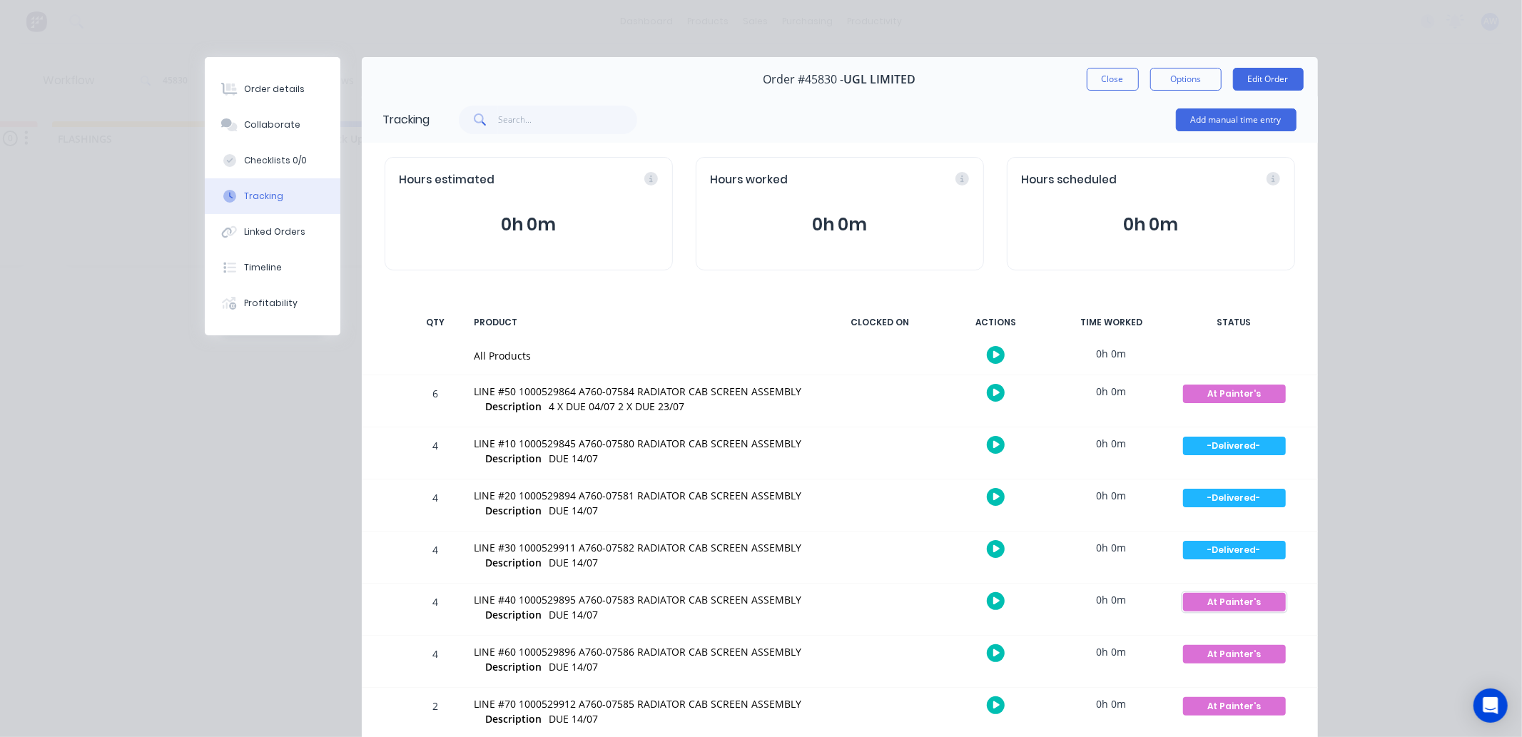
click at [1235, 600] on div "At Painter's" at bounding box center [1234, 602] width 103 height 19
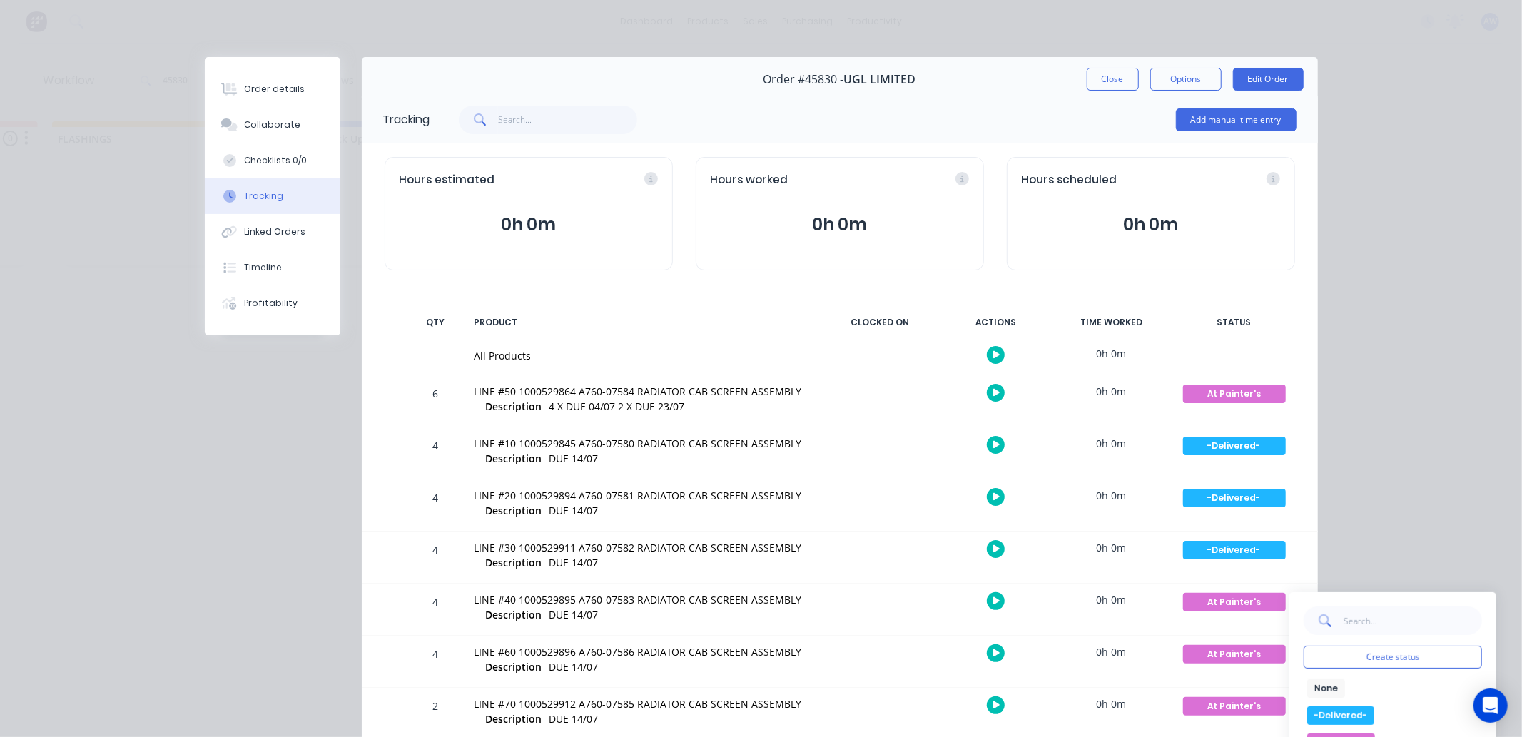
drag, startPoint x: 1316, startPoint y: 716, endPoint x: 1274, endPoint y: 664, distance: 67.0
click at [1309, 714] on button "-Delivered-" at bounding box center [1340, 715] width 67 height 19
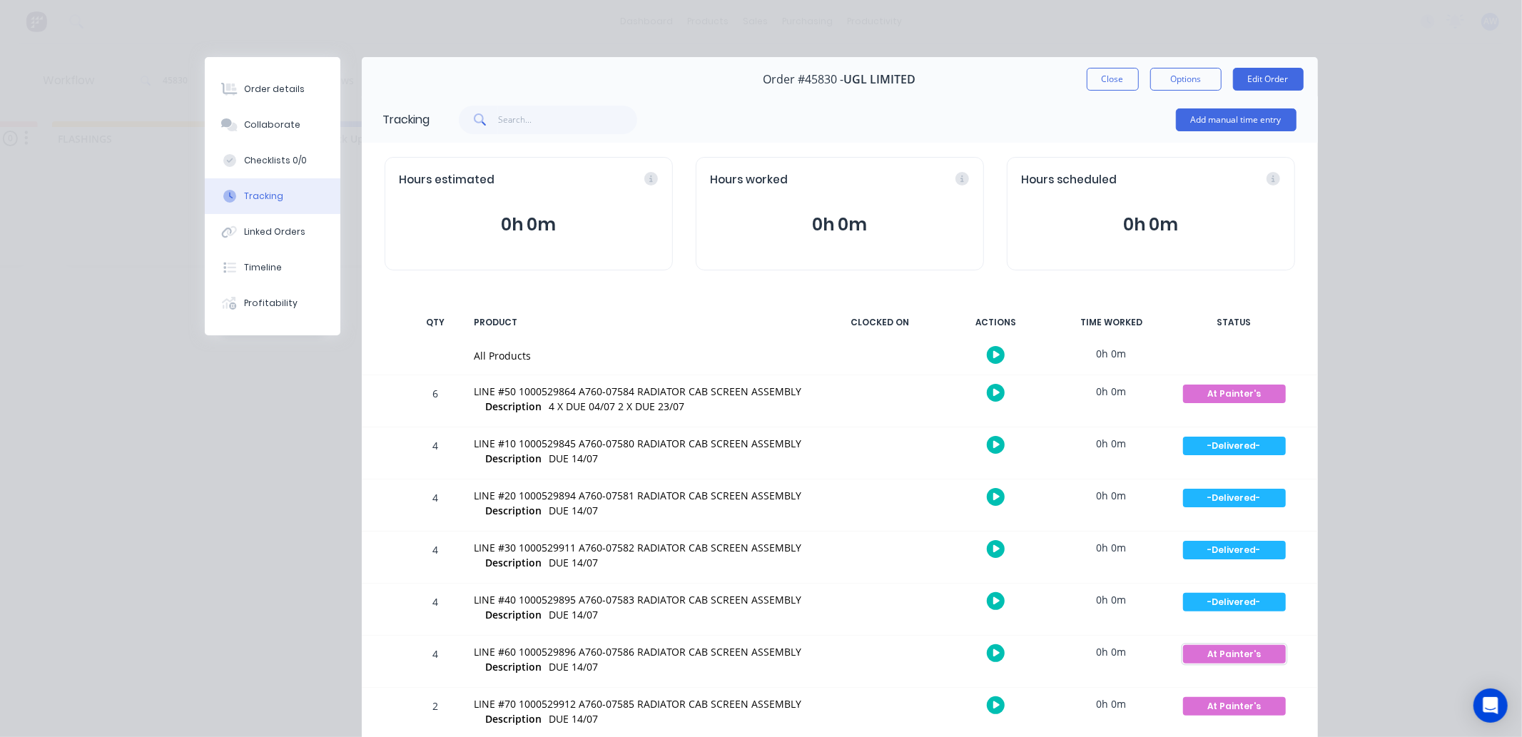
click at [1237, 652] on div "At Painter's" at bounding box center [1234, 654] width 103 height 19
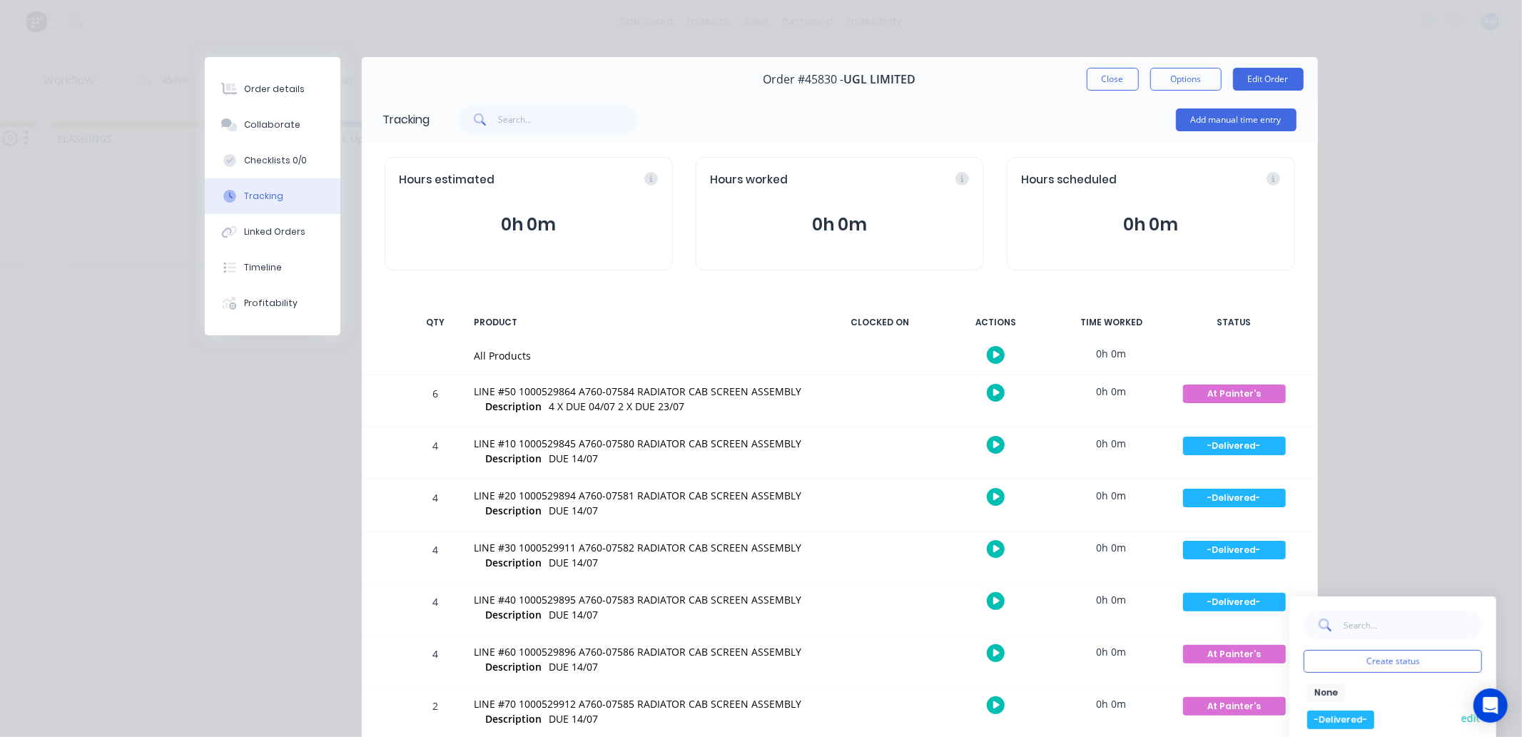
drag, startPoint x: 1322, startPoint y: 722, endPoint x: 1302, endPoint y: 710, distance: 22.8
click at [1321, 721] on button "-Delivered-" at bounding box center [1340, 720] width 67 height 19
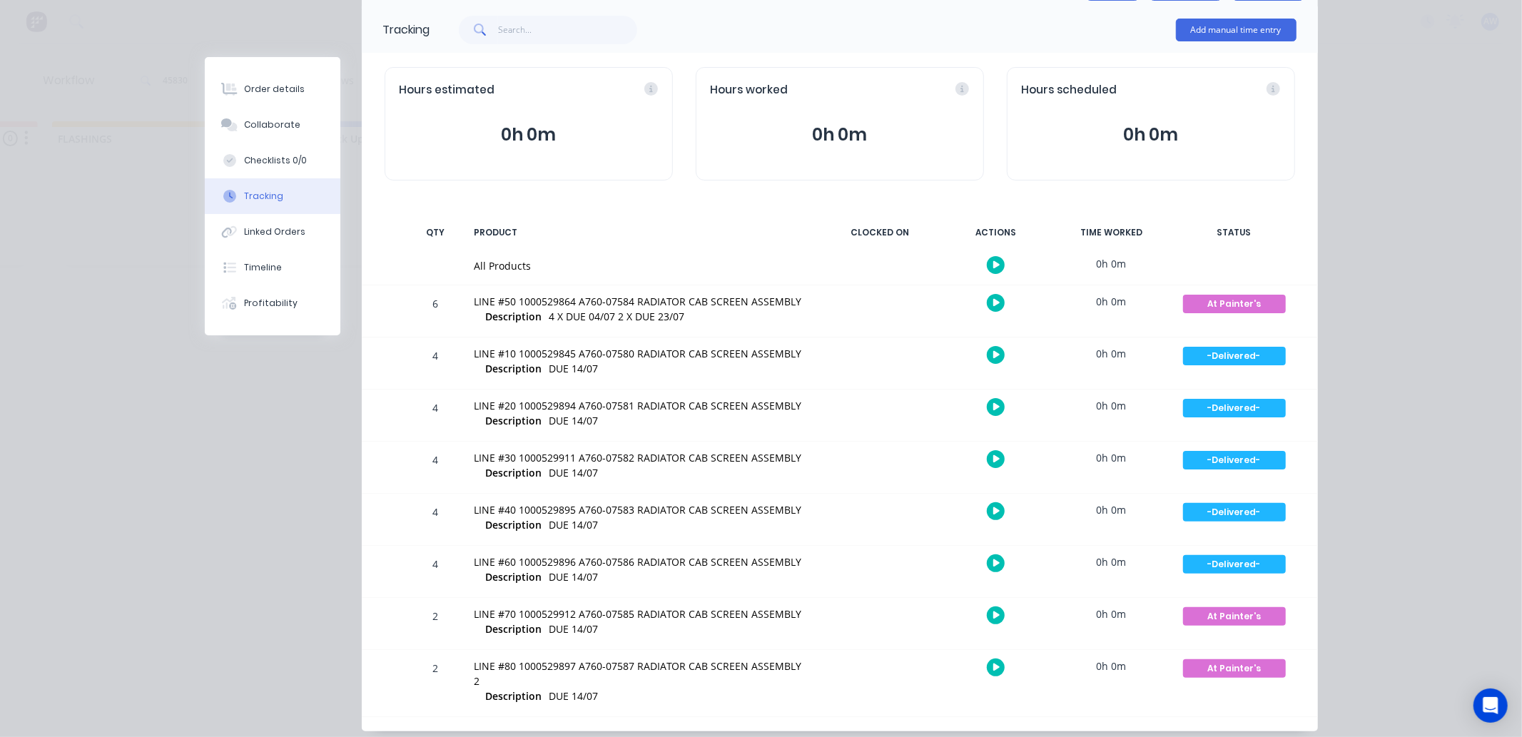
scroll to position [113, 0]
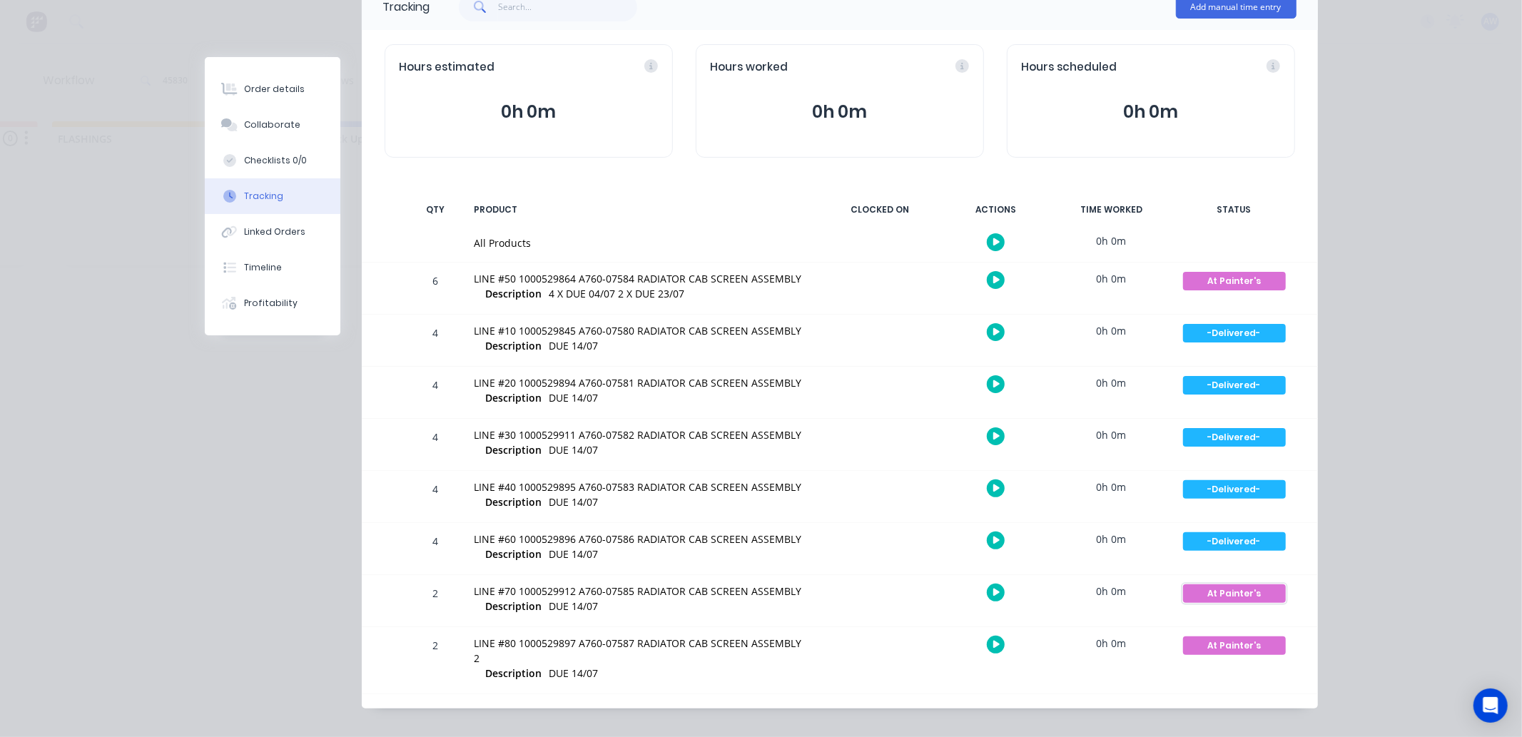
click at [1213, 589] on div "At Painter's" at bounding box center [1234, 593] width 103 height 19
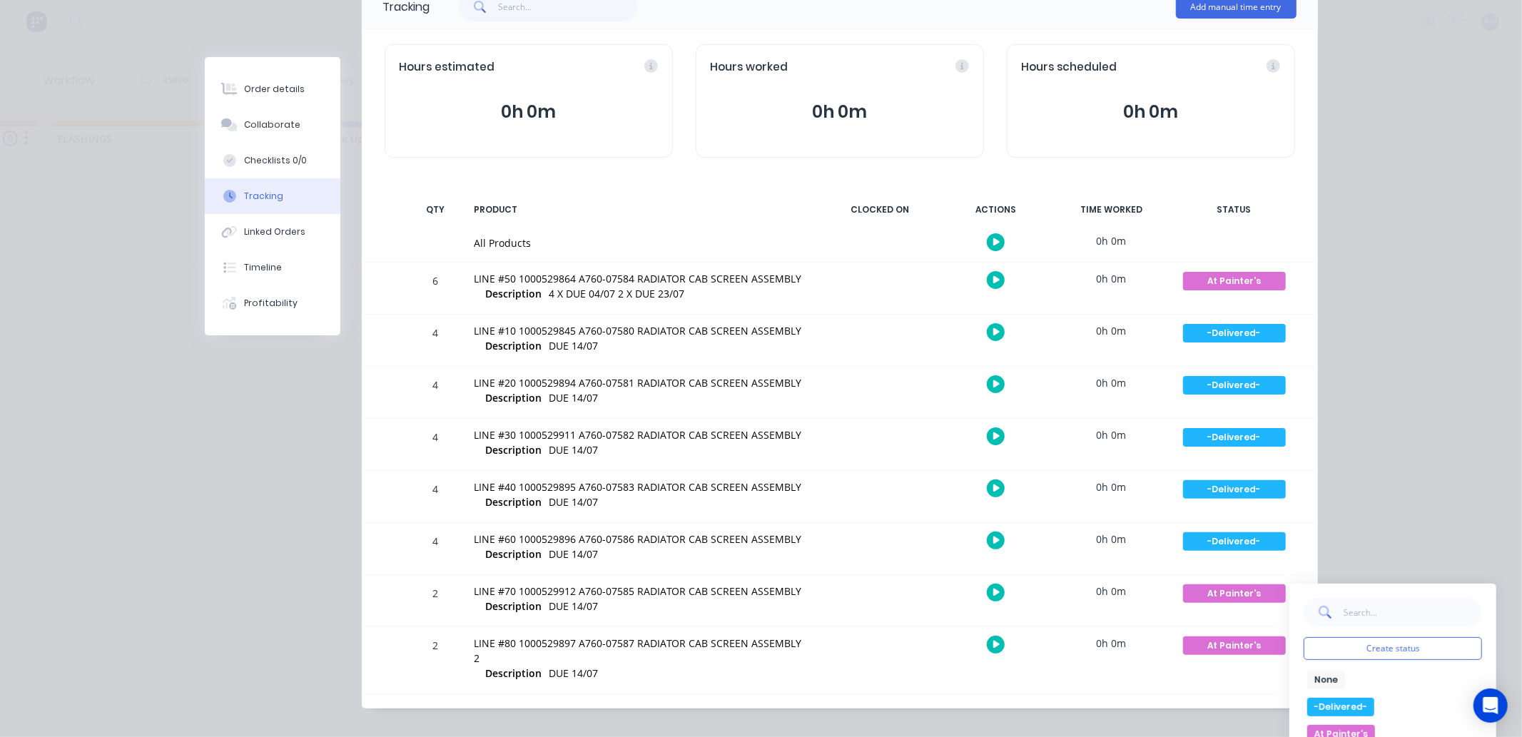
drag, startPoint x: 1322, startPoint y: 705, endPoint x: 1272, endPoint y: 668, distance: 62.8
click at [1321, 706] on button "-Delivered-" at bounding box center [1340, 707] width 67 height 19
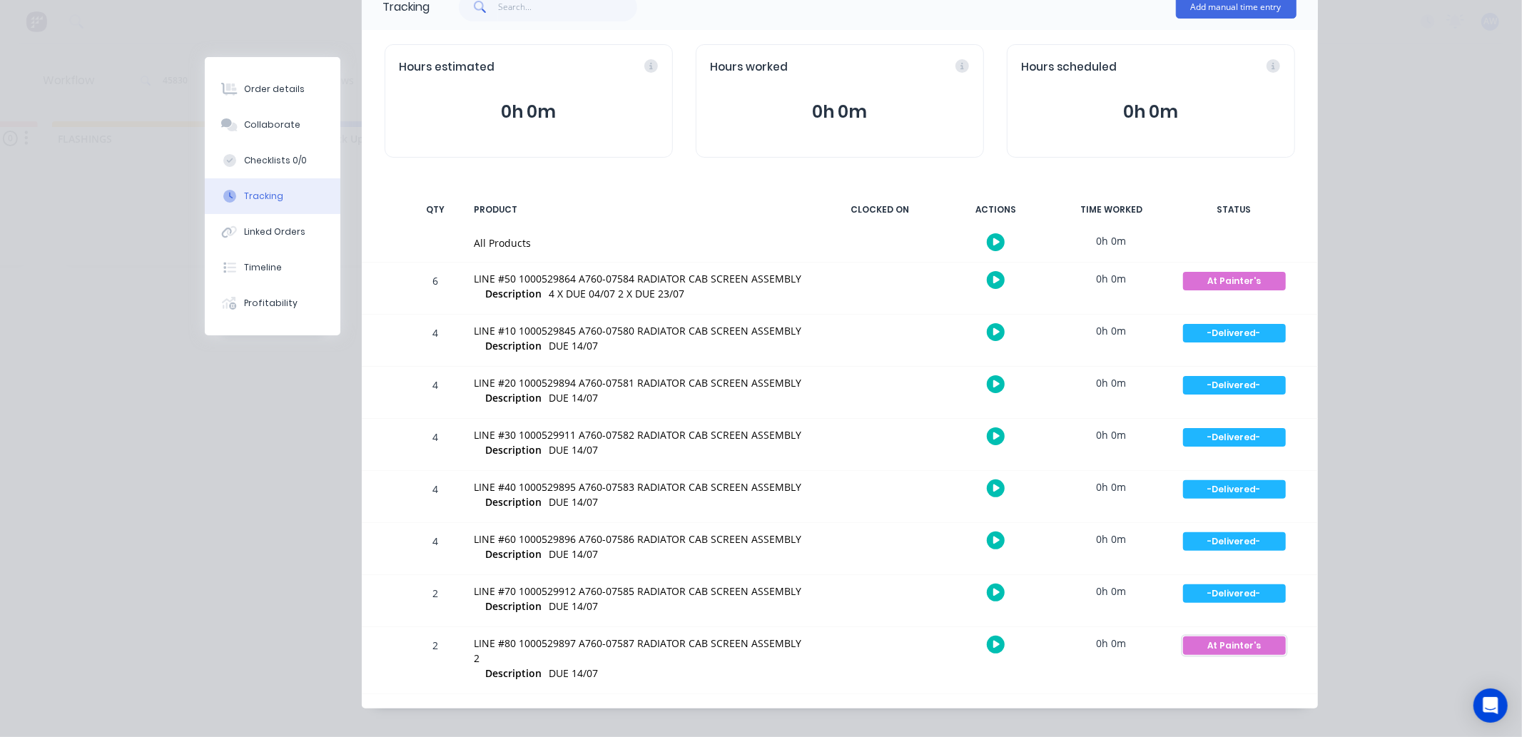
click at [1235, 639] on div "At Painter's" at bounding box center [1234, 646] width 103 height 19
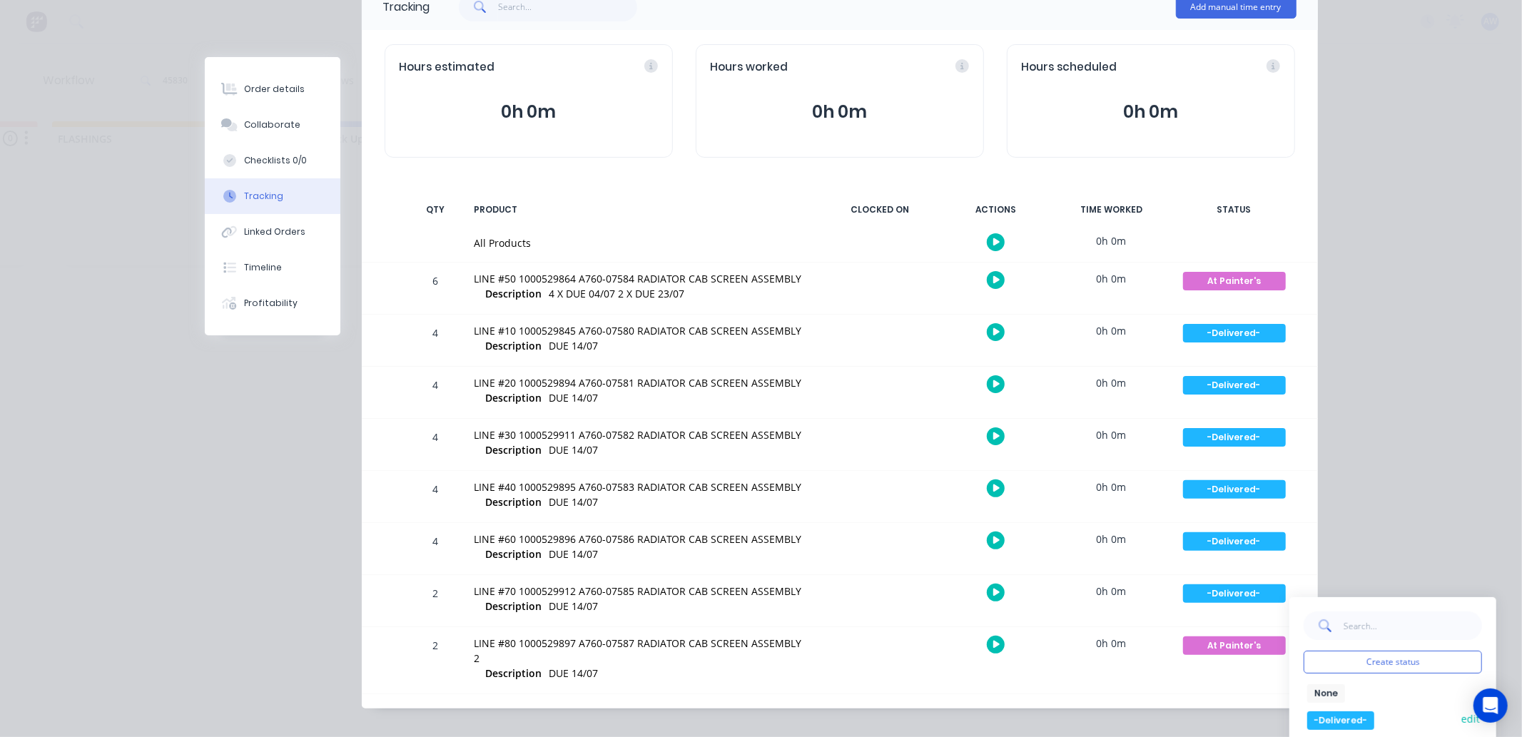
click at [1325, 714] on button "-Delivered-" at bounding box center [1340, 720] width 67 height 19
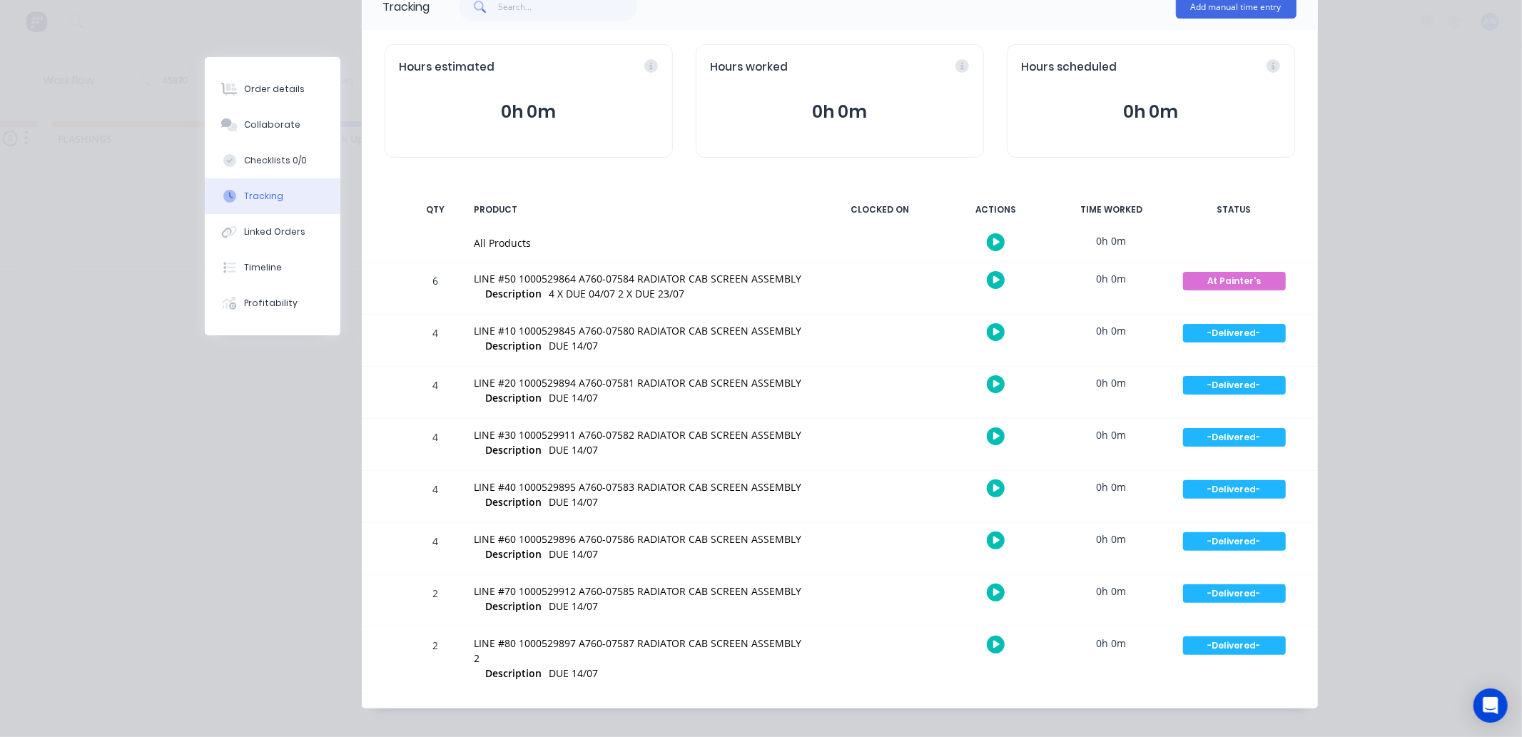
scroll to position [0, 0]
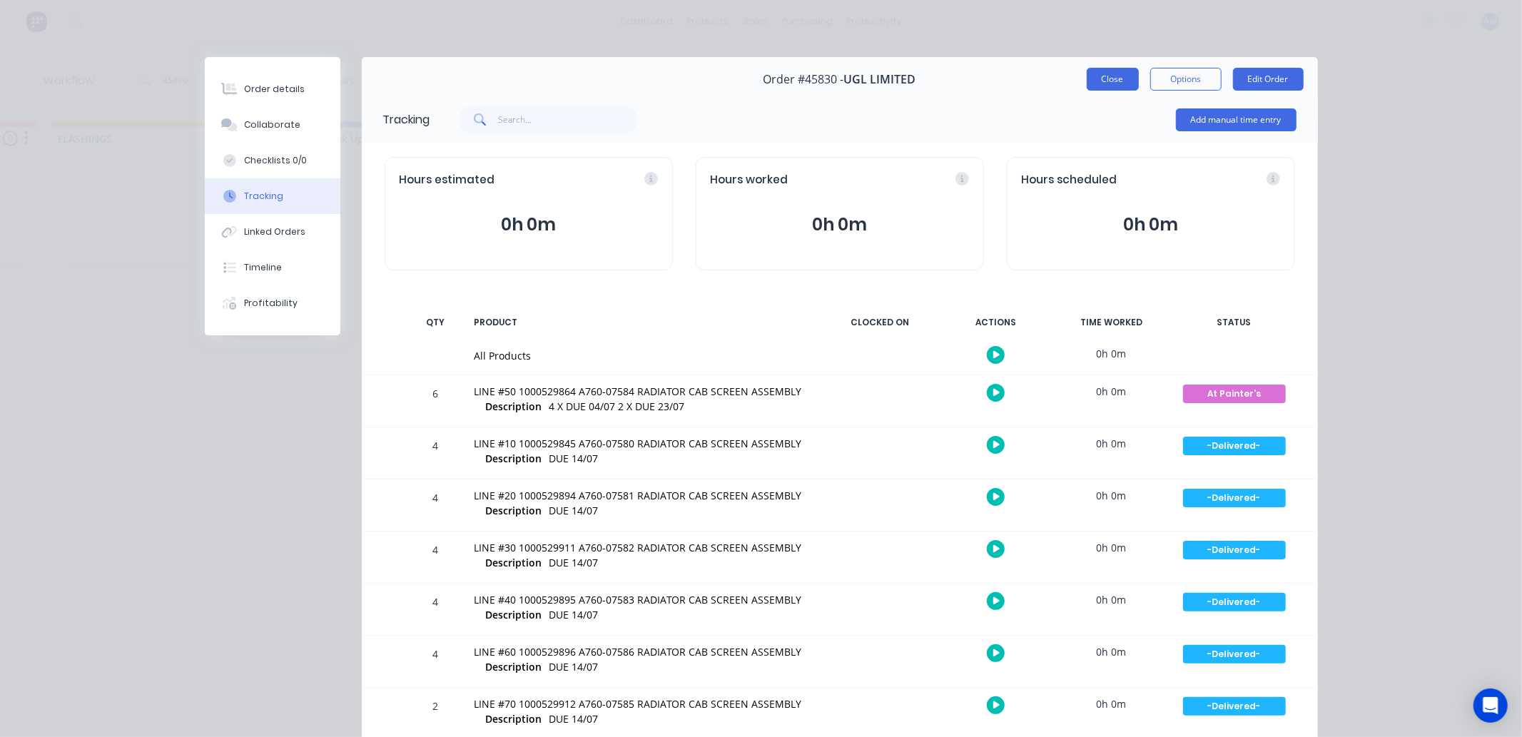
click at [1102, 76] on button "Close" at bounding box center [1113, 79] width 52 height 23
